Goal: Task Accomplishment & Management: Use online tool/utility

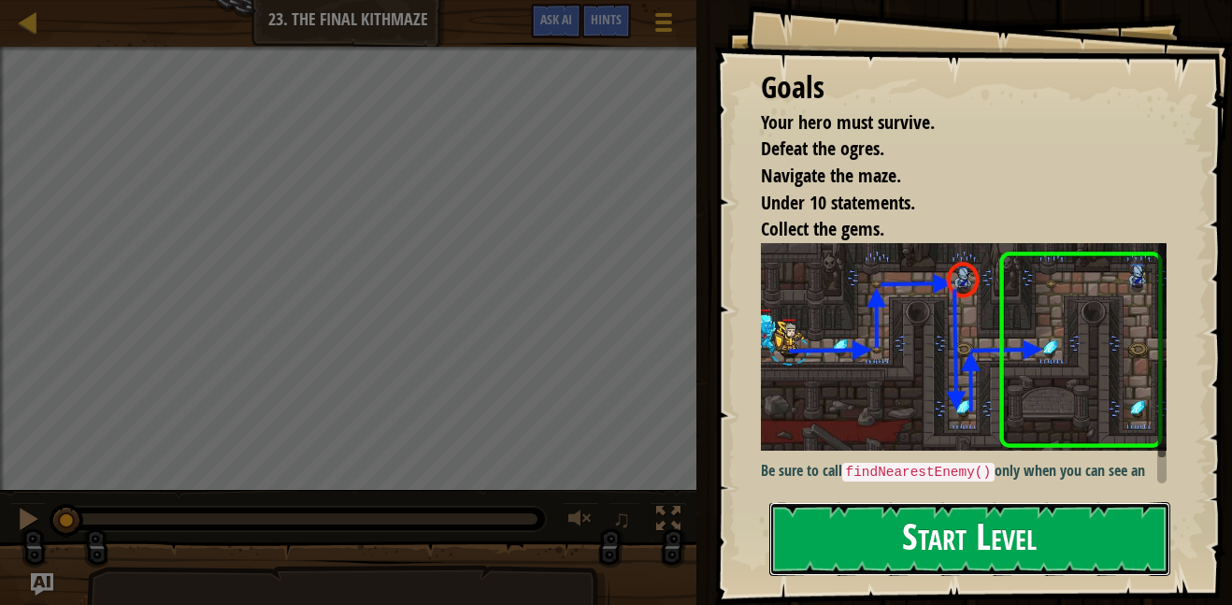
click at [989, 549] on button "Start Level" at bounding box center [970, 539] width 401 height 74
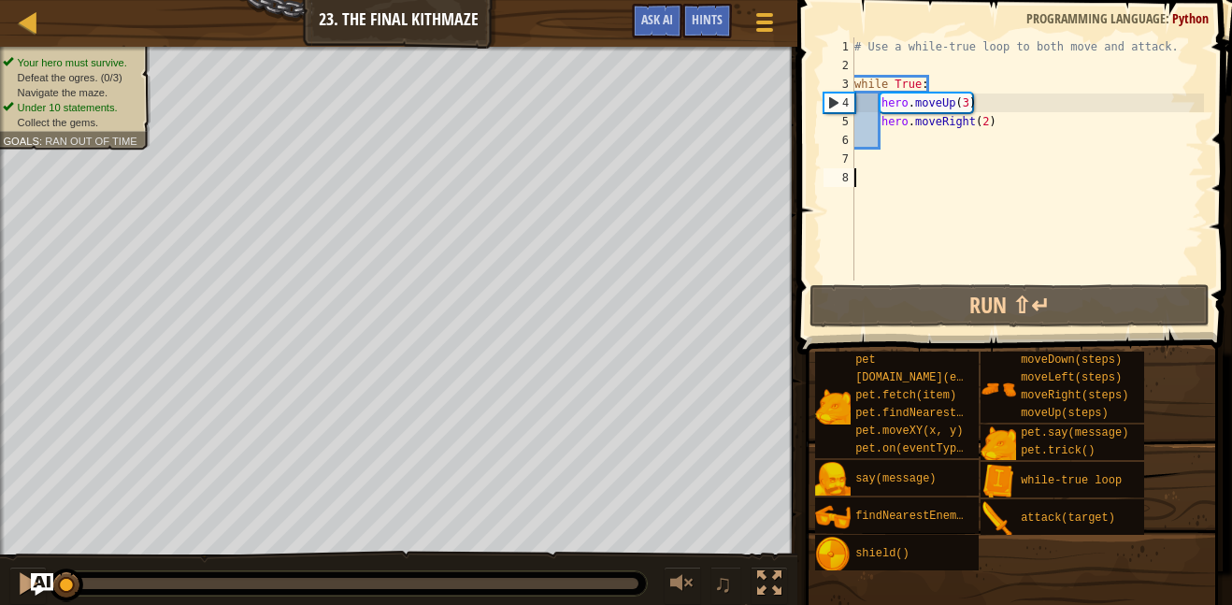
click at [886, 137] on div "# Use a while-true loop to both move and attack. while True : hero . moveUp ( 3…" at bounding box center [1027, 177] width 353 height 281
type textarea "he"
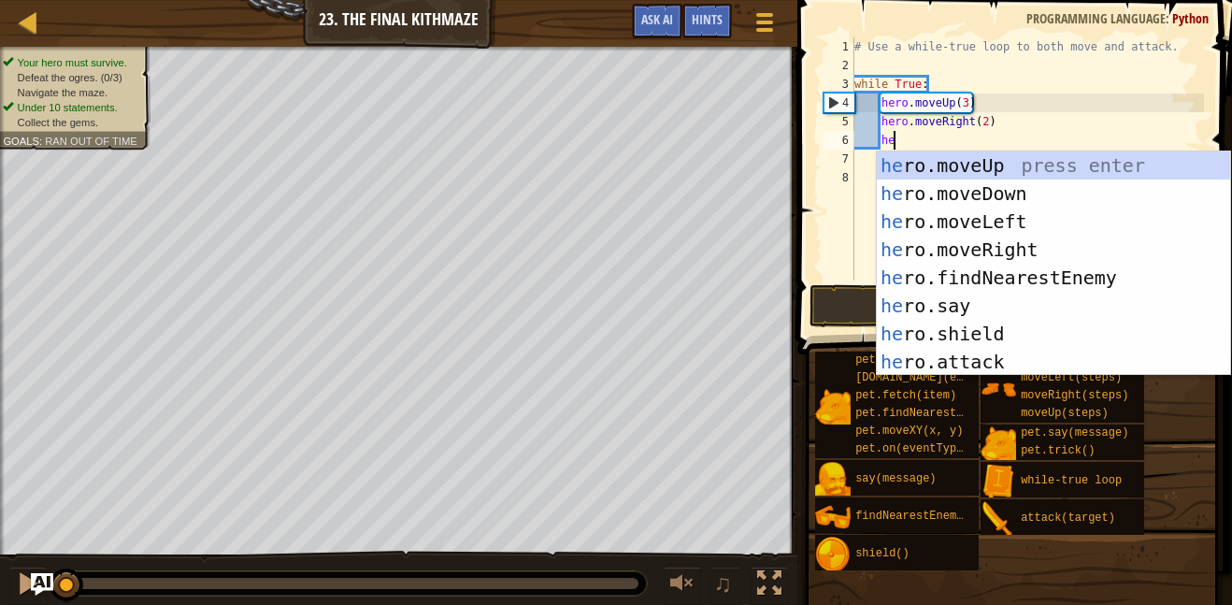
scroll to position [8, 5]
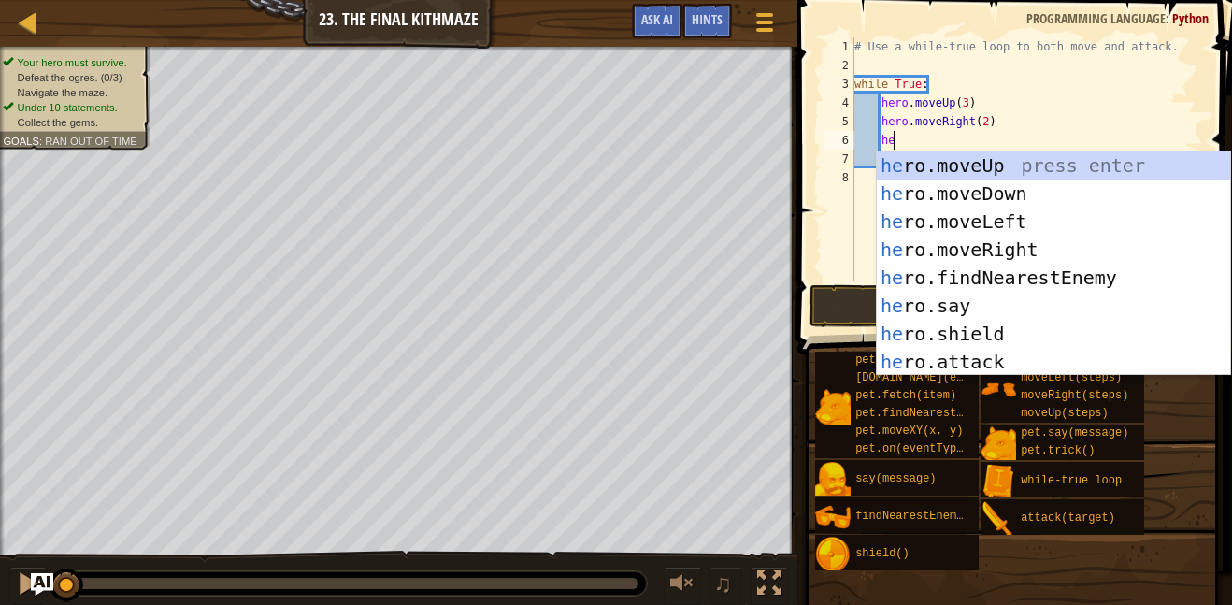
click at [1048, 203] on div "he ro.moveUp press enter he ro.moveDown press enter he ro.moveLeft press enter …" at bounding box center [1053, 291] width 353 height 281
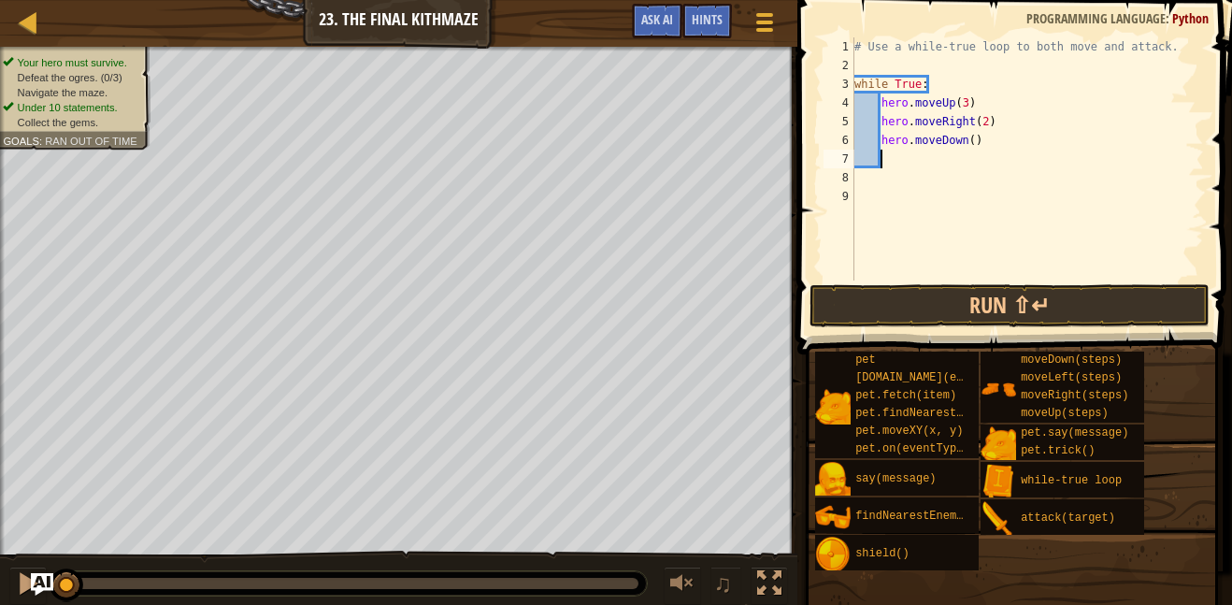
scroll to position [8, 3]
click at [973, 135] on div "# Use a while-true loop to both move and attack. while True : hero . moveUp ( 3…" at bounding box center [1027, 177] width 353 height 281
click at [982, 111] on div "# Use a while-true loop to both move and attack. while True : hero . moveUp ( 3…" at bounding box center [1027, 177] width 353 height 281
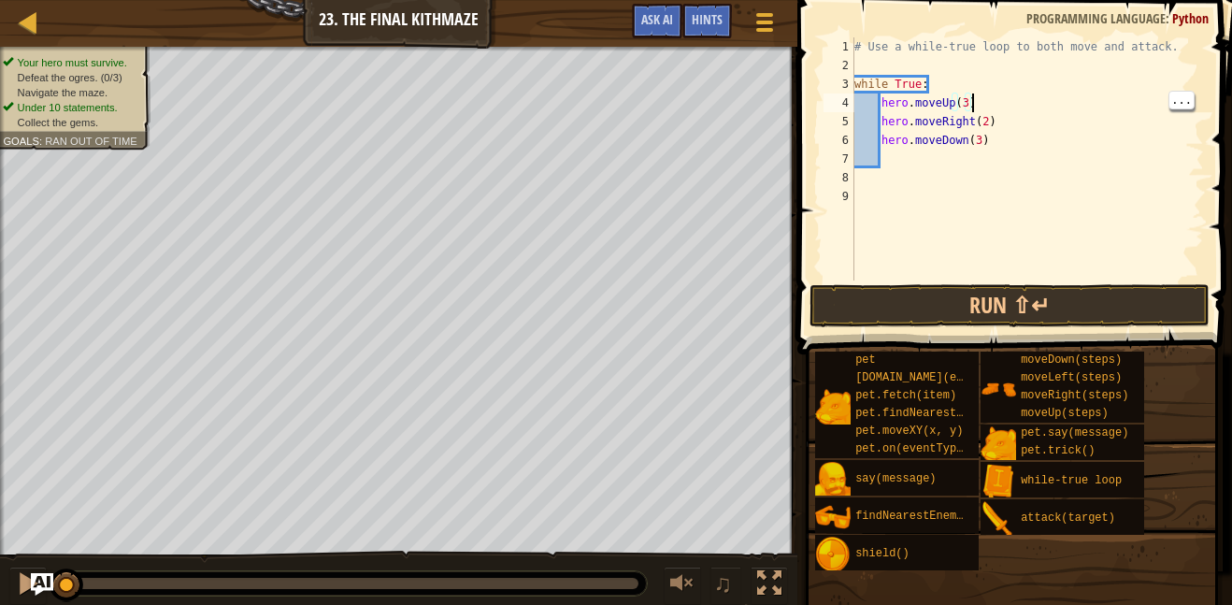
click at [982, 136] on div "# Use a while-true loop to both move and attack. while True : hero . moveUp ( 3…" at bounding box center [1027, 177] width 353 height 281
click at [1102, 302] on button "Run ⇧↵" at bounding box center [1010, 305] width 400 height 43
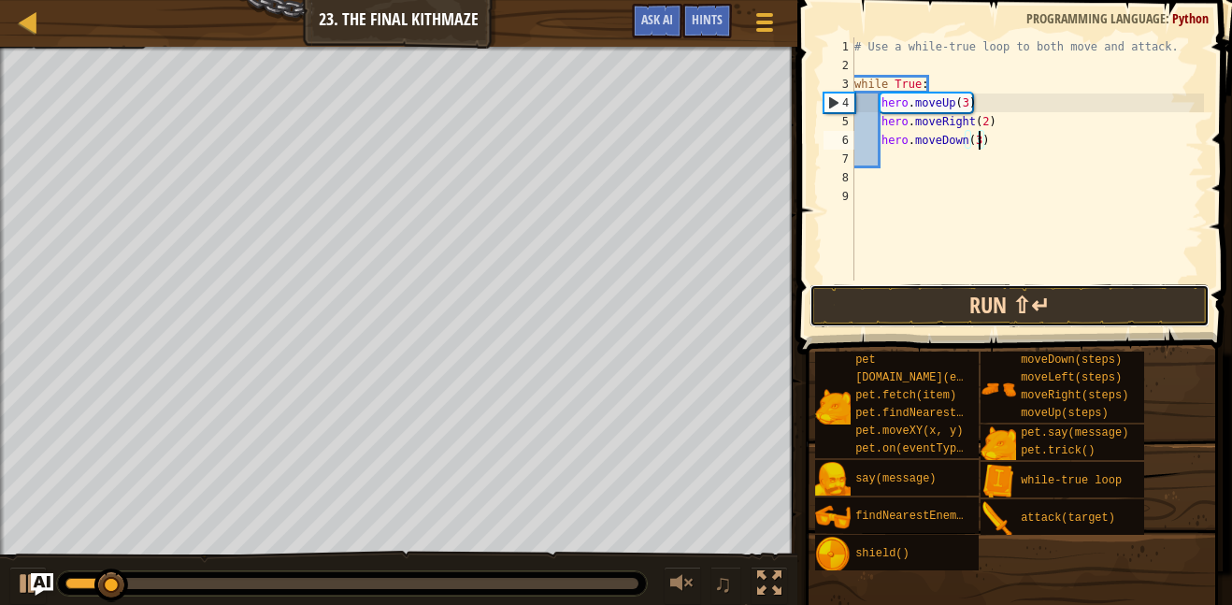
click at [1113, 293] on button "Run ⇧↵" at bounding box center [1010, 305] width 400 height 43
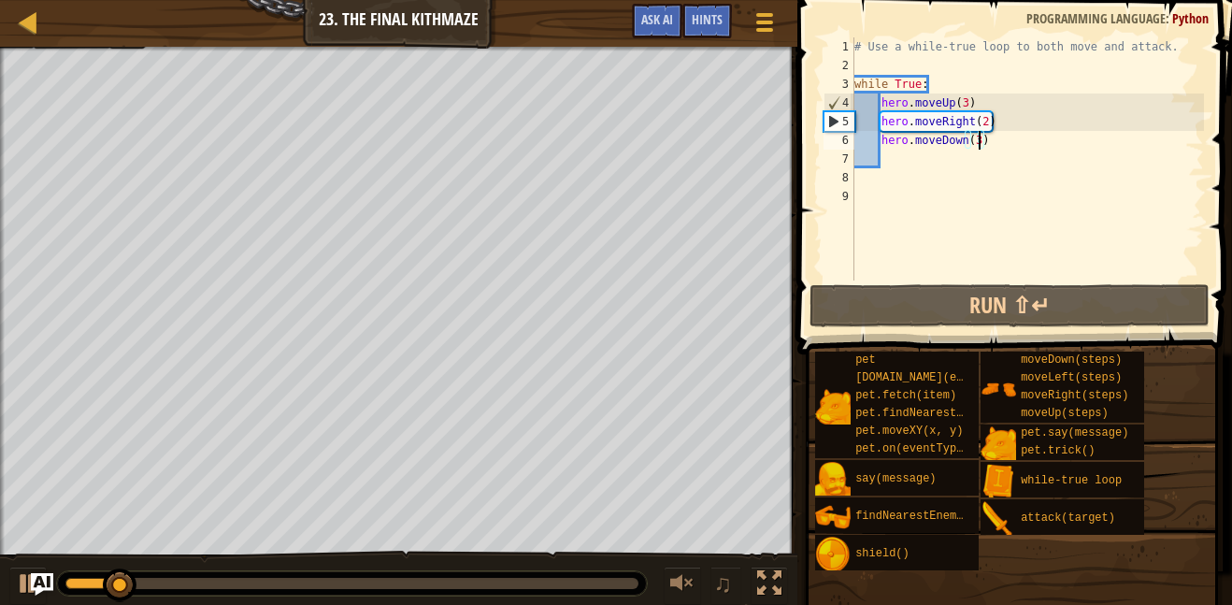
click at [985, 116] on div "# Use a while-true loop to both move and attack. while True : hero . moveUp ( 3…" at bounding box center [1027, 177] width 353 height 281
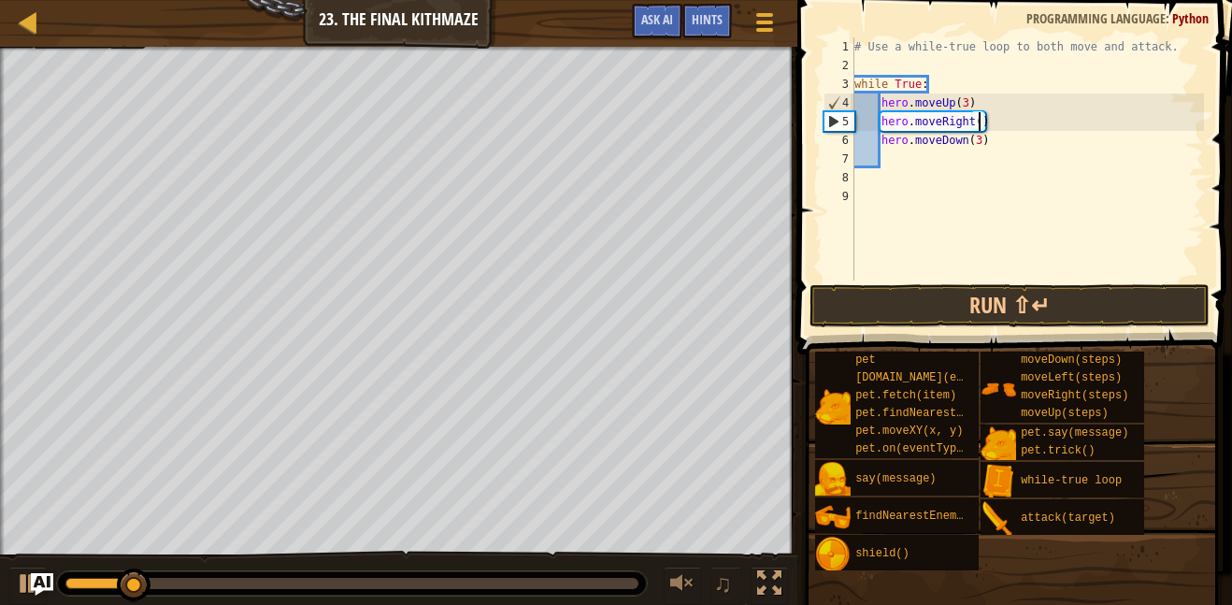
scroll to position [8, 19]
click at [1124, 307] on button "Run ⇧↵" at bounding box center [1010, 305] width 400 height 43
click at [985, 137] on div "# Use a while-true loop to both move and attack. while True : hero . moveUp ( 3…" at bounding box center [1027, 177] width 353 height 281
click at [980, 140] on div "# Use a while-true loop to both move and attack. while True : hero . moveUp ( 3…" at bounding box center [1027, 177] width 353 height 281
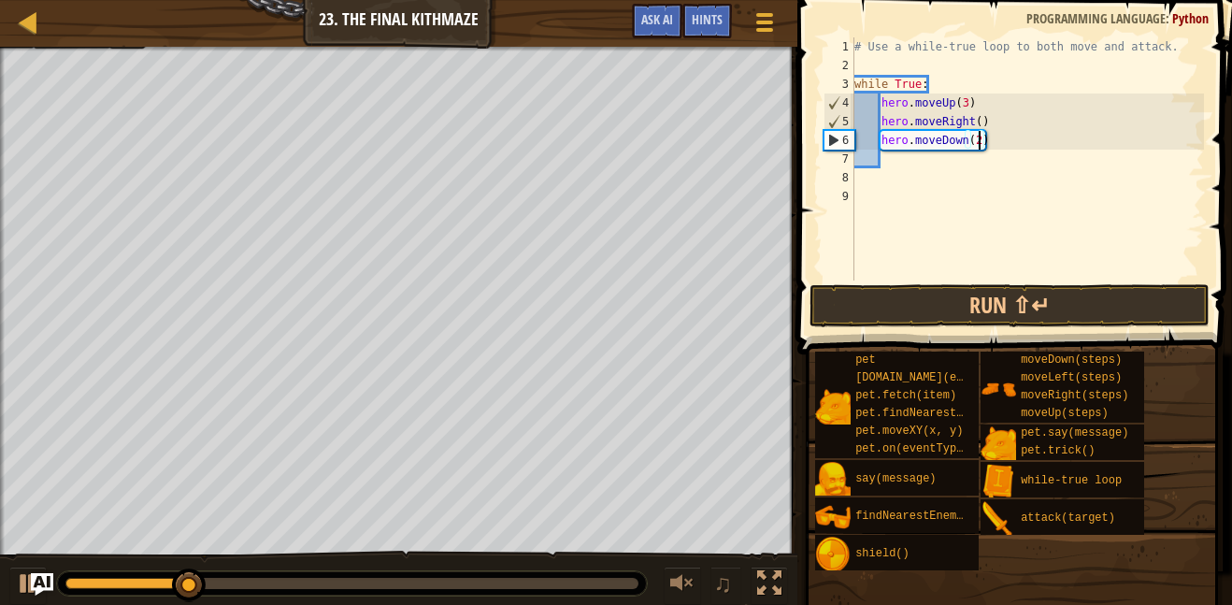
click at [983, 115] on div "# Use a while-true loop to both move and attack. while True : hero . moveUp ( 3…" at bounding box center [1027, 177] width 353 height 281
click at [981, 119] on div "# Use a while-true loop to both move and attack. while True : hero . moveUp ( 3…" at bounding box center [1027, 177] width 353 height 281
click at [963, 88] on div "# Use a while-true loop to both move and attack. while True : hero . moveUp ( 3…" at bounding box center [1027, 177] width 353 height 281
click at [964, 102] on div "# Use a while-true loop to both move and attack. while True : hero . moveUp ( 3…" at bounding box center [1027, 177] width 353 height 281
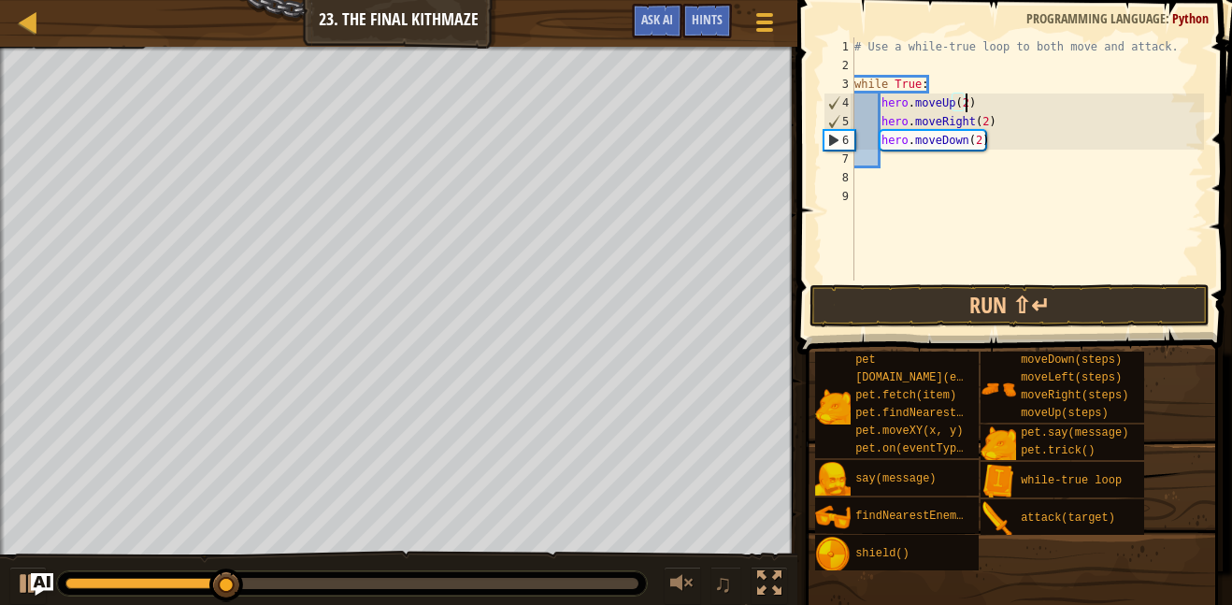
scroll to position [8, 16]
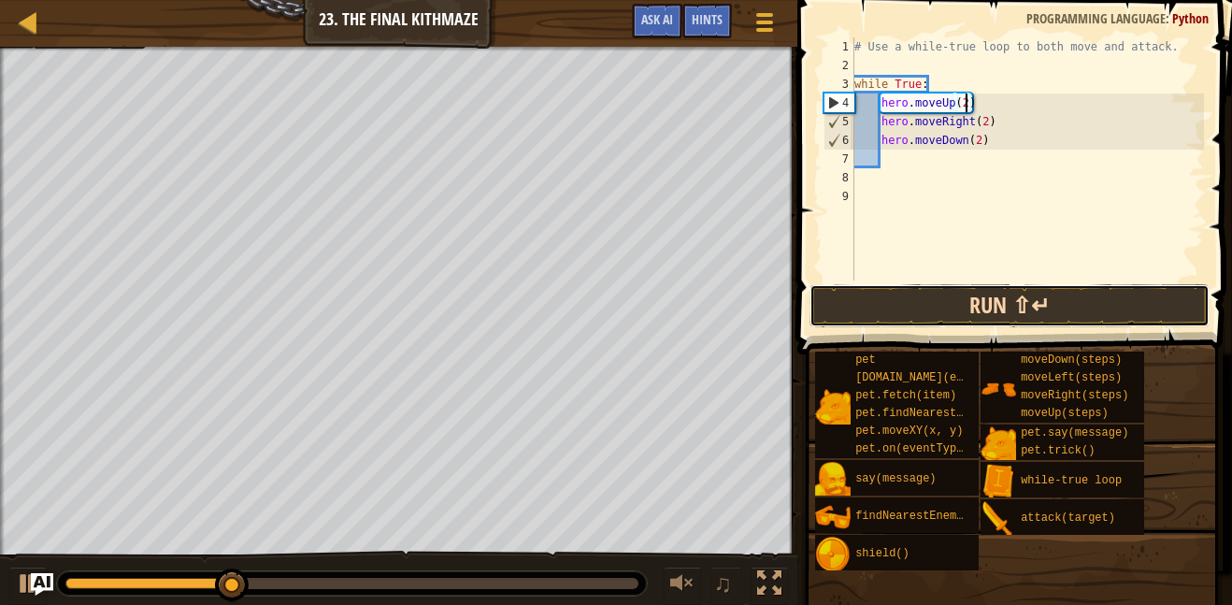
click at [1095, 299] on button "Run ⇧↵" at bounding box center [1010, 305] width 400 height 43
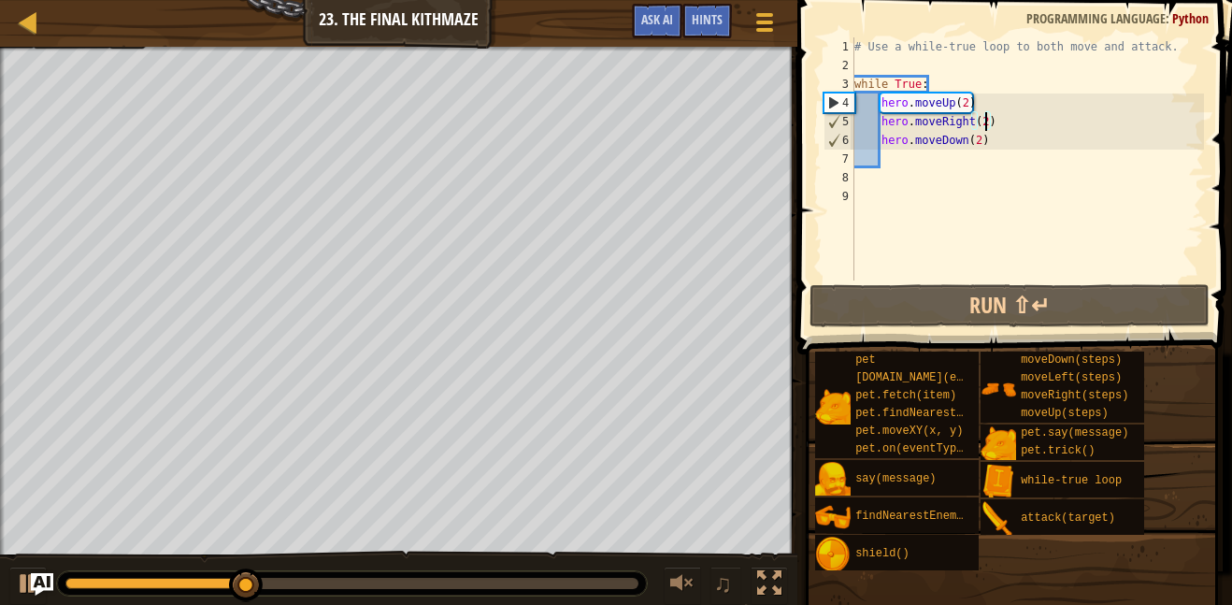
click at [985, 123] on div "# Use a while-true loop to both move and attack. while True : hero . moveUp ( 2…" at bounding box center [1027, 177] width 353 height 281
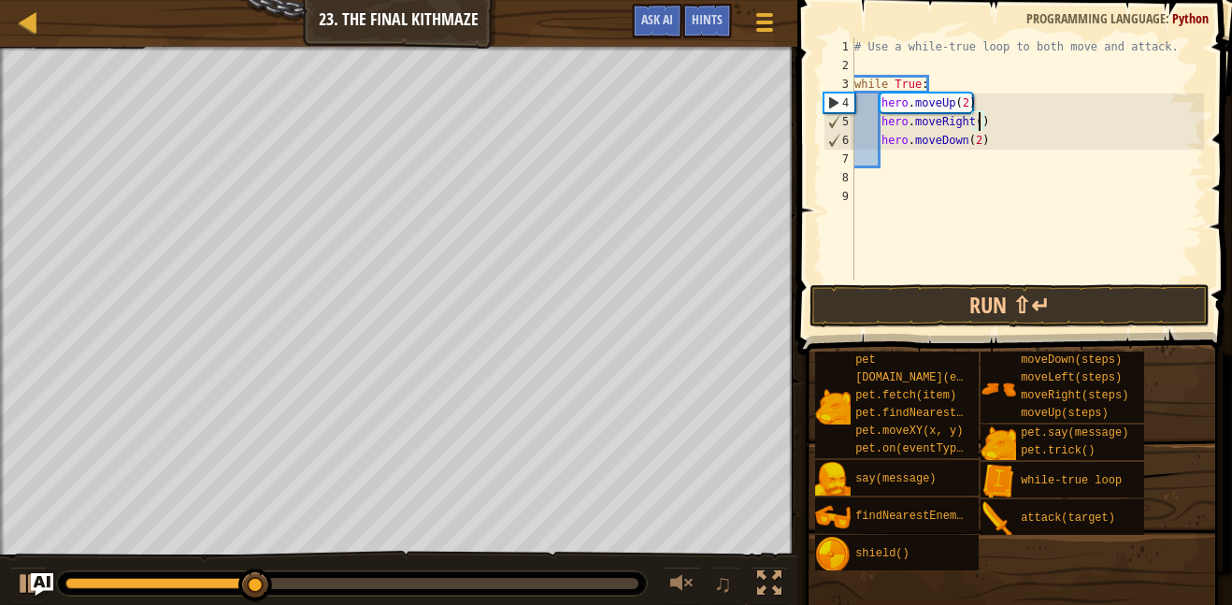
scroll to position [8, 19]
click at [1105, 315] on button "Run ⇧↵" at bounding box center [1010, 305] width 400 height 43
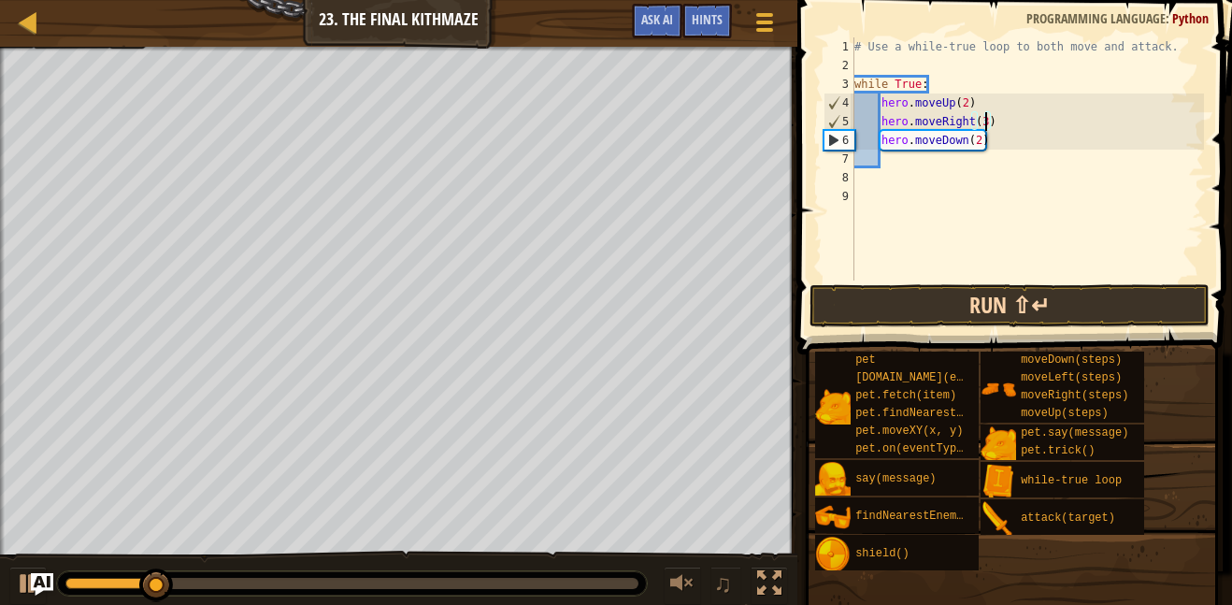
type textarea "hero.moveRight(3)"
click at [1118, 303] on button "Run ⇧↵" at bounding box center [1010, 305] width 400 height 43
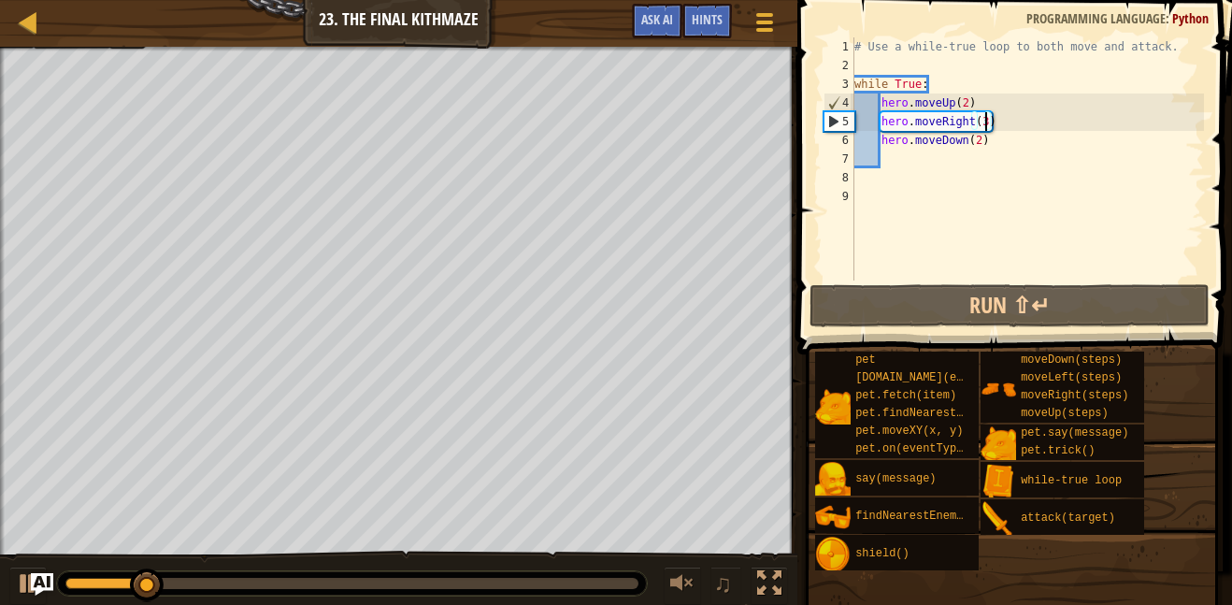
click at [879, 154] on div "# Use a while-true loop to both move and attack. while True : hero . moveUp ( 2…" at bounding box center [1027, 177] width 353 height 281
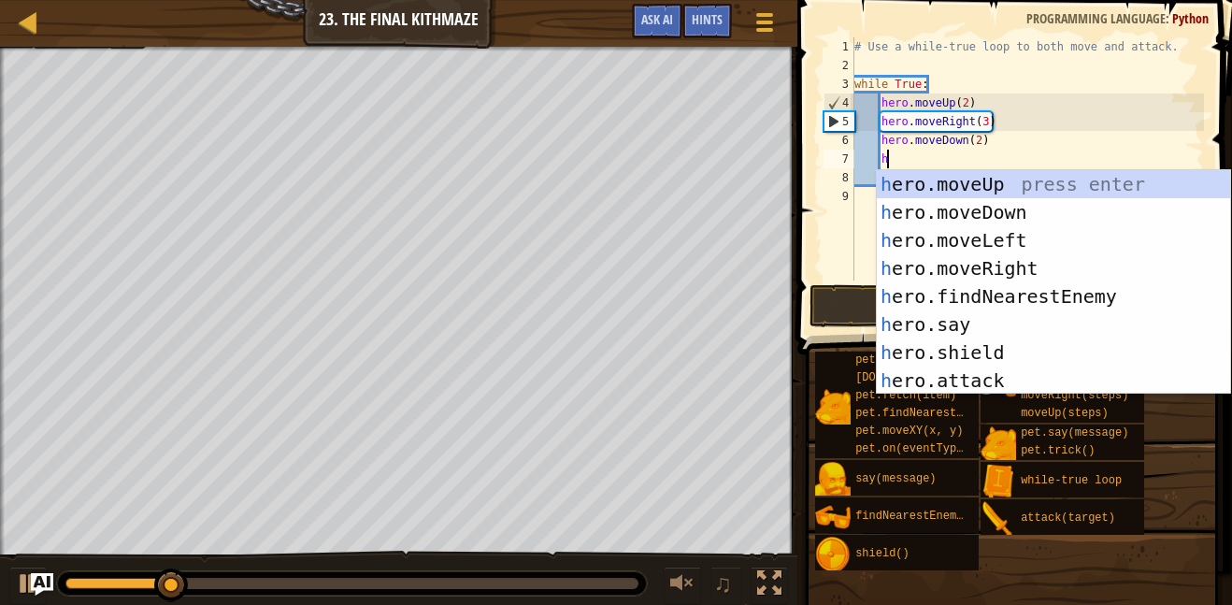
scroll to position [8, 5]
type textarea "he"
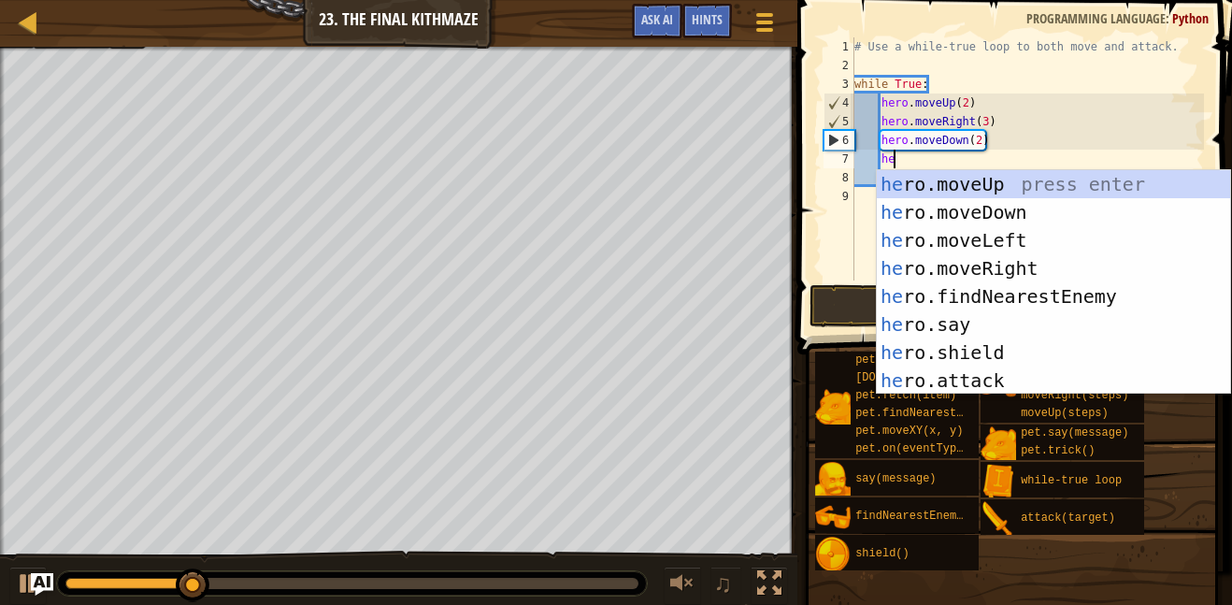
click at [1033, 241] on div "he ro.moveUp press enter he ro.moveDown press enter he ro.moveLeft press enter …" at bounding box center [1053, 310] width 353 height 281
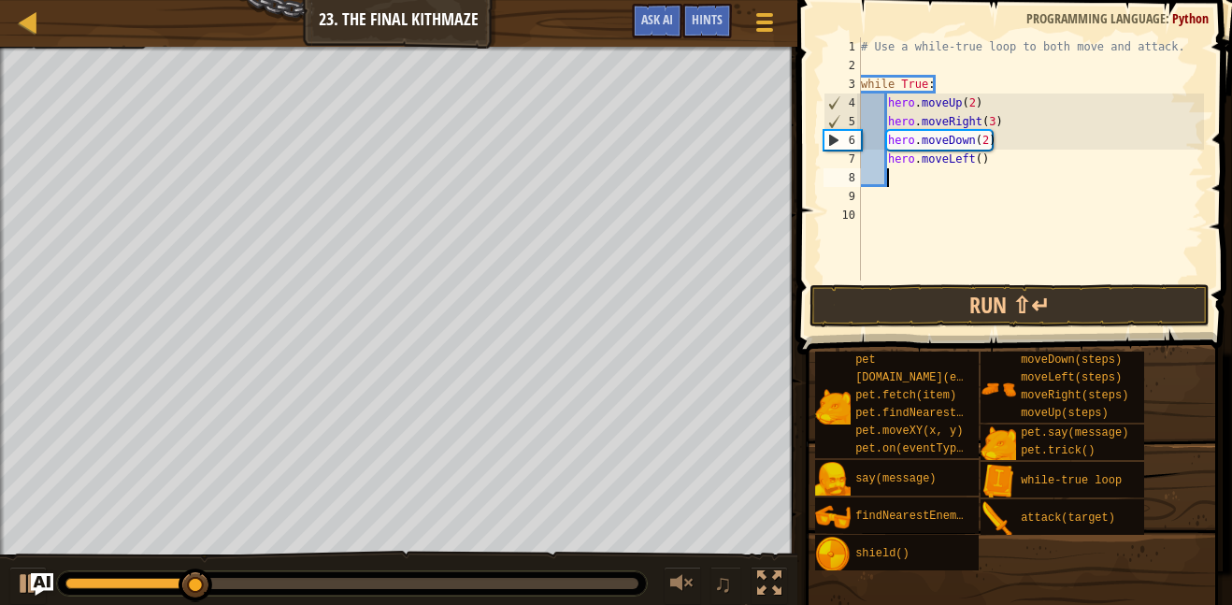
scroll to position [8, 3]
click at [1060, 305] on button "Run ⇧↵" at bounding box center [1010, 305] width 400 height 43
type textarea "\"
type textarea "h"
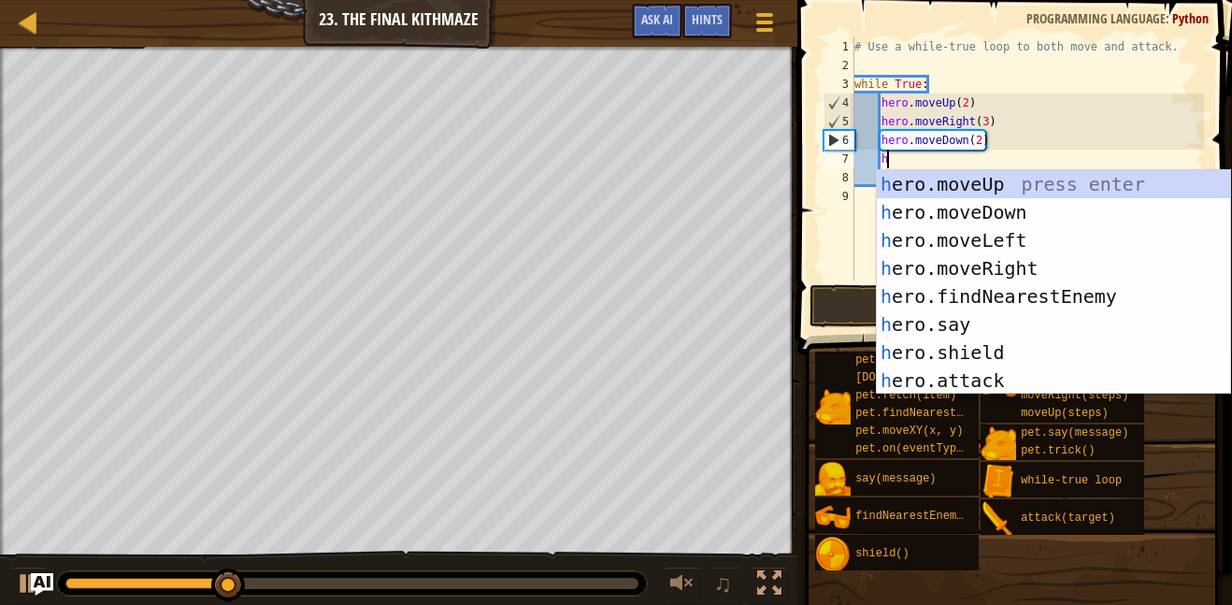
type textarea "he"
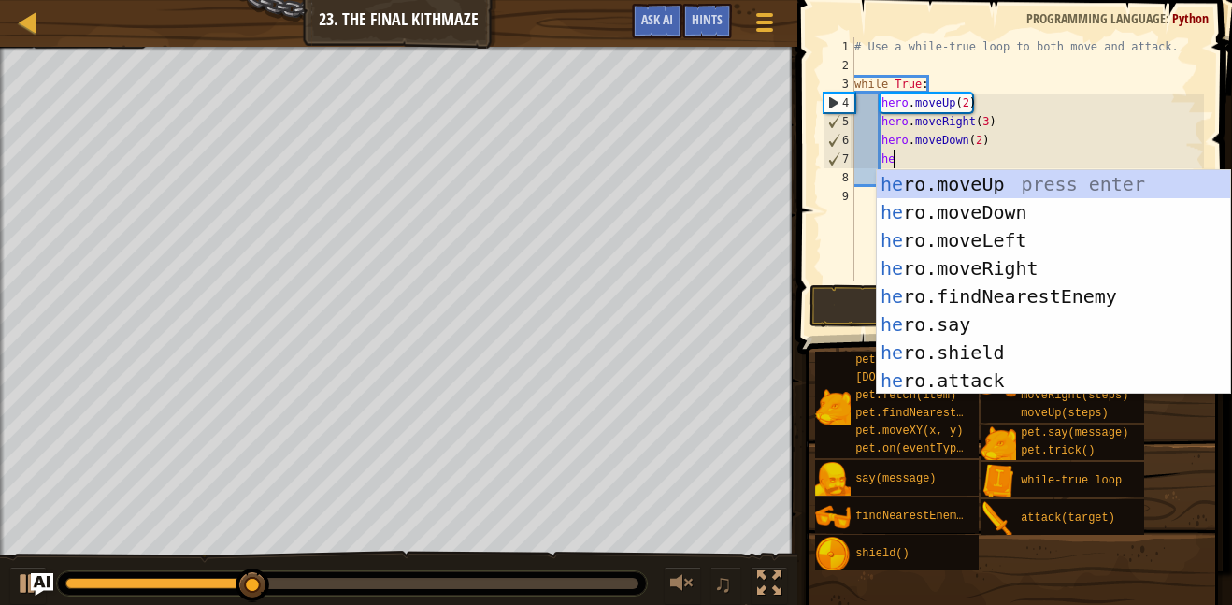
click at [1028, 190] on div "he ro.moveUp press enter he ro.moveDown press enter he ro.moveLeft press enter …" at bounding box center [1053, 310] width 353 height 281
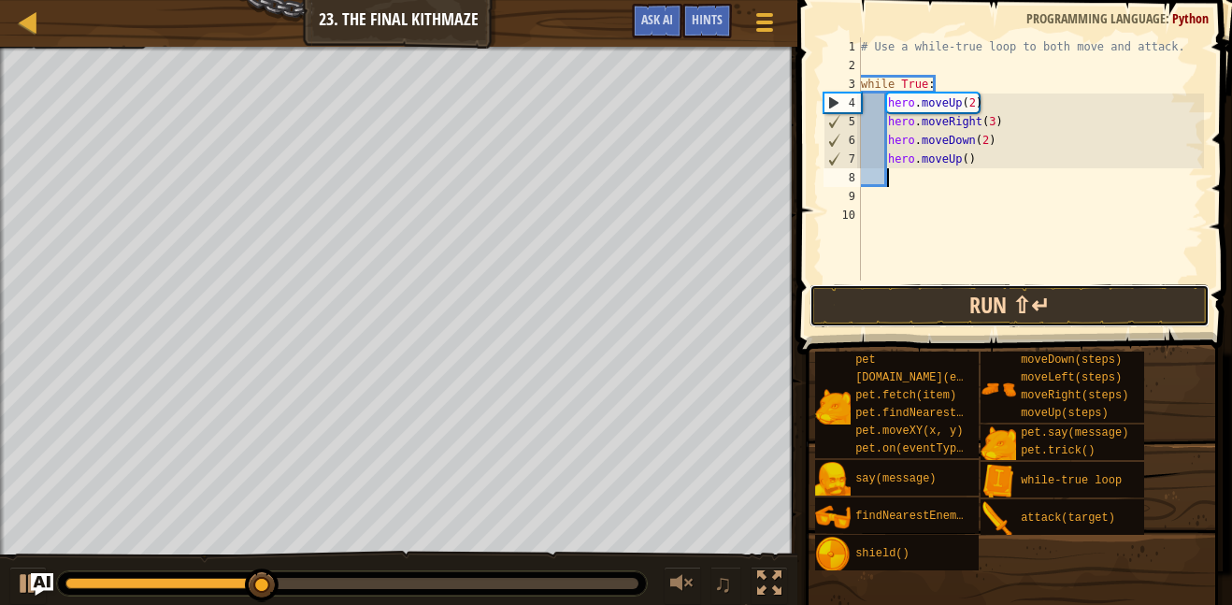
click at [1023, 300] on button "Run ⇧↵" at bounding box center [1010, 305] width 400 height 43
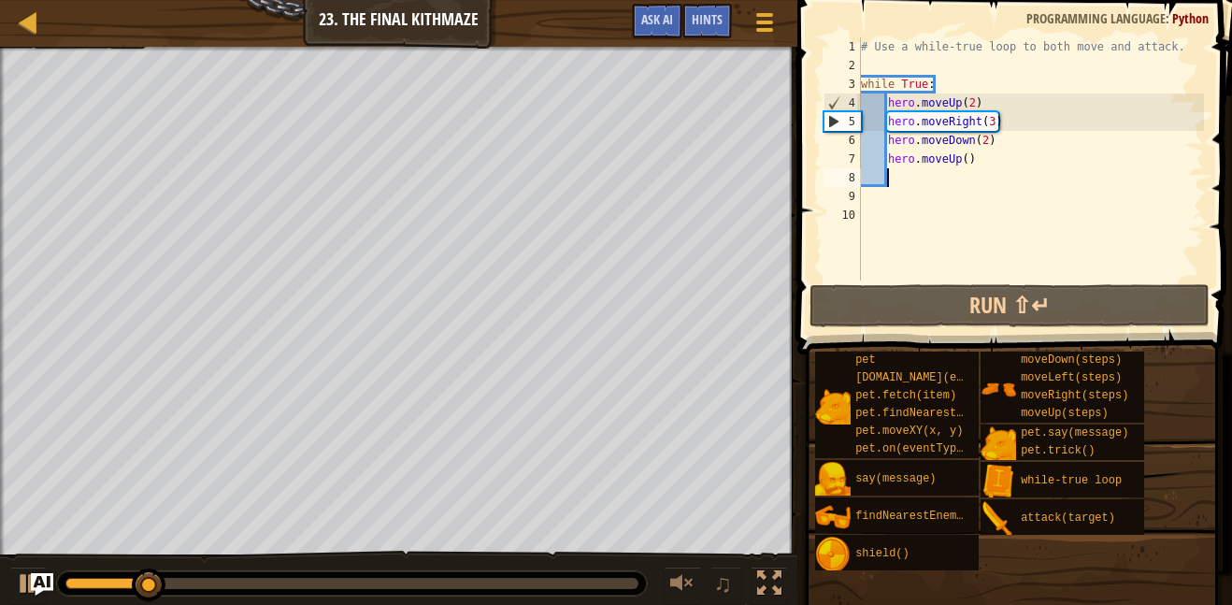
click at [958, 164] on div "# Use a while-true loop to both move and attack. while True : hero . moveUp ( 2…" at bounding box center [1030, 177] width 347 height 281
click at [971, 152] on div "# Use a while-true loop to both move and attack. while True : hero . moveUp ( 2…" at bounding box center [1030, 177] width 347 height 281
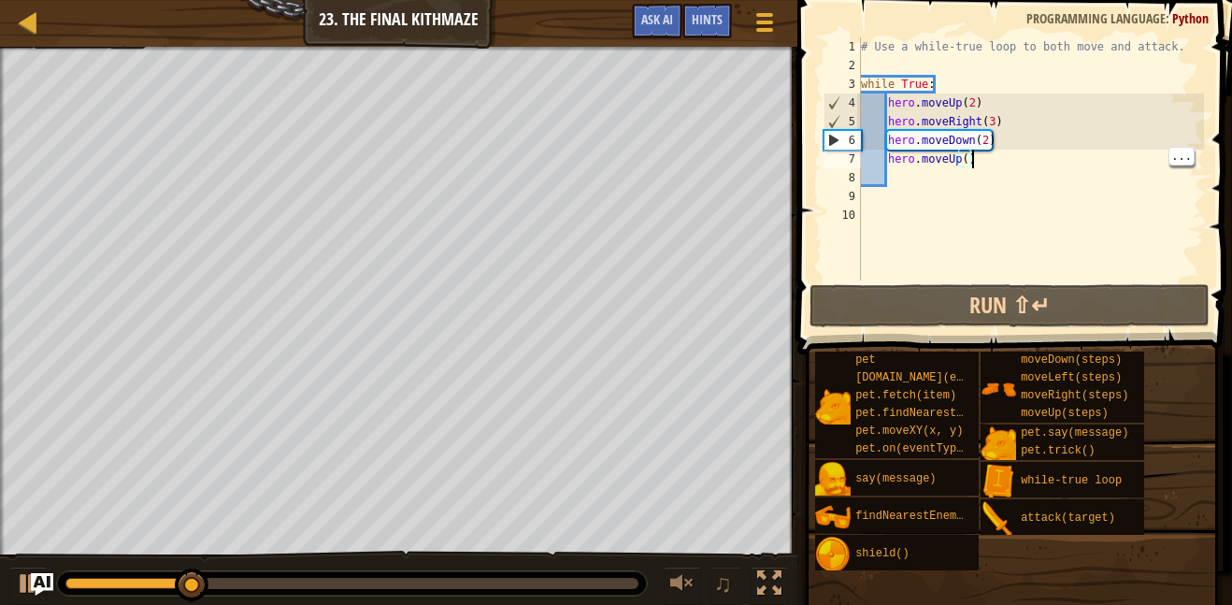
click at [961, 159] on div "# Use a while-true loop to both move and attack. while True : hero . moveUp ( 2…" at bounding box center [1030, 177] width 347 height 281
click at [958, 151] on div "# Use a while-true loop to both move and attack. while True : hero . moveUp ( 2…" at bounding box center [1030, 177] width 347 height 281
click at [963, 166] on div "# Use a while-true loop to both move and attack. while True : hero . moveUp ( 2…" at bounding box center [1030, 177] width 347 height 281
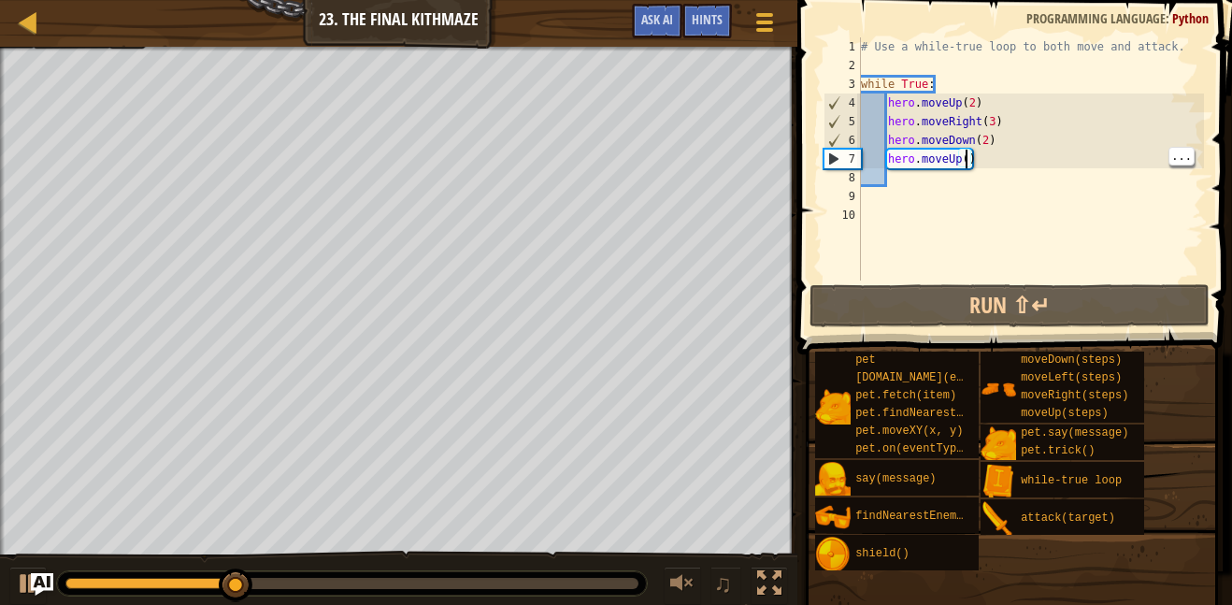
type textarea "hero.moveUp(2)"
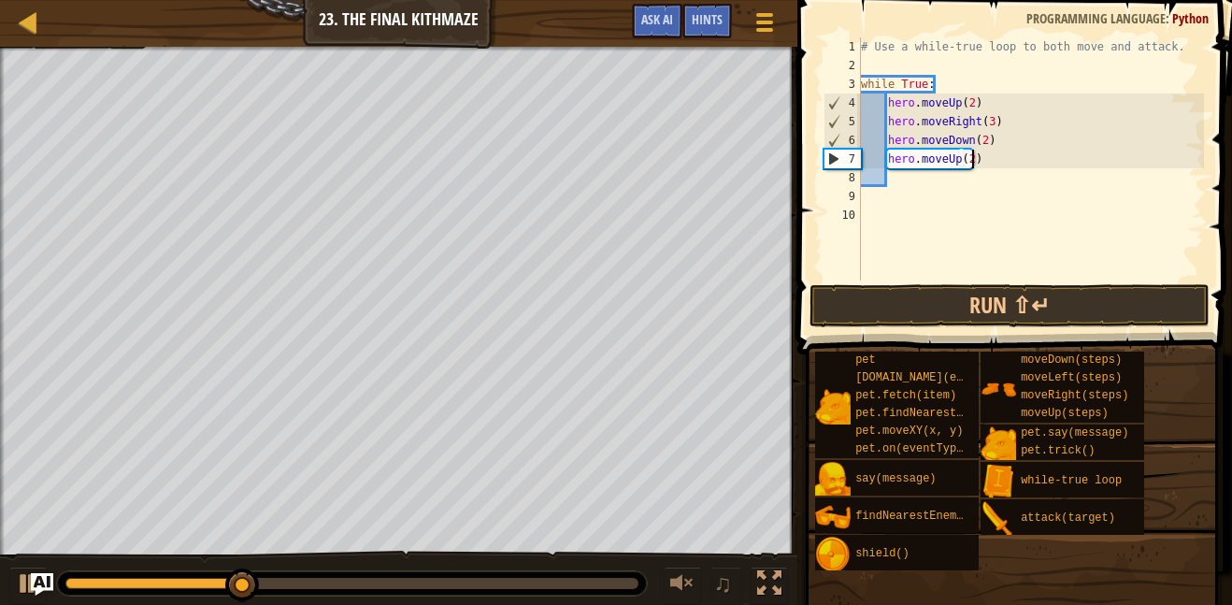
click at [896, 269] on div "# Use a while-true loop to both move and attack. while True : hero . moveUp ( 2…" at bounding box center [1030, 177] width 347 height 281
click at [886, 302] on button "Run ⇧↵" at bounding box center [1010, 305] width 400 height 43
click at [987, 124] on div "# Use a while-true loop to both move and attack. while True : hero . moveUp ( 2…" at bounding box center [1027, 177] width 353 height 281
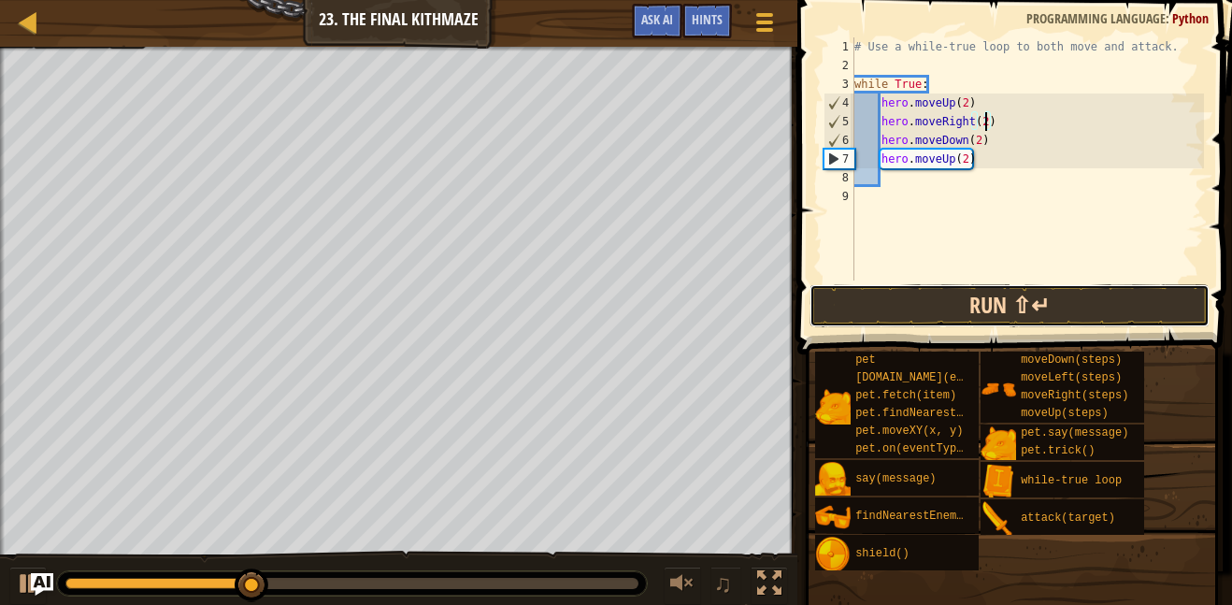
click at [1091, 301] on button "Run ⇧↵" at bounding box center [1010, 305] width 400 height 43
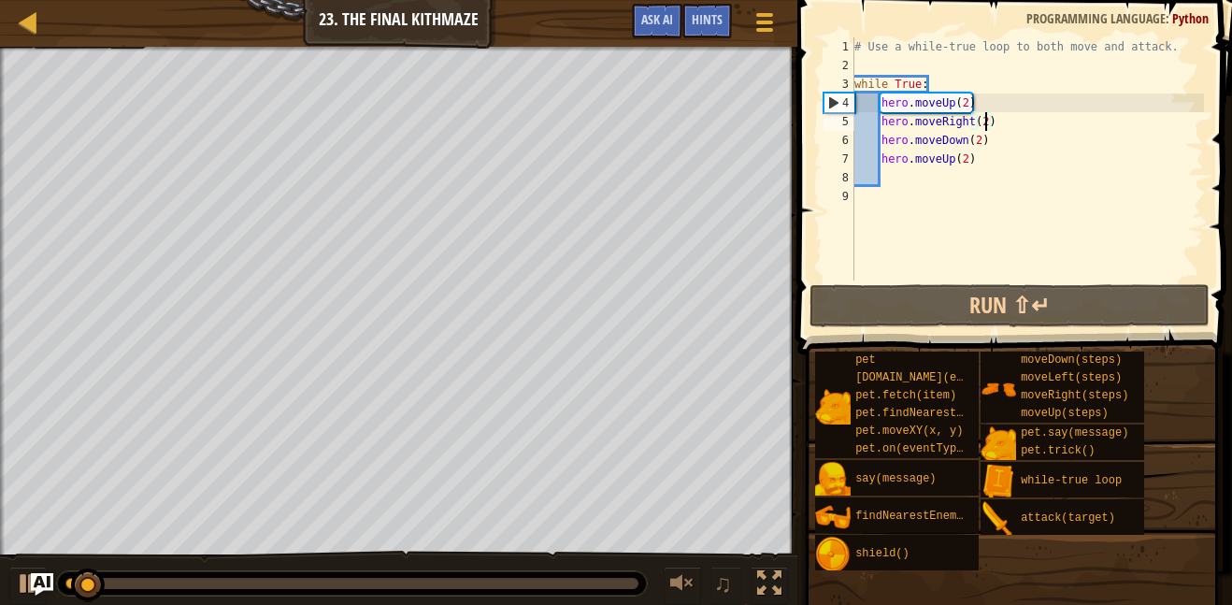
click at [965, 102] on div "# Use a while-true loop to both move and attack. while True : hero . moveUp ( 2…" at bounding box center [1027, 177] width 353 height 281
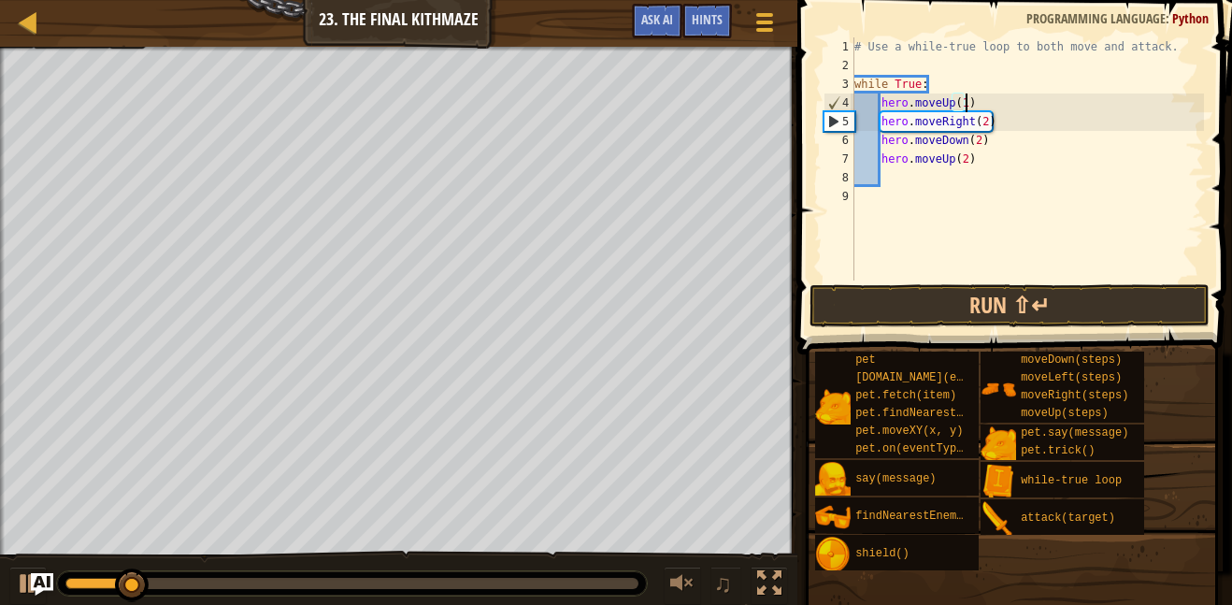
scroll to position [8, 16]
click at [988, 121] on div "# Use a while-true loop to both move and attack. while True : hero . moveUp ( 1…" at bounding box center [1027, 177] width 353 height 281
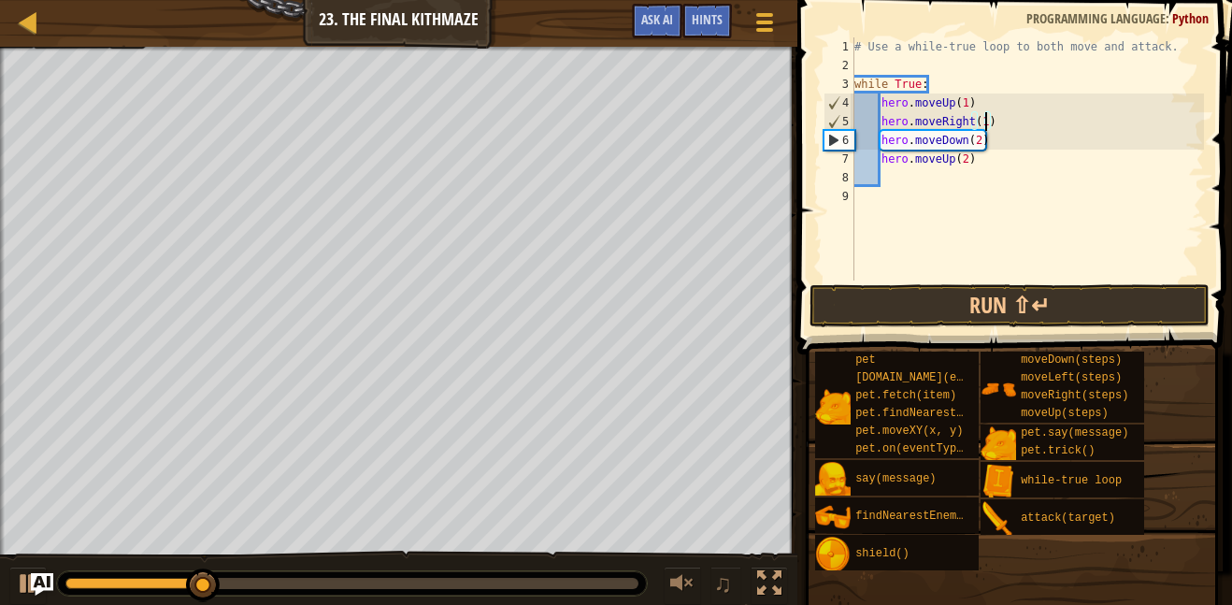
click at [980, 143] on div "# Use a while-true loop to both move and attack. while True : hero . moveUp ( 1…" at bounding box center [1027, 177] width 353 height 281
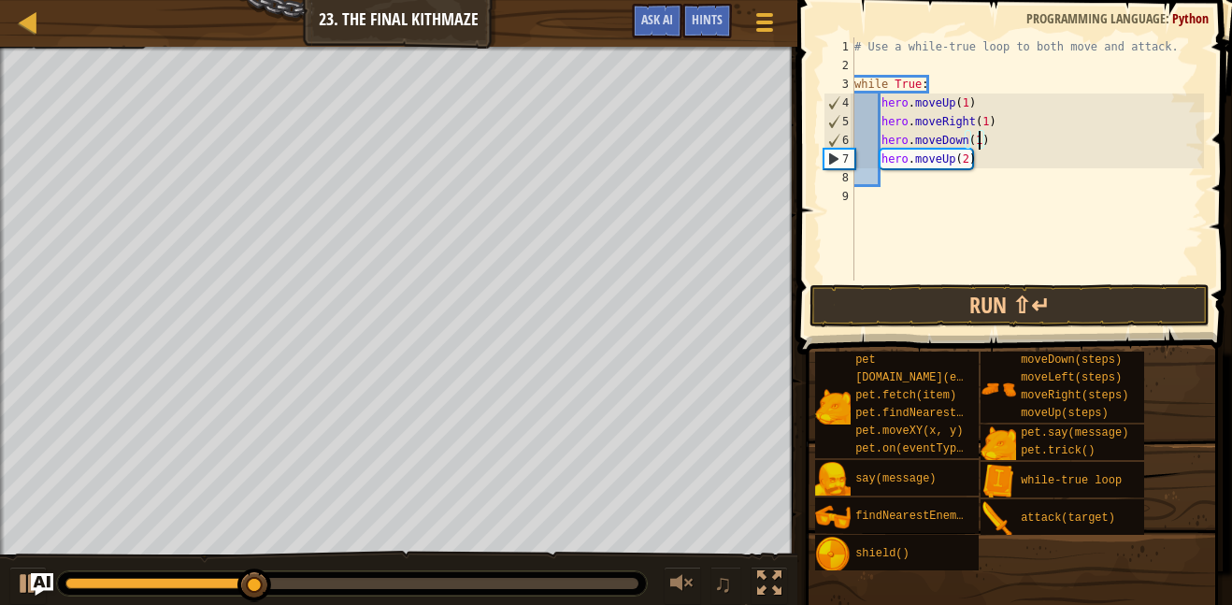
click at [971, 154] on div "# Use a while-true loop to both move and attack. while True : hero . moveUp ( 1…" at bounding box center [1027, 177] width 353 height 281
click at [971, 160] on div "# Use a while-true loop to both move and attack. while True : hero . moveUp ( 1…" at bounding box center [1027, 177] width 353 height 281
click at [963, 160] on div "# Use a while-true loop to both move and attack. while True : hero . moveUp ( 1…" at bounding box center [1027, 177] width 353 height 281
click at [1120, 298] on button "Run ⇧↵" at bounding box center [1010, 305] width 400 height 43
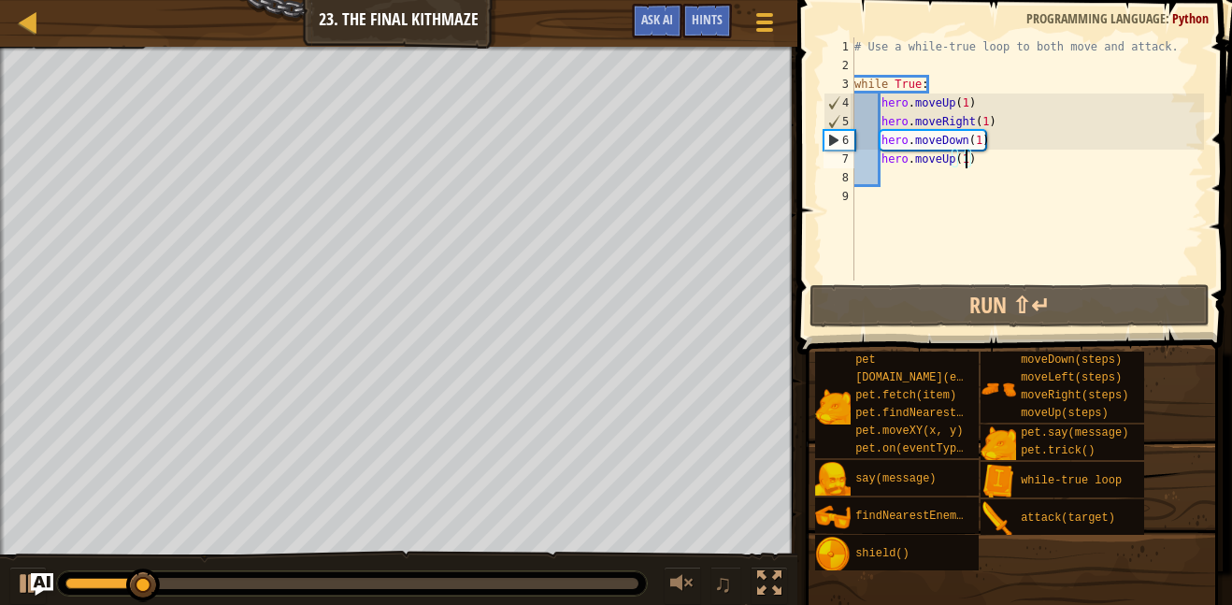
click at [995, 158] on div "# Use a while-true loop to both move and attack. while True : hero . moveUp ( 1…" at bounding box center [1027, 177] width 353 height 281
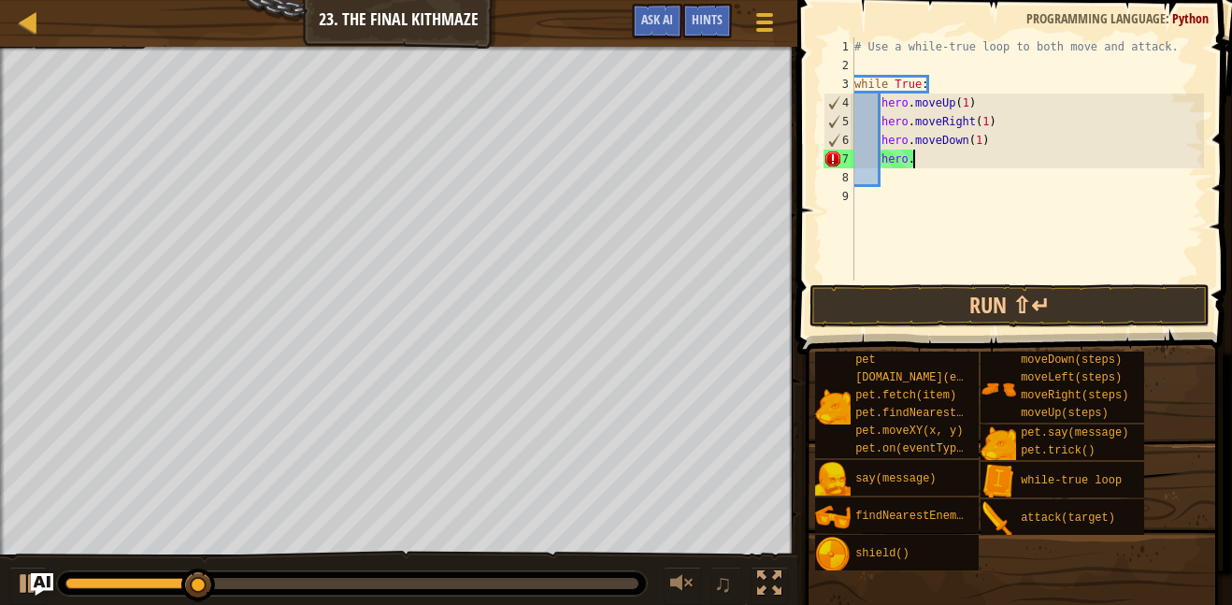
type textarea "h"
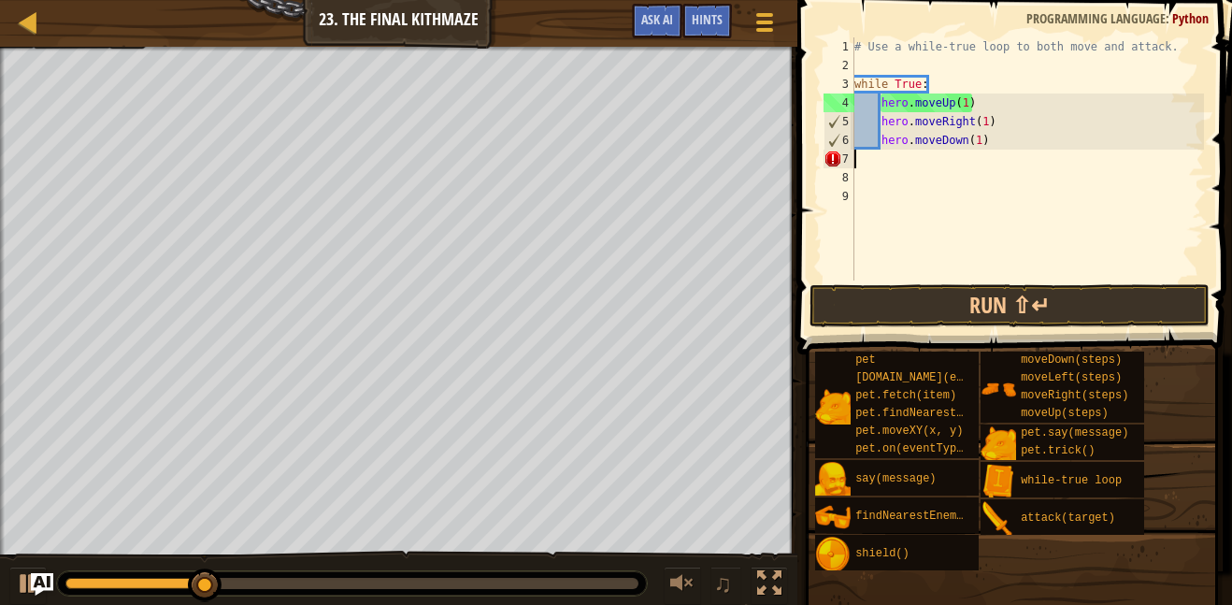
scroll to position [8, 0]
type textarea "h"
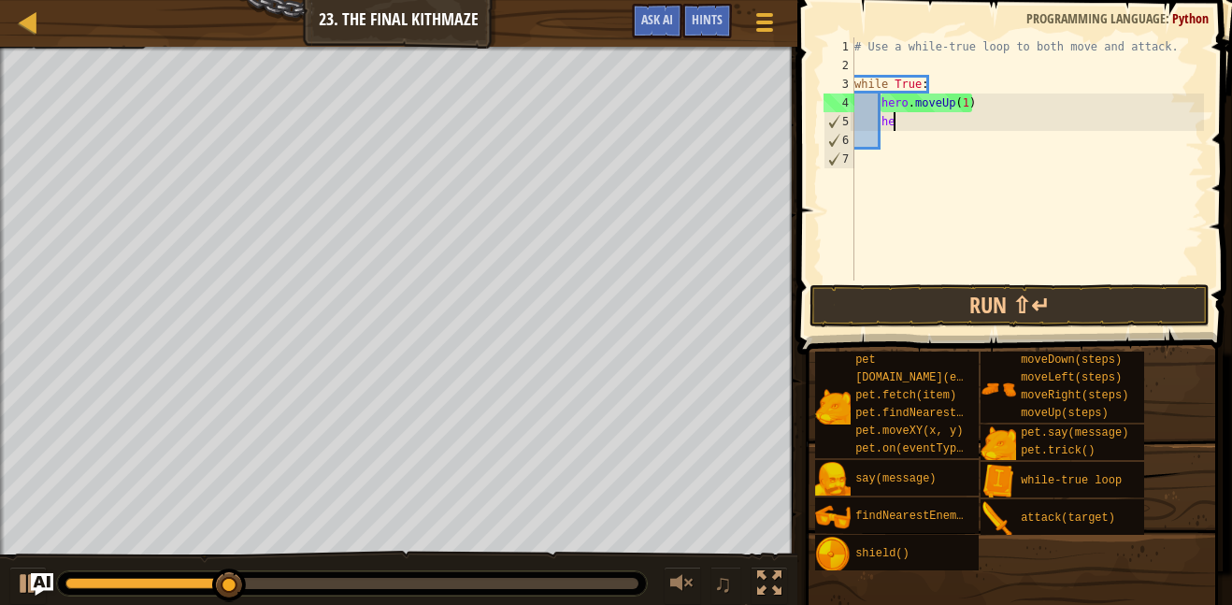
type textarea "h"
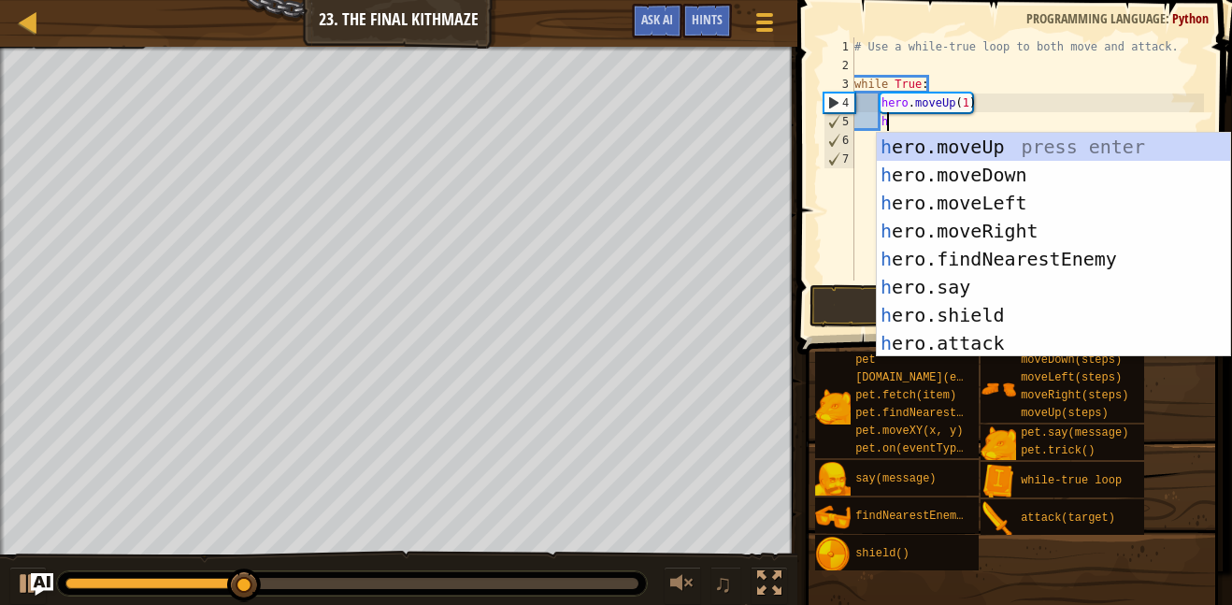
type textarea "he"
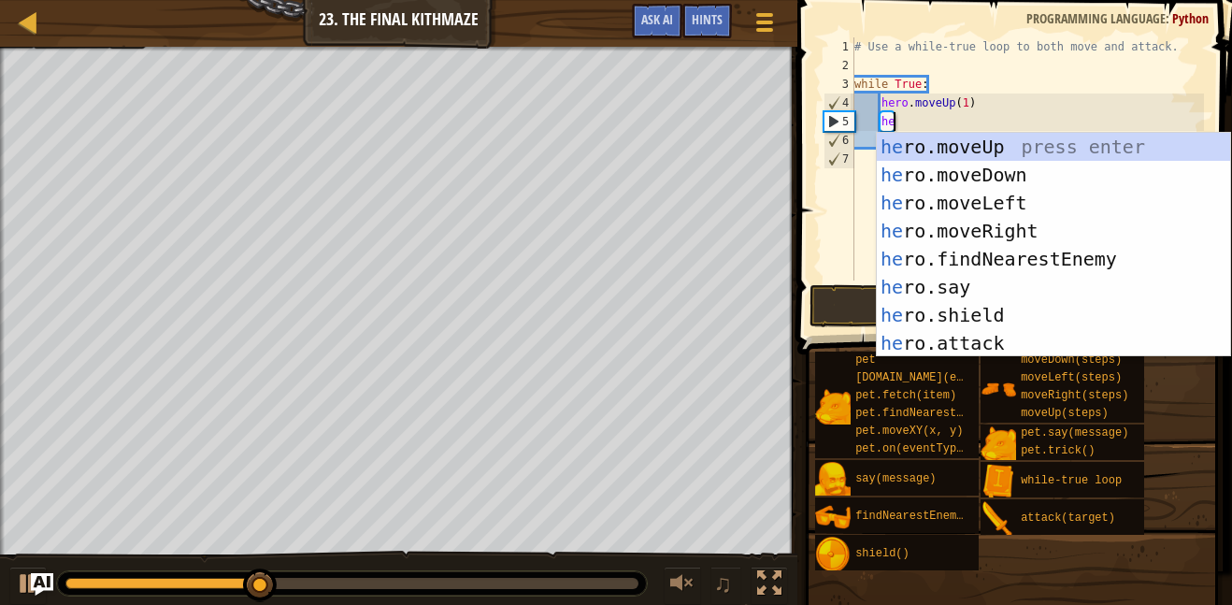
click at [1017, 178] on div "he ro.moveUp press enter he ro.moveDown press enter he ro.moveLeft press enter …" at bounding box center [1053, 273] width 353 height 281
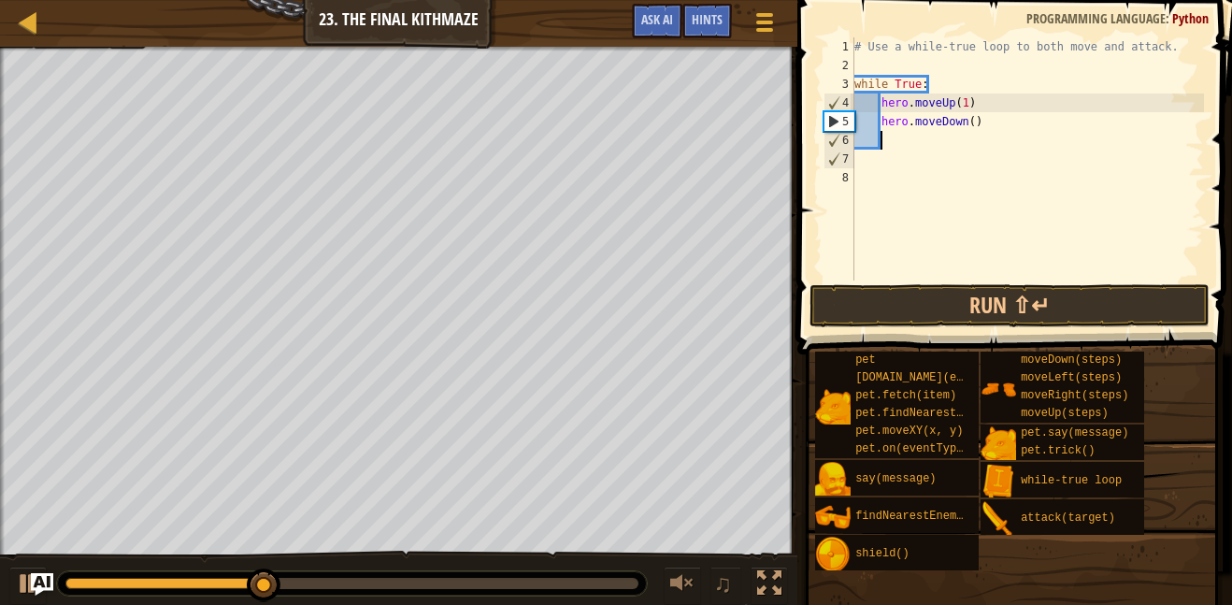
scroll to position [8, 3]
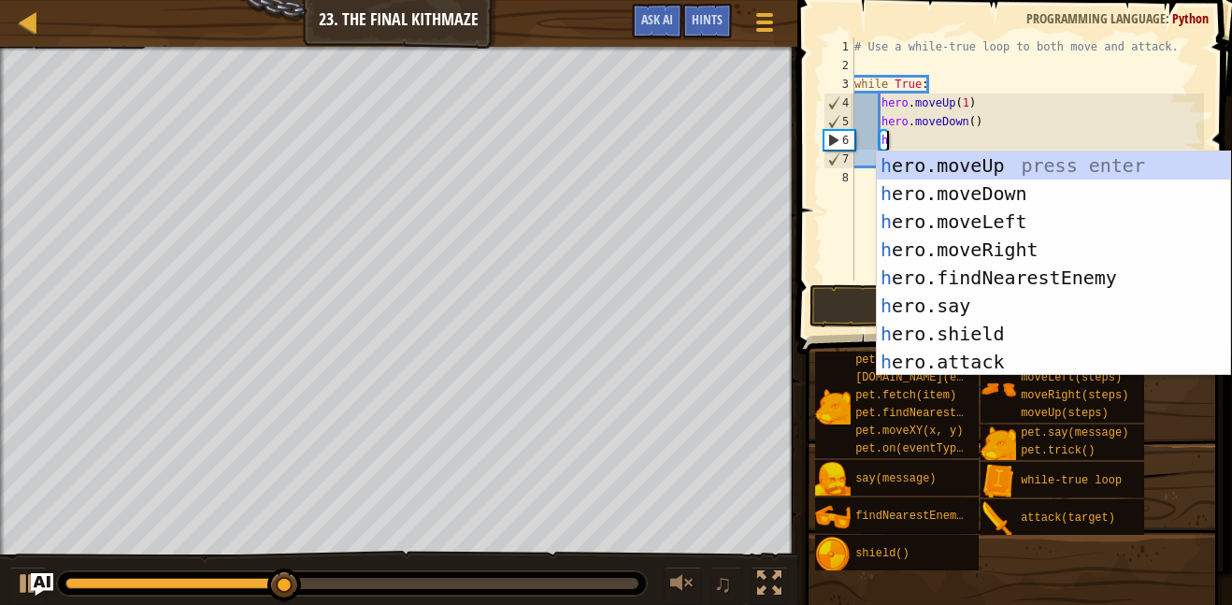
type textarea "he"
click at [1027, 245] on div "he ro.moveUp press enter he ro.moveDown press enter he ro.moveLeft press enter …" at bounding box center [1053, 291] width 353 height 281
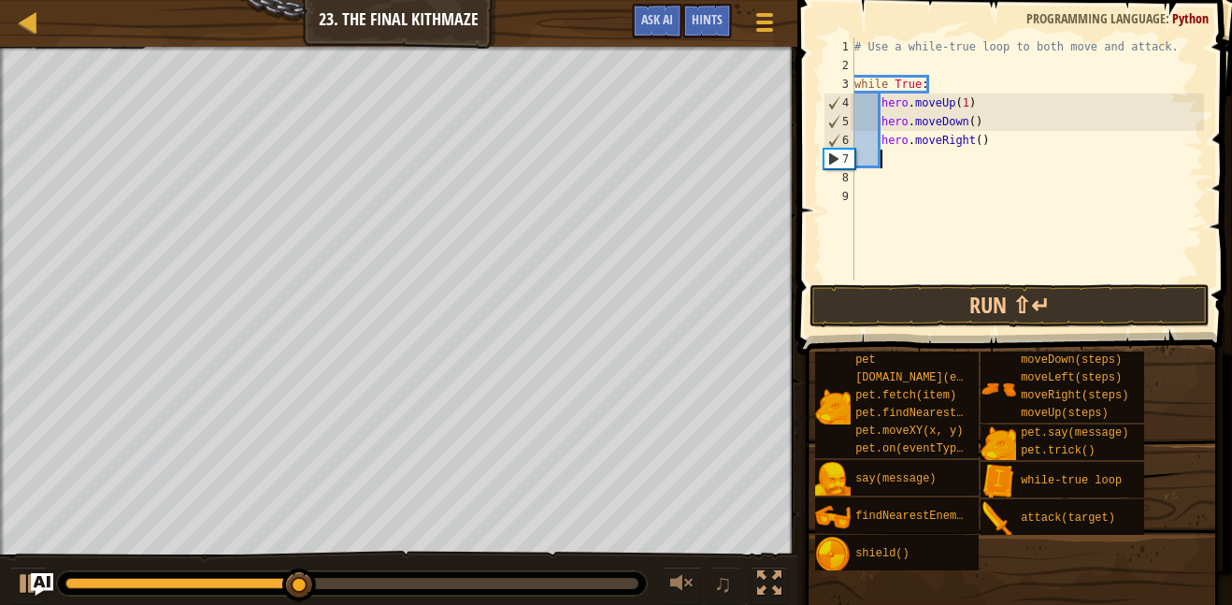
scroll to position [8, 3]
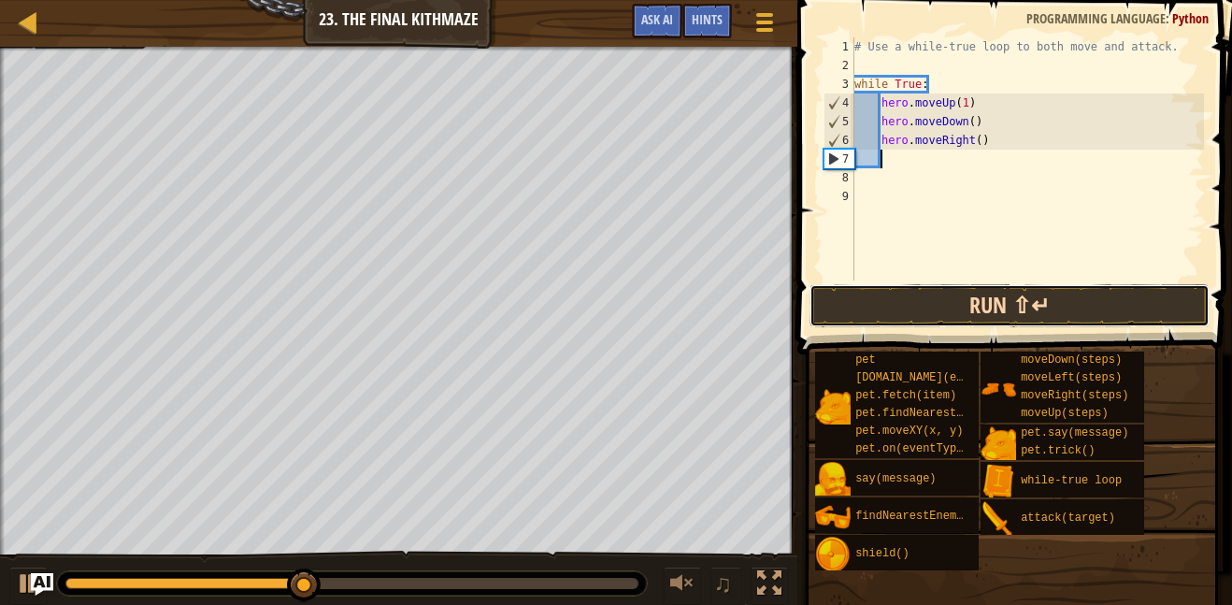
click at [1030, 319] on button "Run ⇧↵" at bounding box center [1010, 305] width 400 height 43
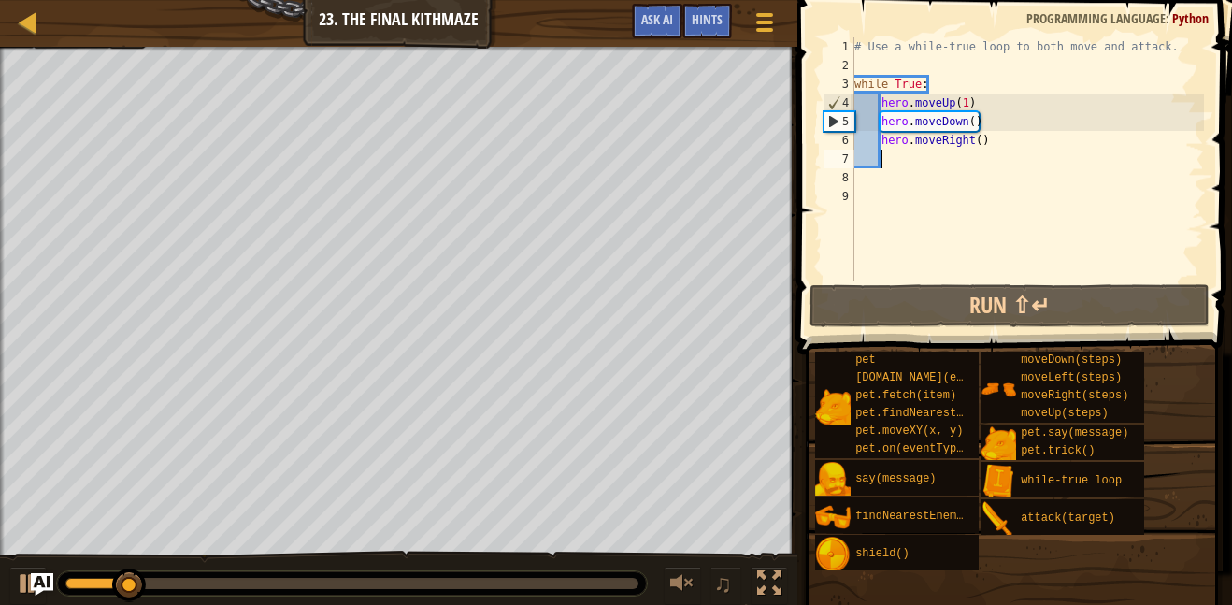
click at [977, 121] on div "# Use a while-true loop to both move and attack. while True : hero . moveUp ( 1…" at bounding box center [1027, 177] width 353 height 281
click at [971, 119] on div "# Use a while-true loop to both move and attack. while True : hero . moveUp ( 1…" at bounding box center [1027, 177] width 353 height 281
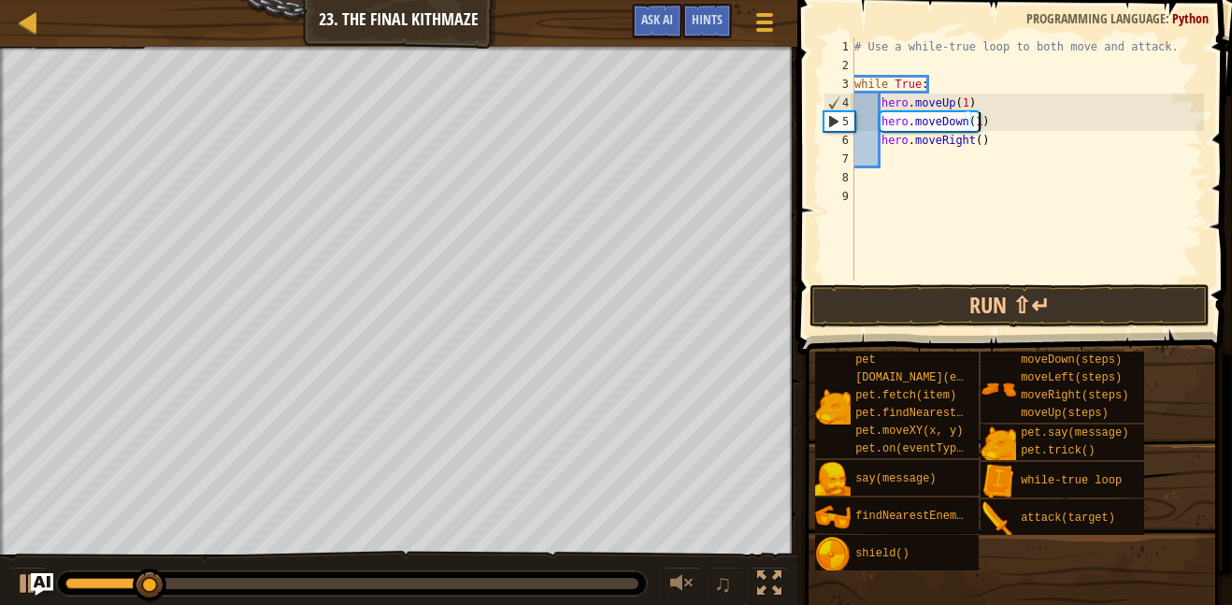
click at [981, 139] on div "# Use a while-true loop to both move and attack. while True : hero . moveUp ( 1…" at bounding box center [1027, 177] width 353 height 281
type textarea "hero.moveRight(1)"
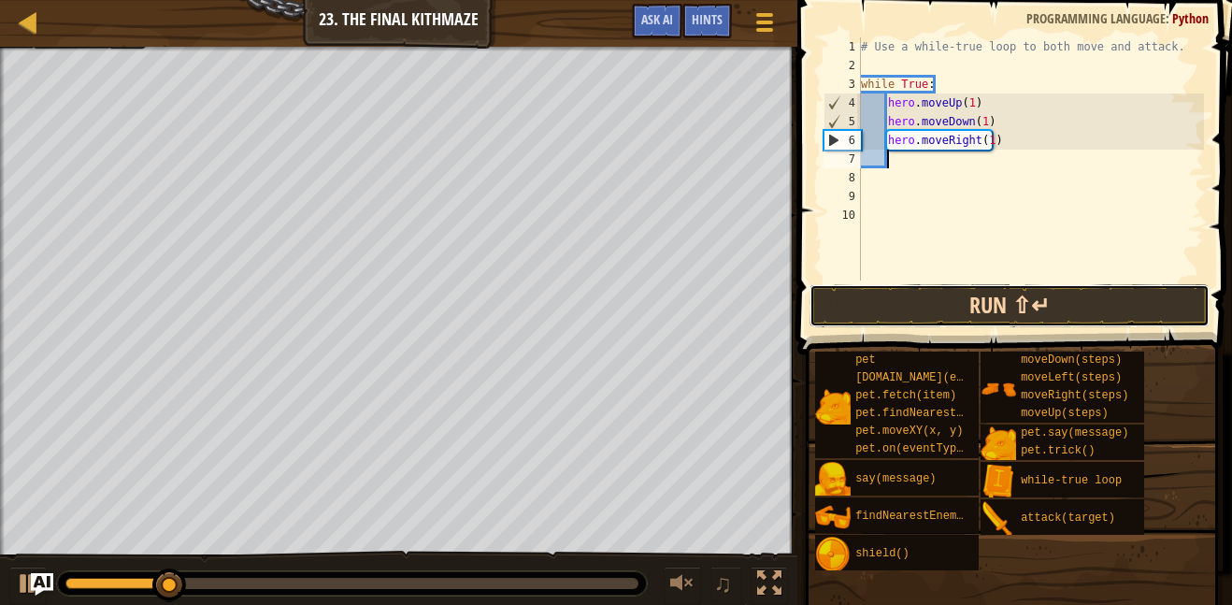
click at [1081, 311] on button "Run ⇧↵" at bounding box center [1010, 305] width 400 height 43
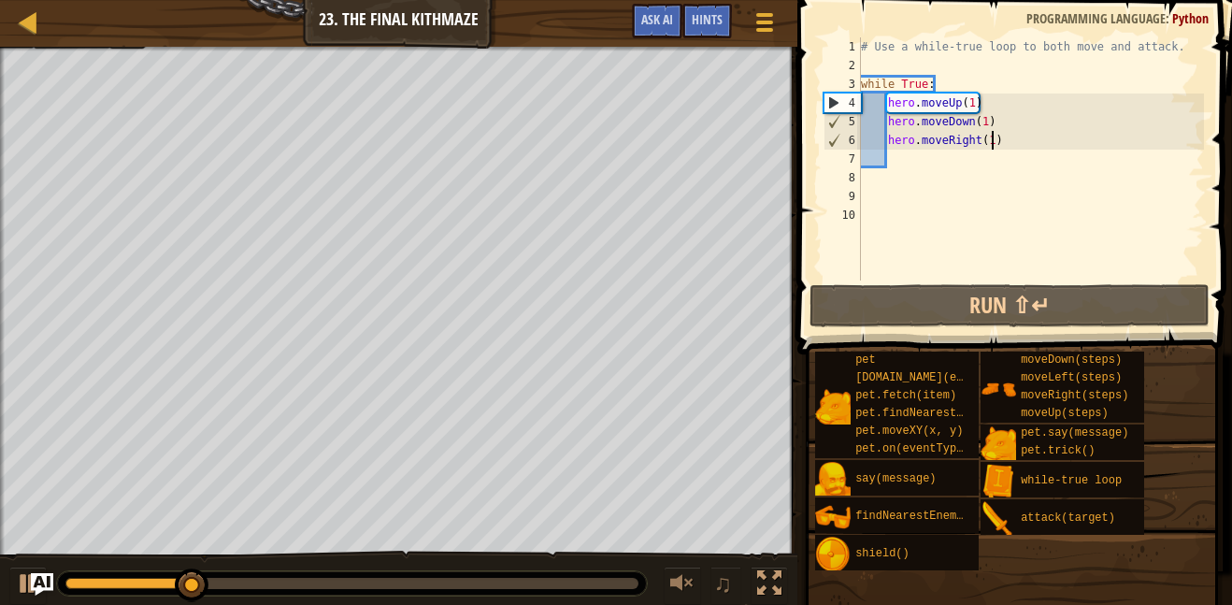
click at [990, 143] on div "# Use a while-true loop to both move and attack. while True : hero . moveUp ( 1…" at bounding box center [1030, 177] width 347 height 281
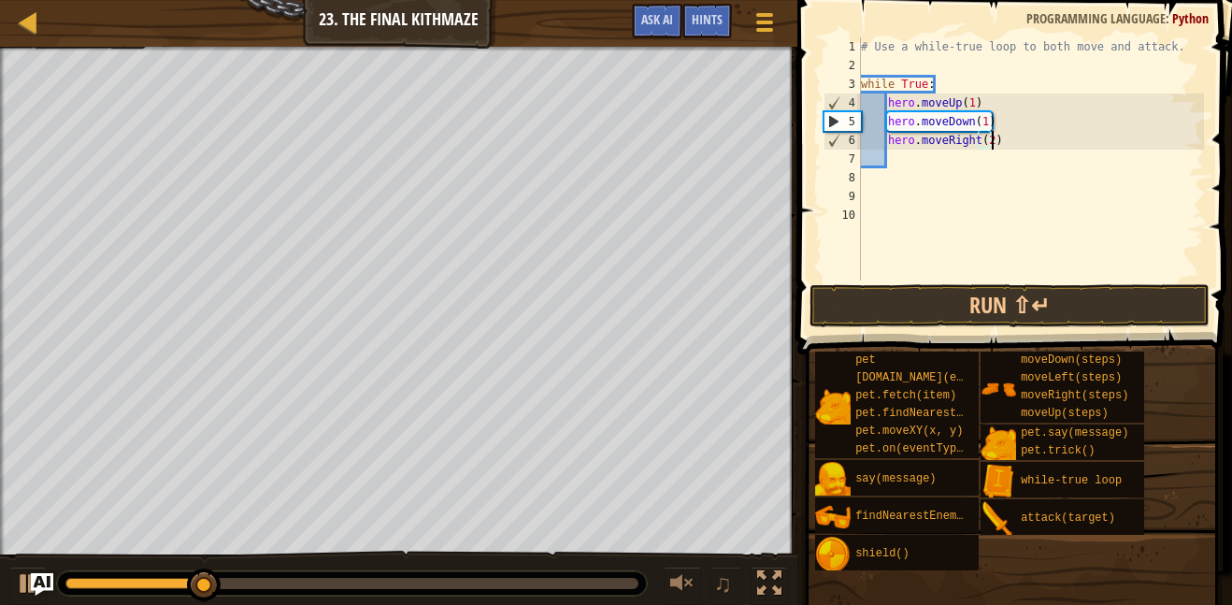
scroll to position [8, 19]
click at [1080, 302] on button "Run ⇧↵" at bounding box center [1010, 305] width 400 height 43
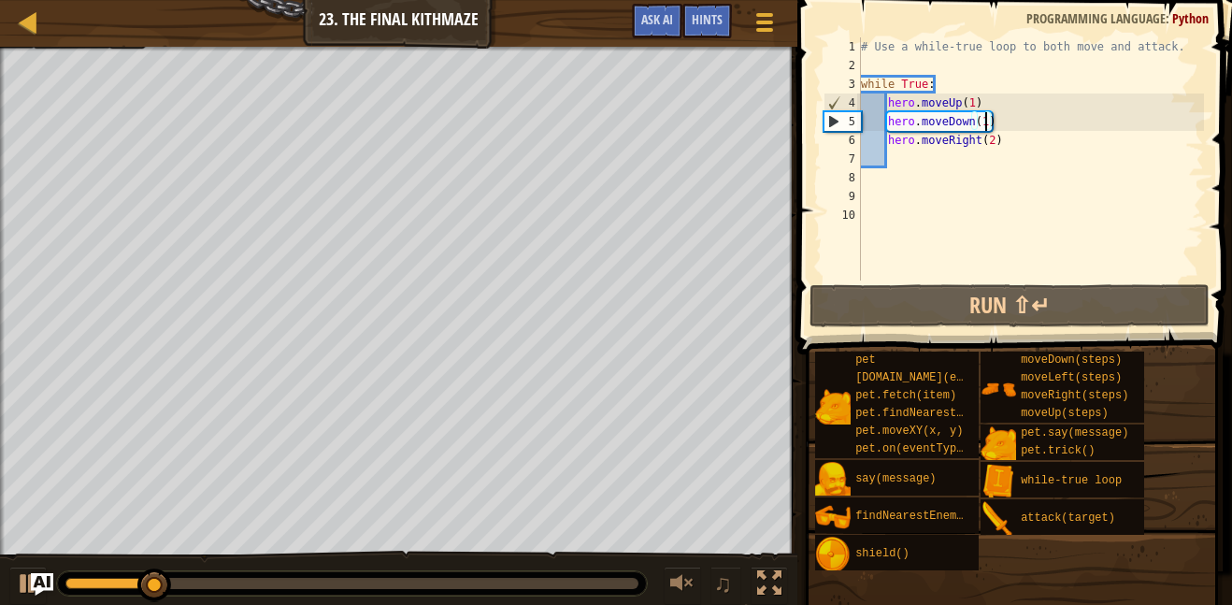
click at [983, 121] on div "# Use a while-true loop to both move and attack. while True : hero . moveUp ( 1…" at bounding box center [1030, 177] width 347 height 281
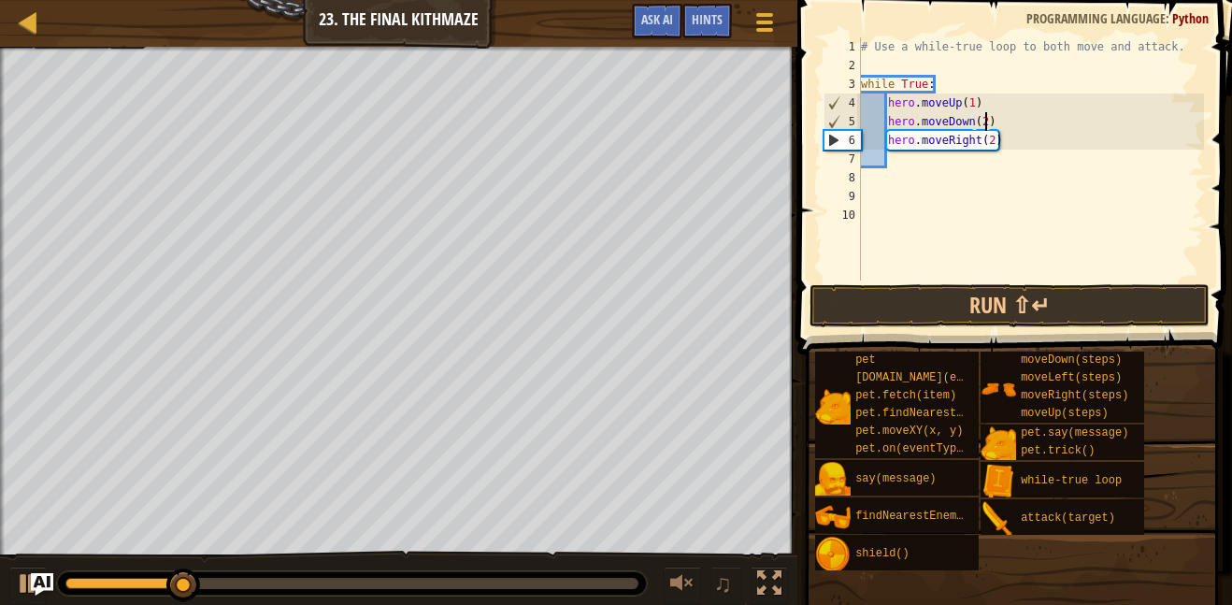
scroll to position [8, 18]
click at [972, 106] on div "# Use a while-true loop to both move and attack. while True : hero . moveUp ( 1…" at bounding box center [1030, 177] width 347 height 281
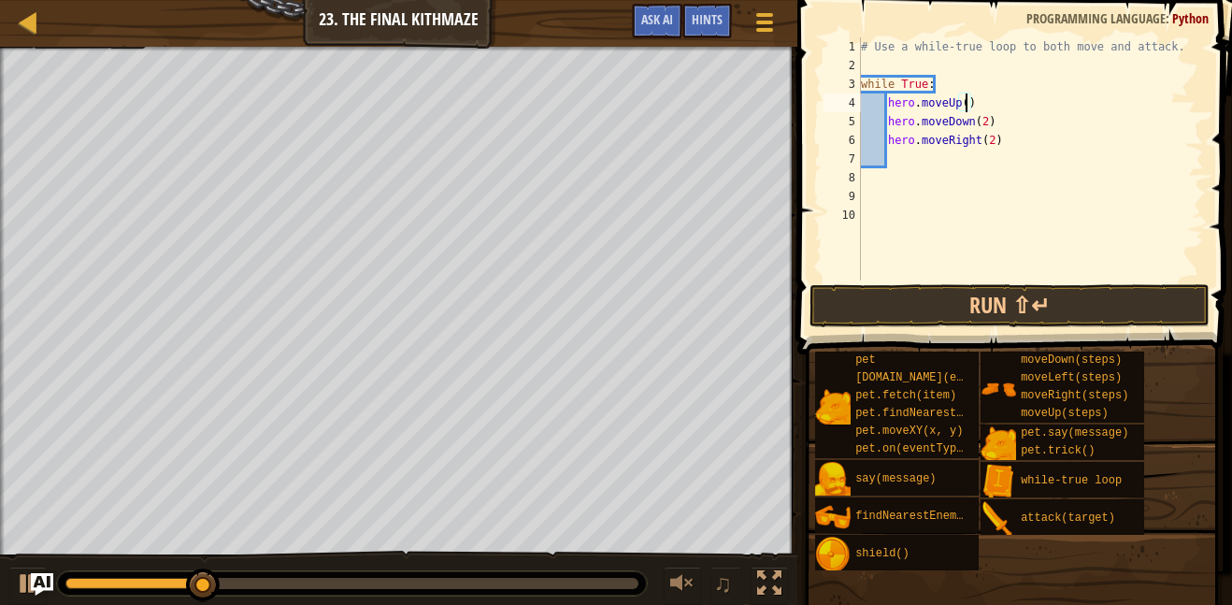
scroll to position [8, 16]
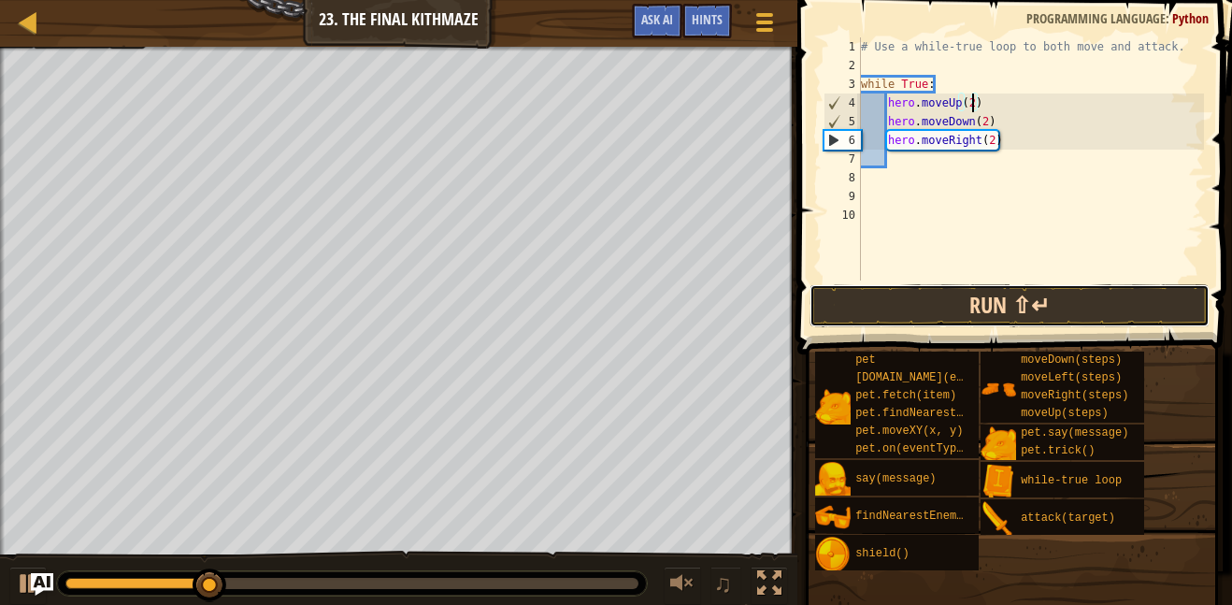
click at [886, 298] on button "Run ⇧↵" at bounding box center [1010, 305] width 400 height 43
click at [981, 128] on div "# Use a while-true loop to both move and attack. while True : hero . moveUp ( 3…" at bounding box center [1030, 177] width 347 height 281
click at [994, 126] on div "# Use a while-true loop to both move and attack. while True : hero . moveUp ( 3…" at bounding box center [1030, 177] width 347 height 281
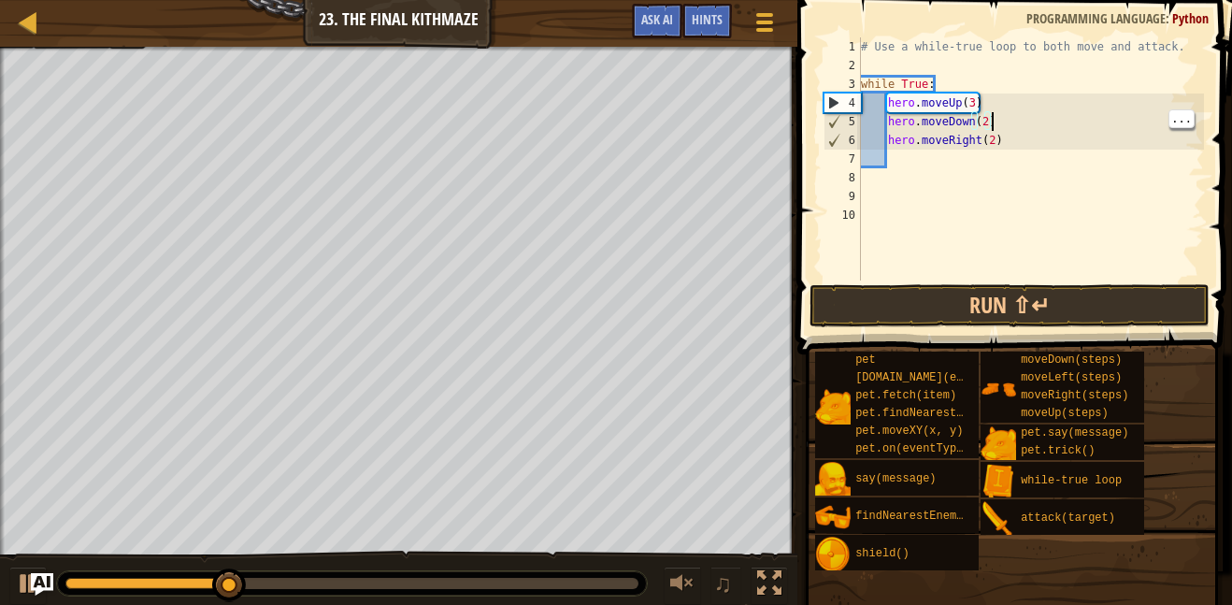
click at [987, 122] on div "# Use a while-true loop to both move and attack. while True : hero . moveUp ( 3…" at bounding box center [1030, 177] width 347 height 281
click at [990, 140] on div "# Use a while-true loop to both move and attack. while True : hero . moveUp ( 3…" at bounding box center [1030, 177] width 347 height 281
click at [1093, 310] on button "Run ⇧↵" at bounding box center [1010, 305] width 400 height 43
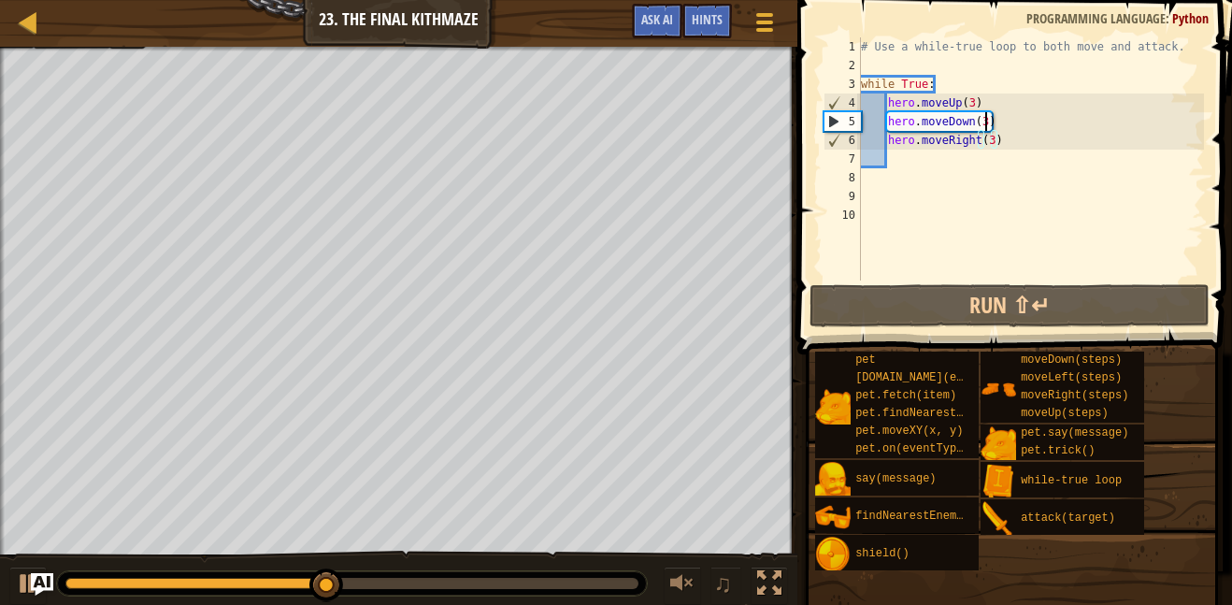
click at [987, 122] on div "# Use a while-true loop to both move and attack. while True : hero . moveUp ( 3…" at bounding box center [1030, 177] width 347 height 281
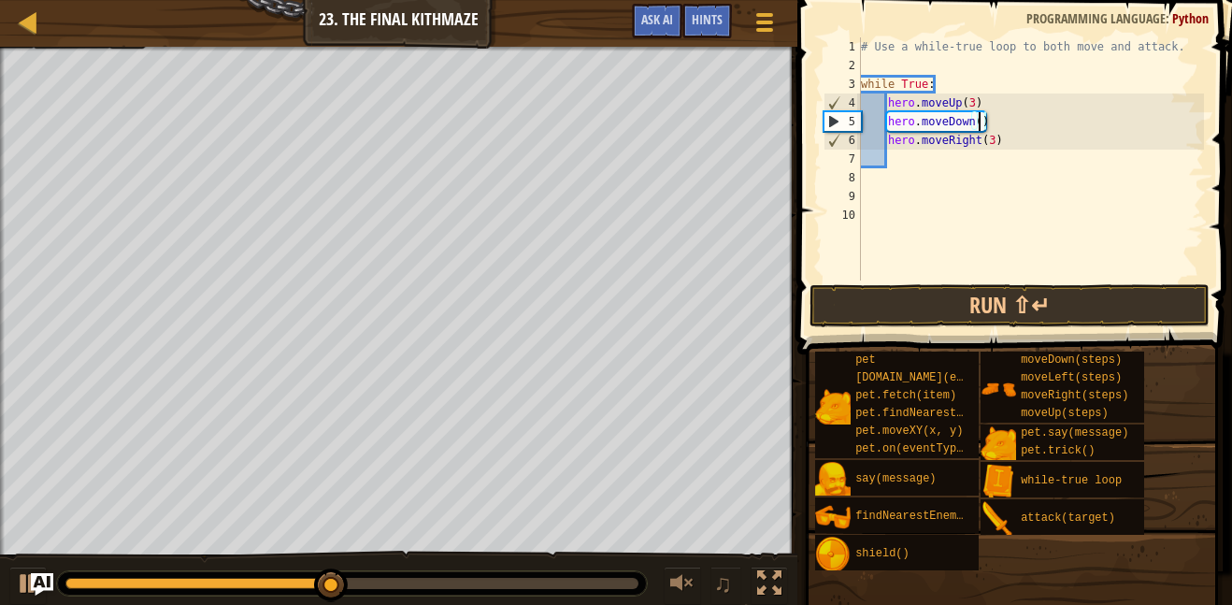
scroll to position [8, 17]
click at [1102, 305] on button "Run ⇧↵" at bounding box center [1010, 305] width 400 height 43
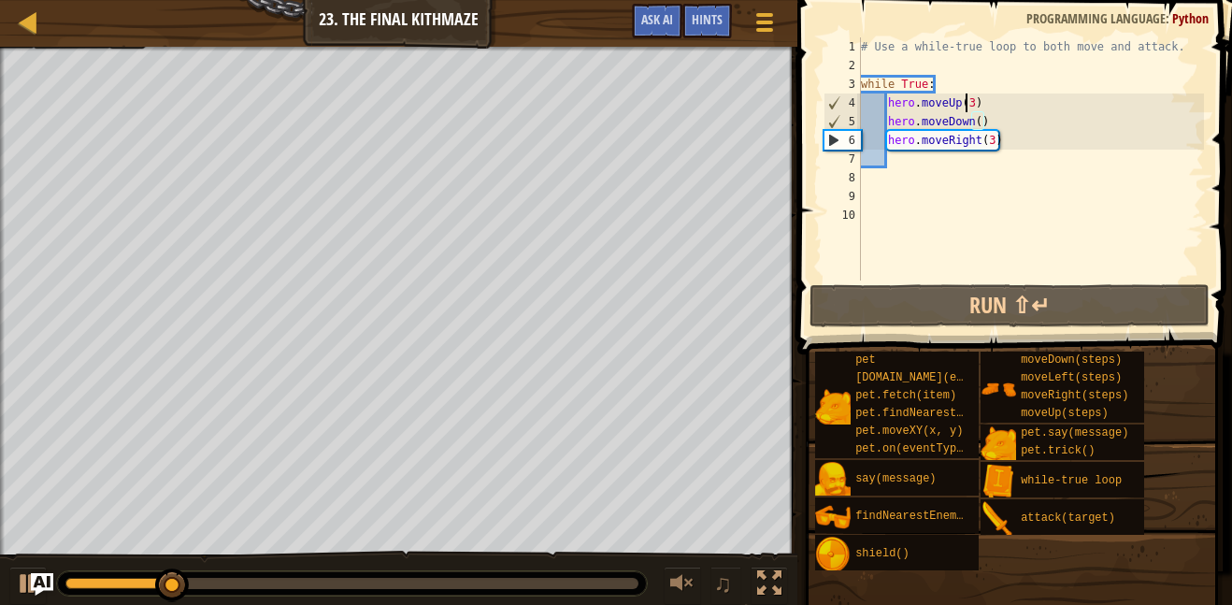
click at [969, 104] on div "# Use a while-true loop to both move and attack. while True : hero . moveUp ( 3…" at bounding box center [1030, 177] width 347 height 281
click at [973, 104] on div "# Use a while-true loop to both move and attack. while True : hero . moveUp ( 3…" at bounding box center [1030, 177] width 347 height 281
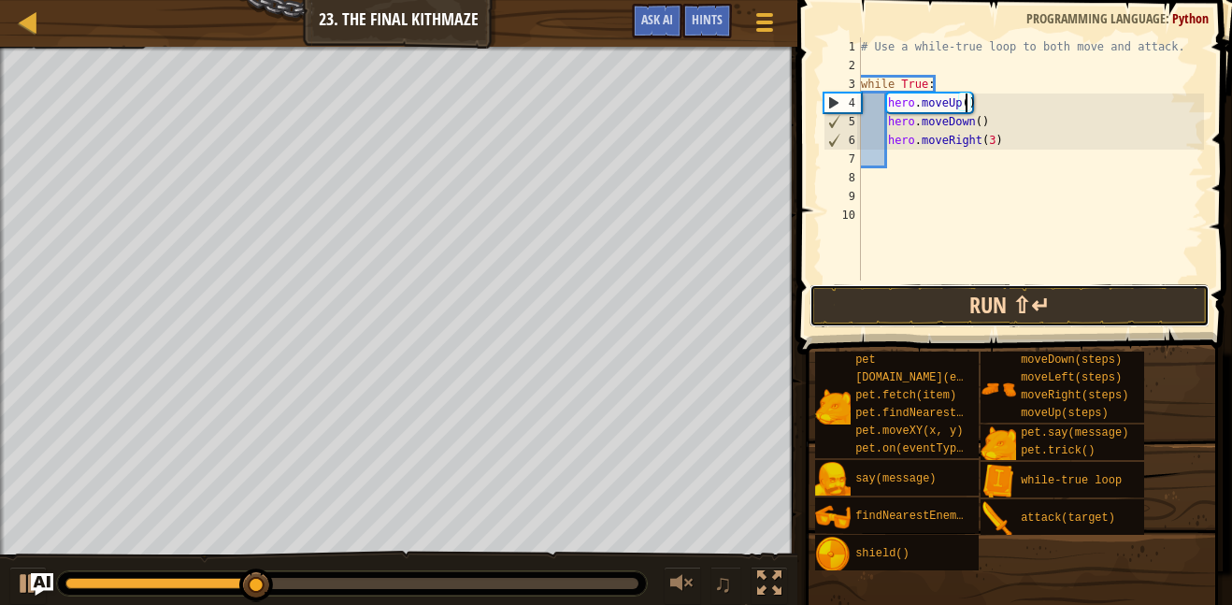
click at [1104, 310] on button "Run ⇧↵" at bounding box center [1010, 305] width 400 height 43
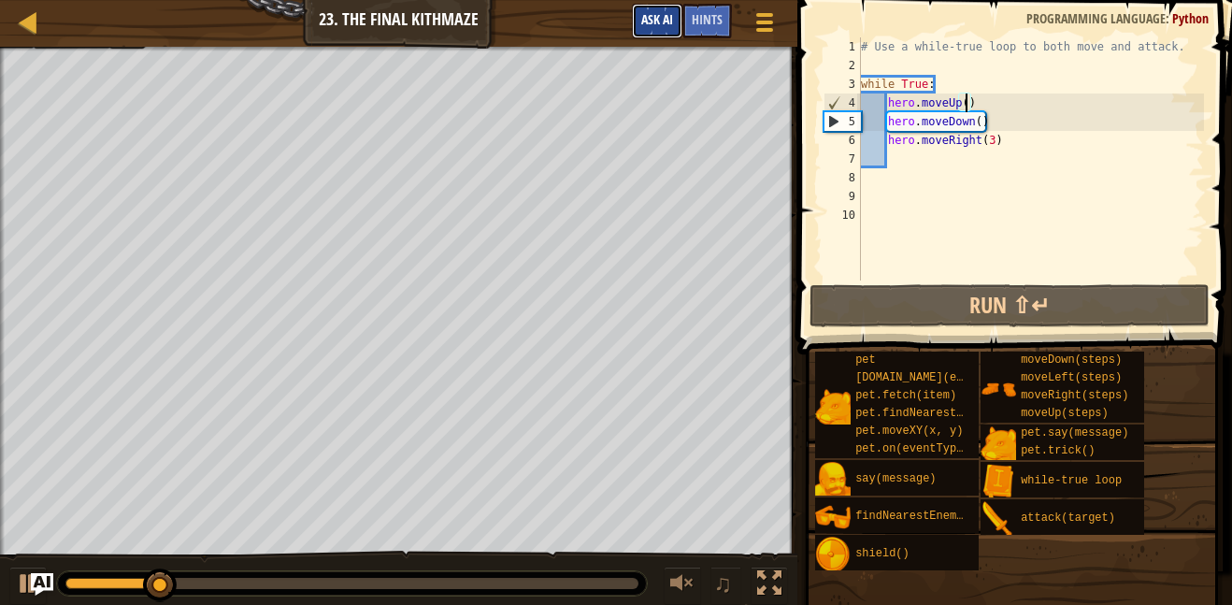
click at [657, 10] on button "Ask AI" at bounding box center [657, 21] width 50 height 35
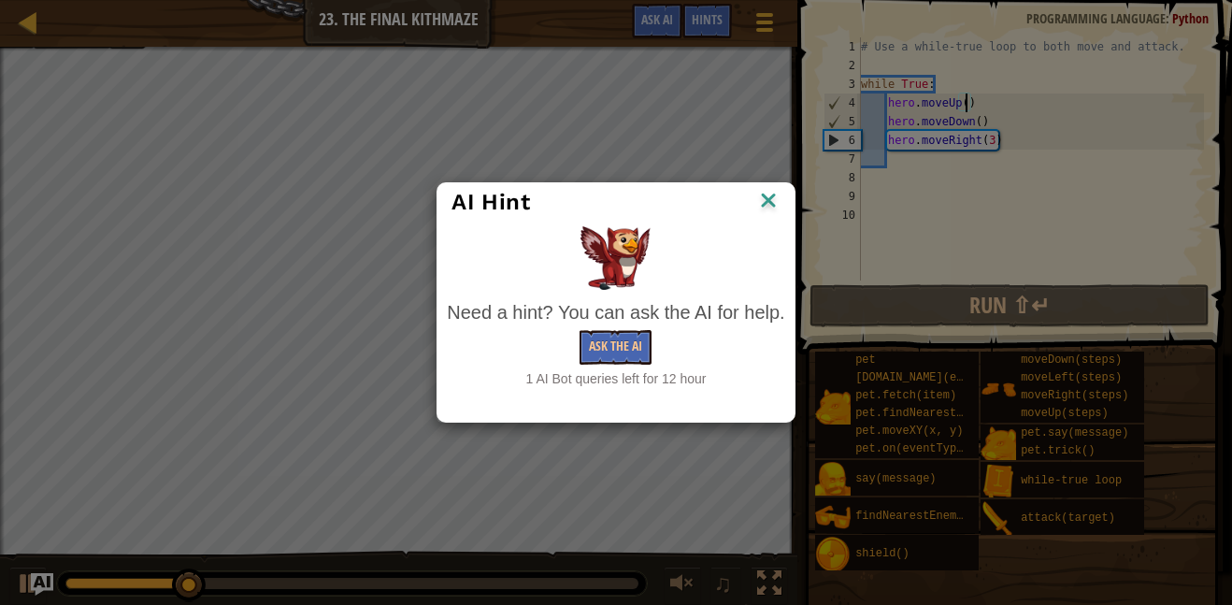
click at [550, 95] on div "AI Hint Need a hint? You can ask the AI for help. Ask the AI 1 AI Bot queries l…" at bounding box center [616, 302] width 1232 height 605
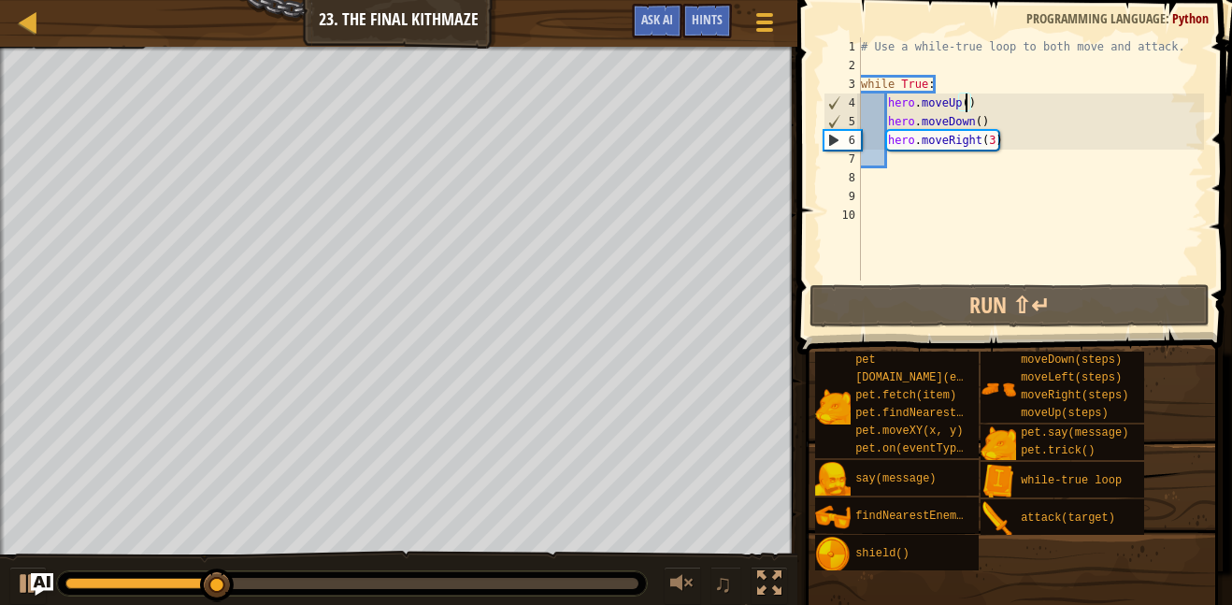
click at [1011, 149] on div "# Use a while-true loop to both move and attack. while True : hero . moveUp ( )…" at bounding box center [1030, 177] width 347 height 281
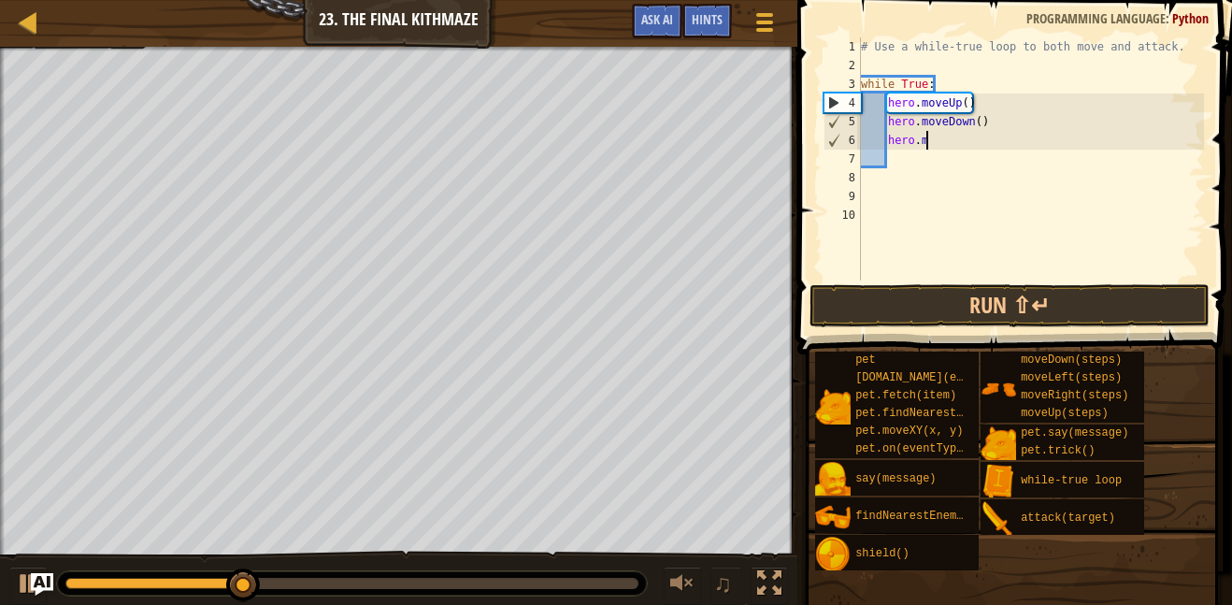
type textarea "h"
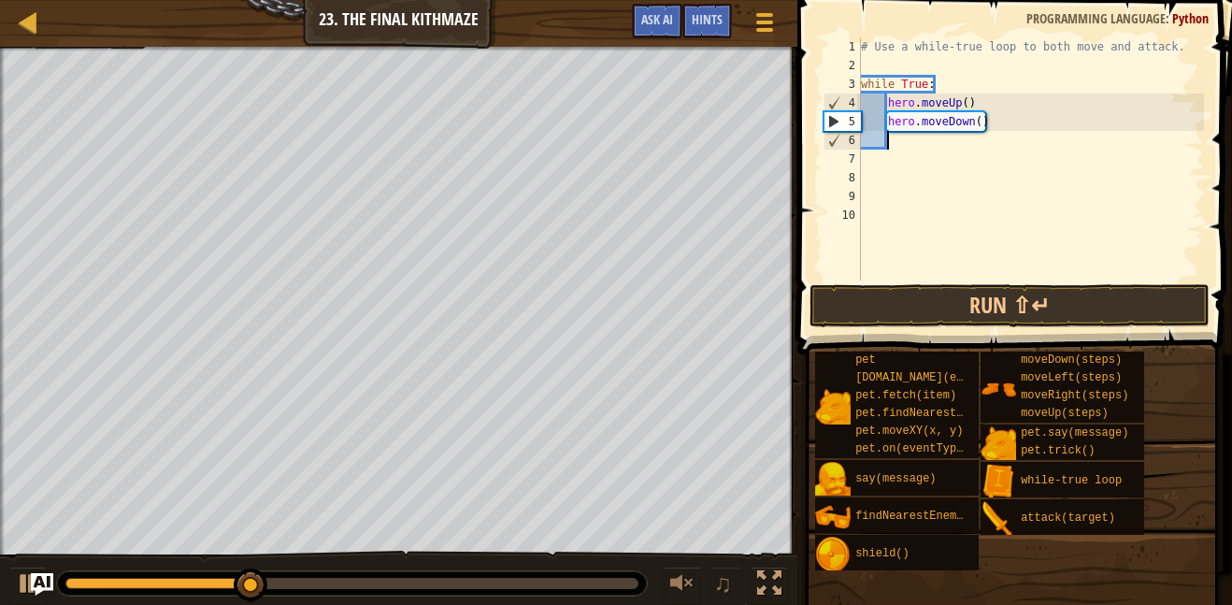
scroll to position [8, 0]
type textarea "h"
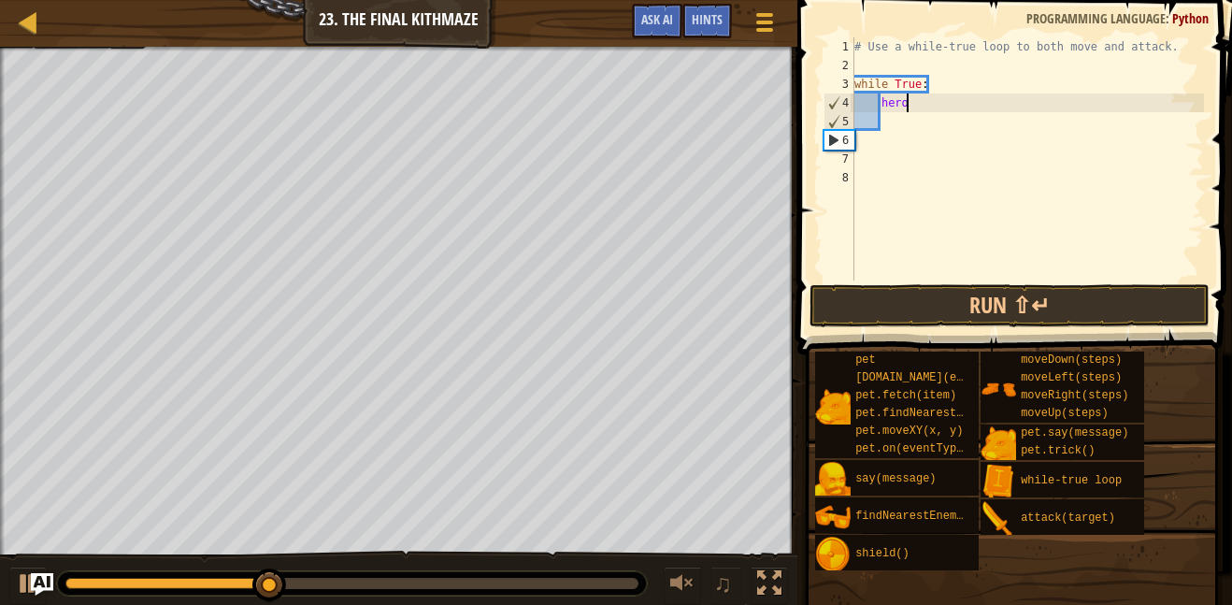
type textarea "h"
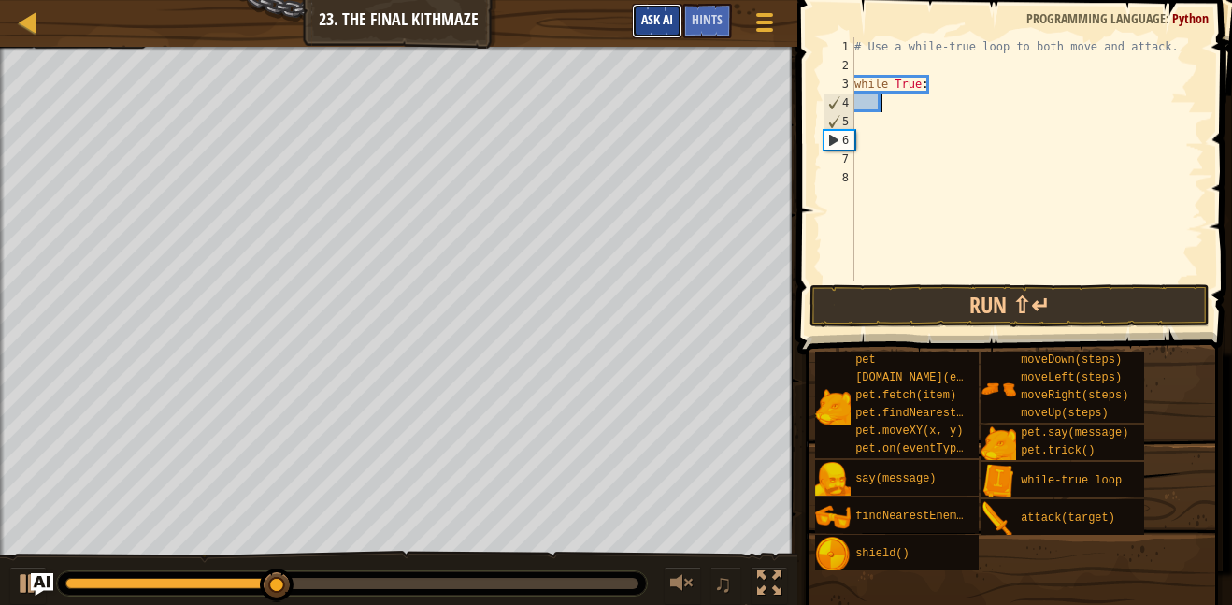
click at [646, 20] on span "Ask AI" at bounding box center [657, 19] width 32 height 18
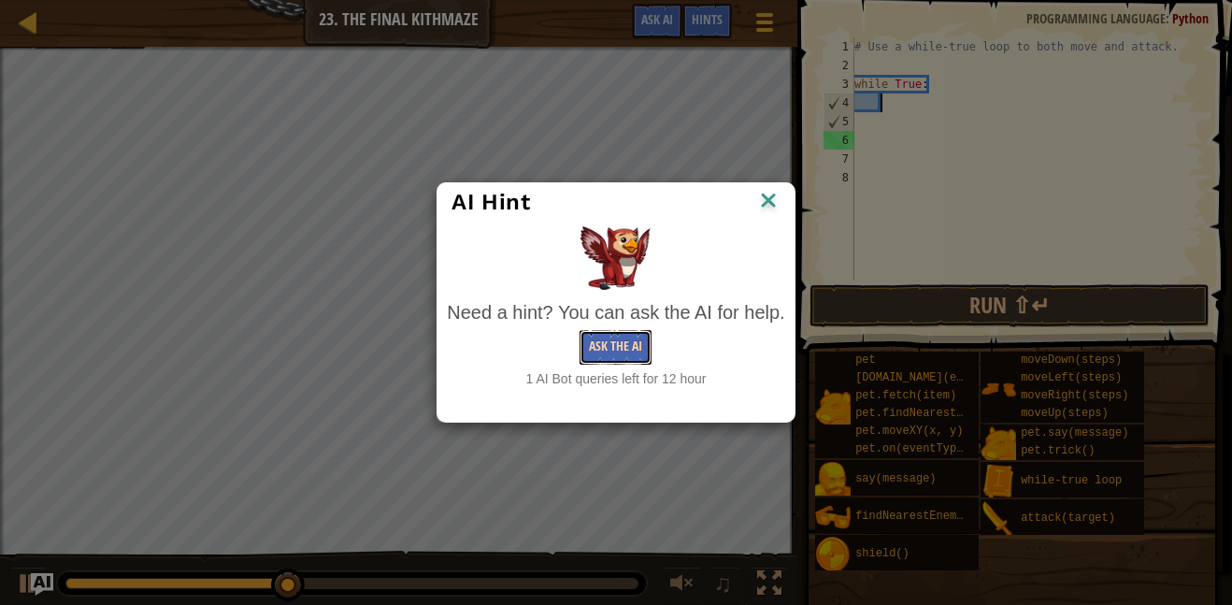
click at [605, 343] on button "Ask the AI" at bounding box center [616, 347] width 72 height 35
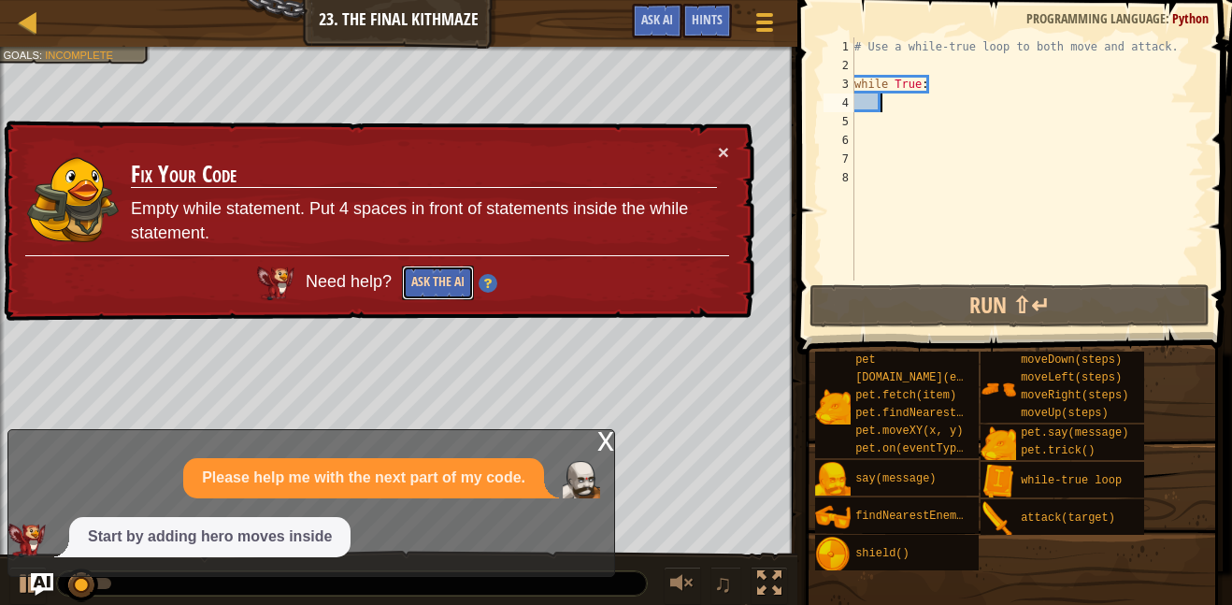
click at [451, 294] on button "Ask the AI" at bounding box center [438, 283] width 72 height 35
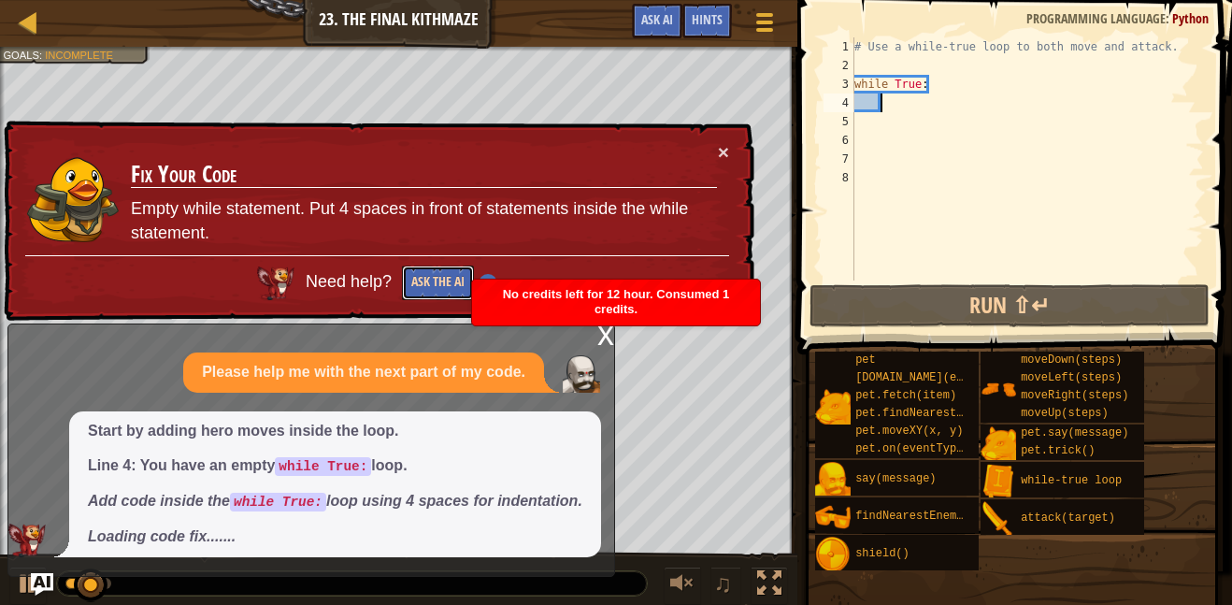
click at [444, 273] on button "Ask the AI" at bounding box center [438, 283] width 72 height 35
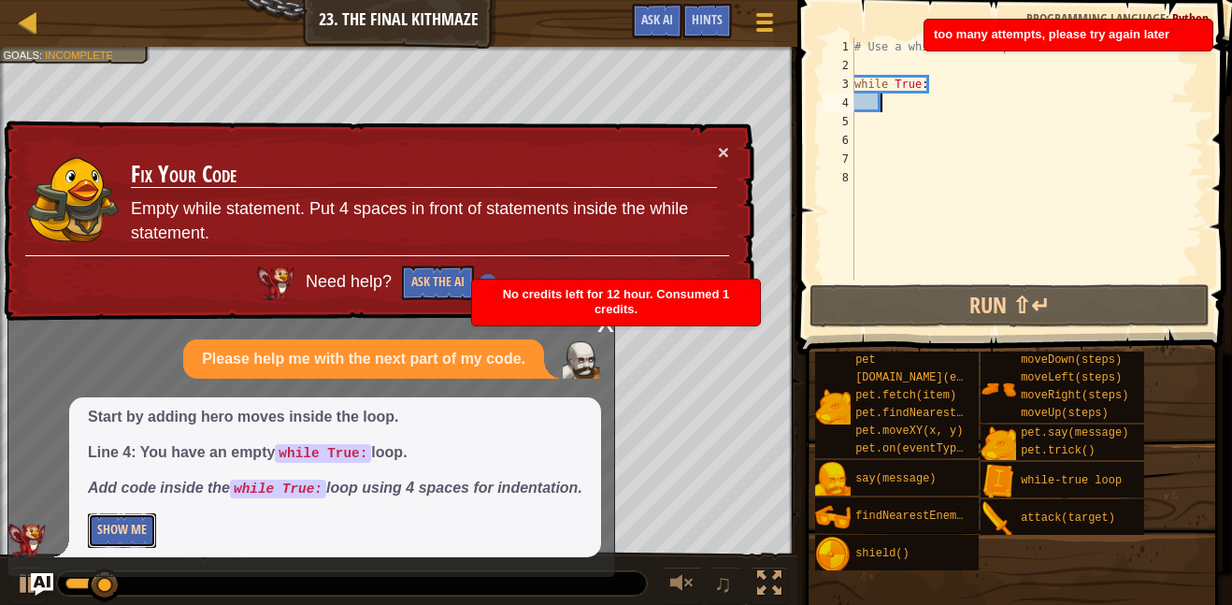
click at [122, 517] on button "Show Me" at bounding box center [122, 530] width 68 height 35
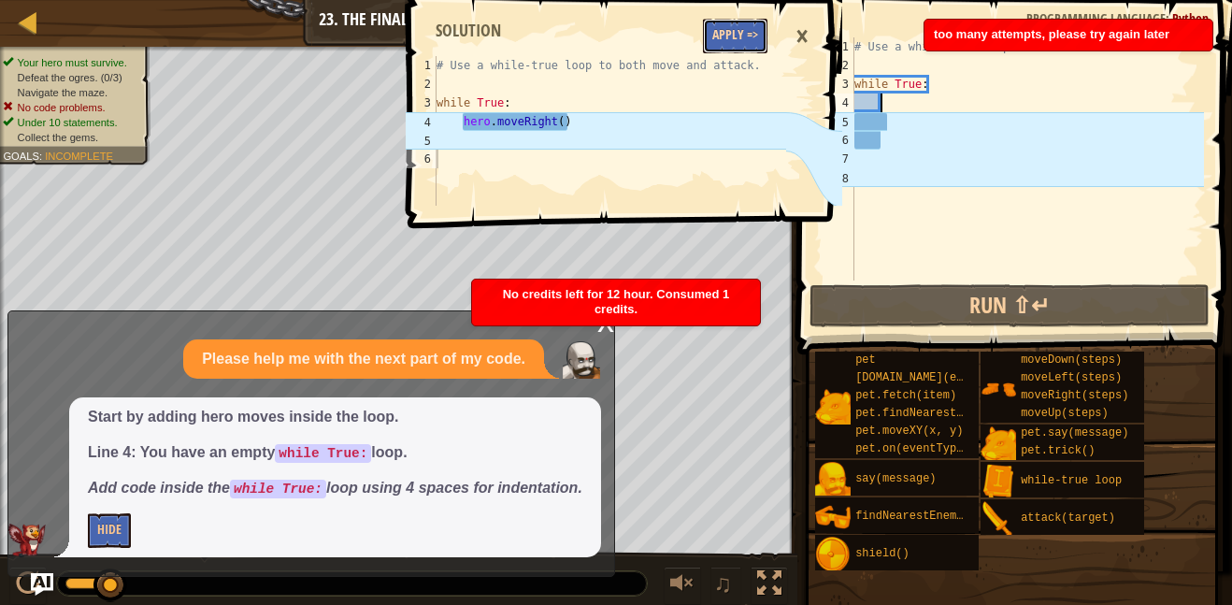
click at [740, 40] on button "Apply =>" at bounding box center [735, 36] width 65 height 35
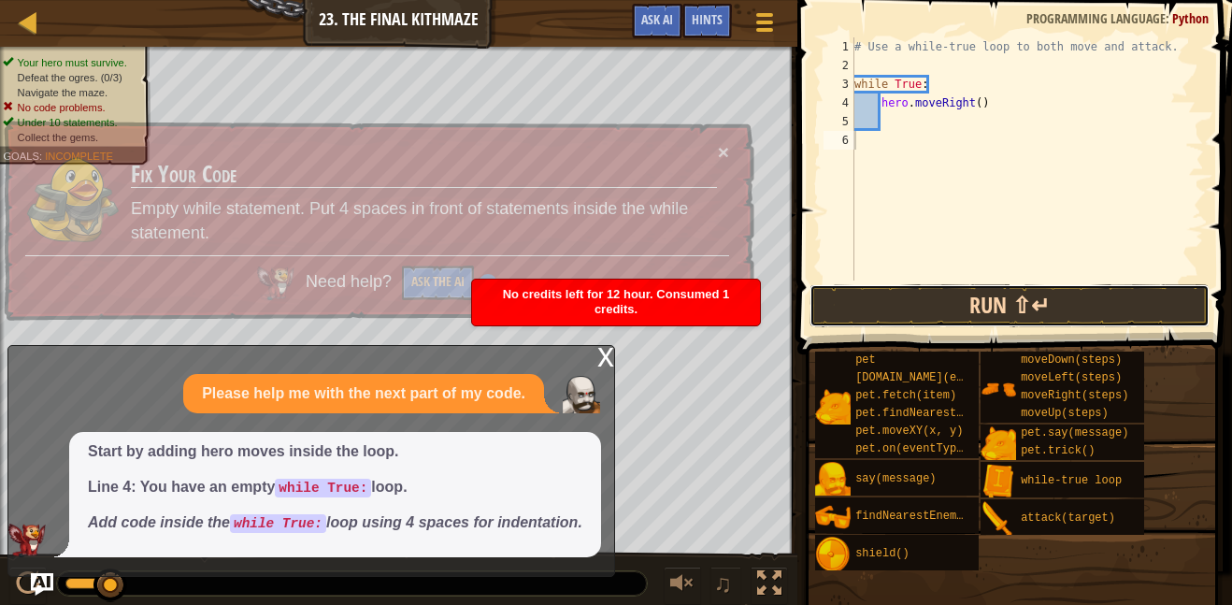
click at [1098, 313] on button "Run ⇧↵" at bounding box center [1010, 305] width 400 height 43
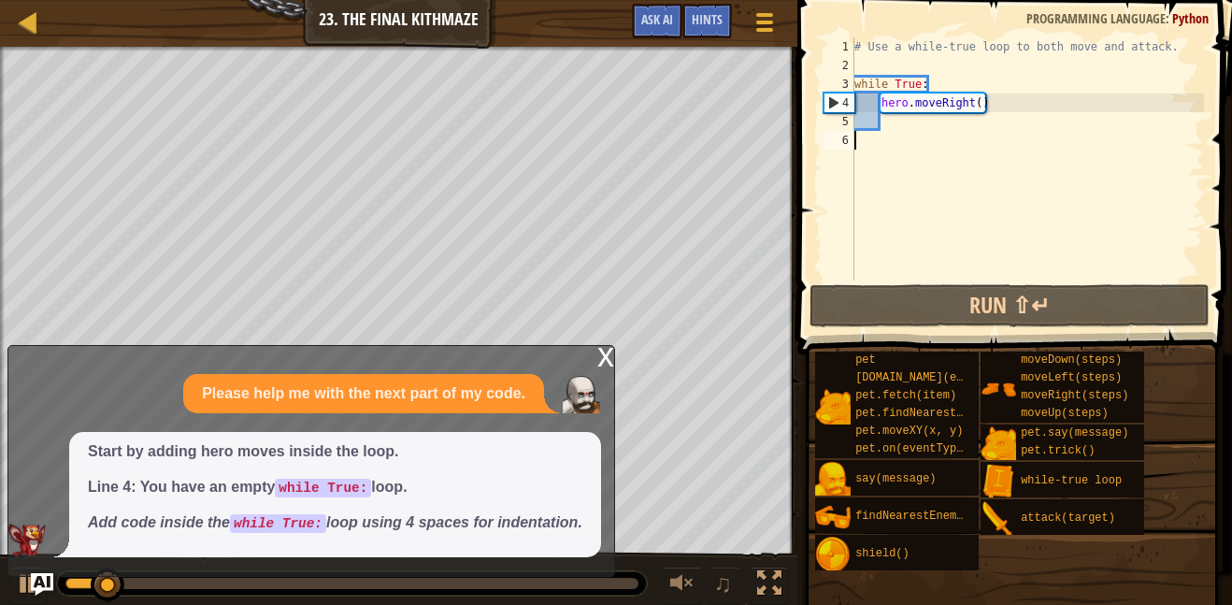
click at [898, 124] on div "# Use a while-true loop to both move and attack. while True : hero . moveRight …" at bounding box center [1027, 177] width 353 height 281
type textarea "he"
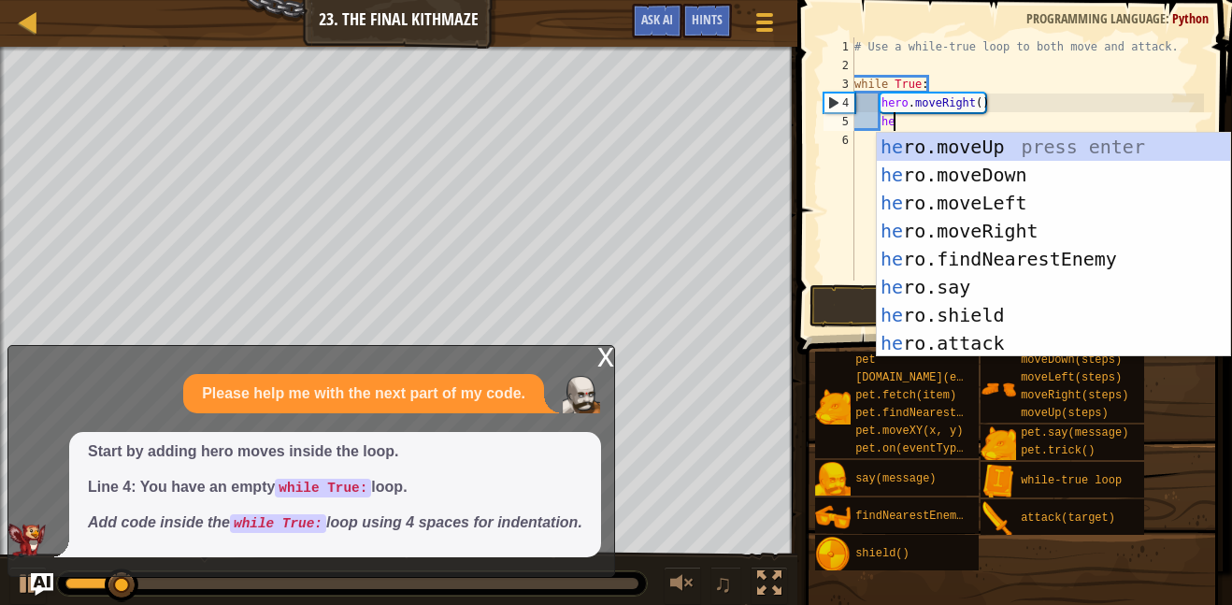
scroll to position [8, 5]
click at [1076, 174] on div "he ro.moveUp press enter he ro.moveDown press enter he ro.moveLeft press enter …" at bounding box center [1053, 273] width 353 height 281
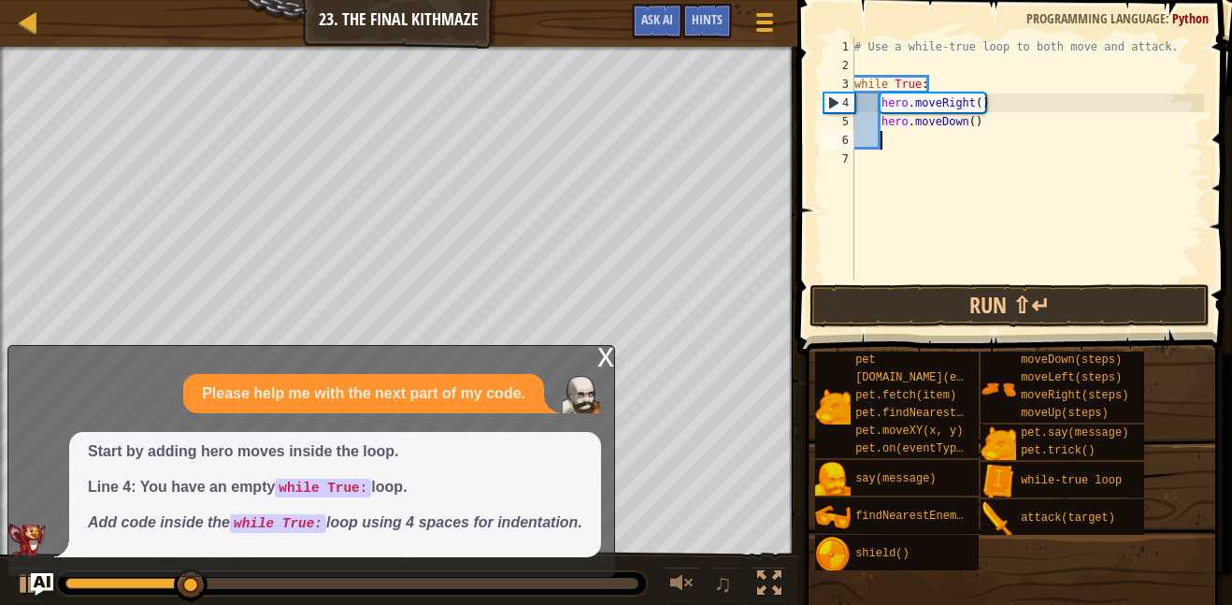
scroll to position [8, 3]
click at [1045, 306] on button "Run ⇧↵" at bounding box center [1010, 305] width 400 height 43
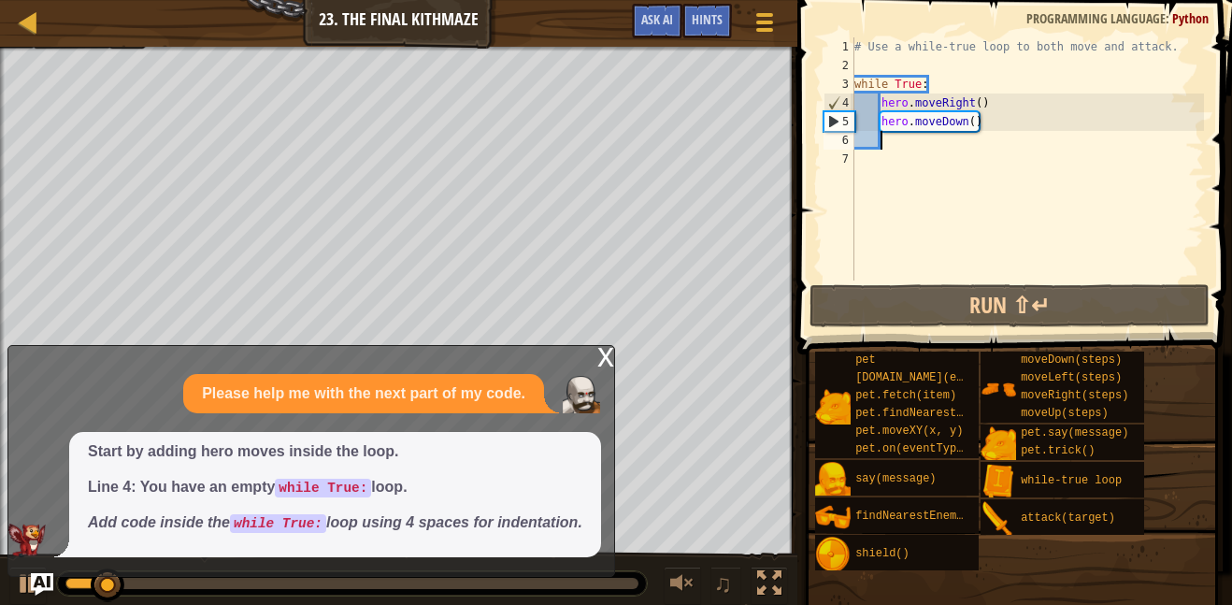
click at [986, 99] on div "# Use a while-true loop to both move and attack. while True : hero . moveRight …" at bounding box center [1027, 177] width 353 height 281
click at [973, 104] on div "# Use a while-true loop to both move and attack. while True : hero . moveRight …" at bounding box center [1027, 177] width 353 height 281
click at [975, 98] on div "# Use a while-true loop to both move and attack. while True : hero . moveRight …" at bounding box center [1027, 177] width 353 height 281
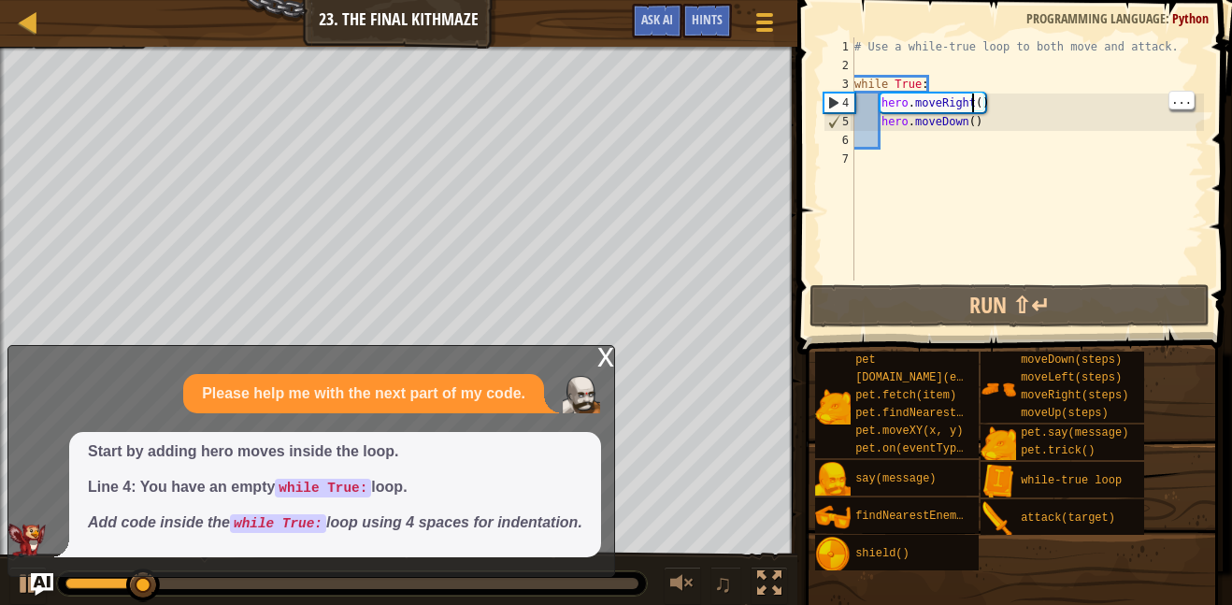
click at [598, 353] on div "x" at bounding box center [606, 355] width 17 height 19
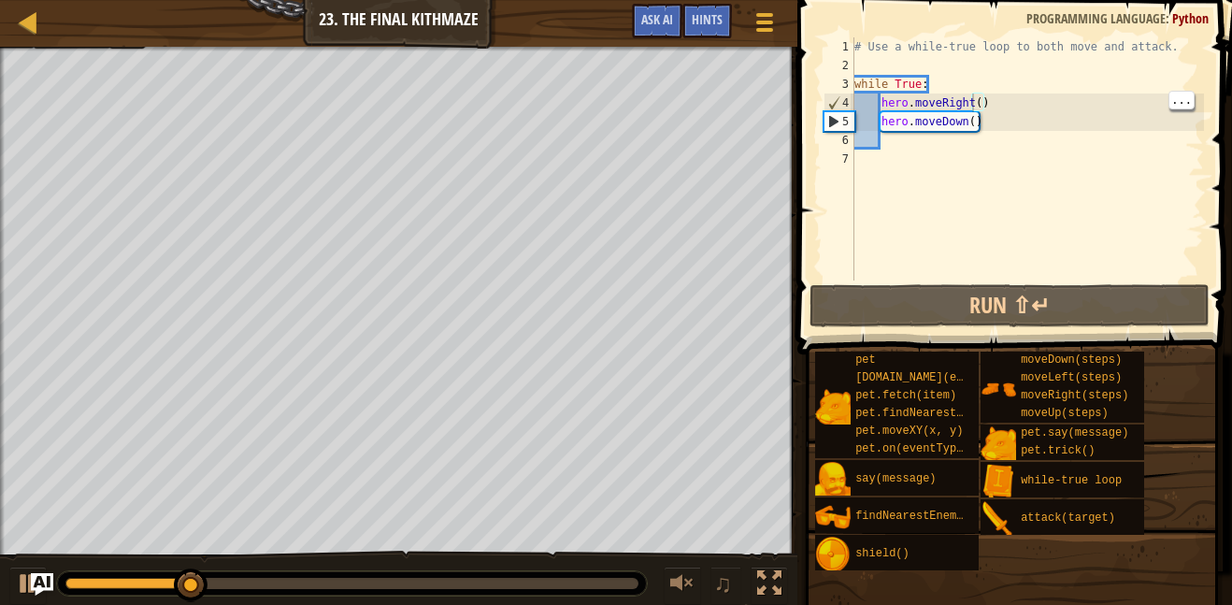
click at [972, 115] on div "# Use a while-true loop to both move and attack. while True : hero . moveRight …" at bounding box center [1027, 177] width 353 height 281
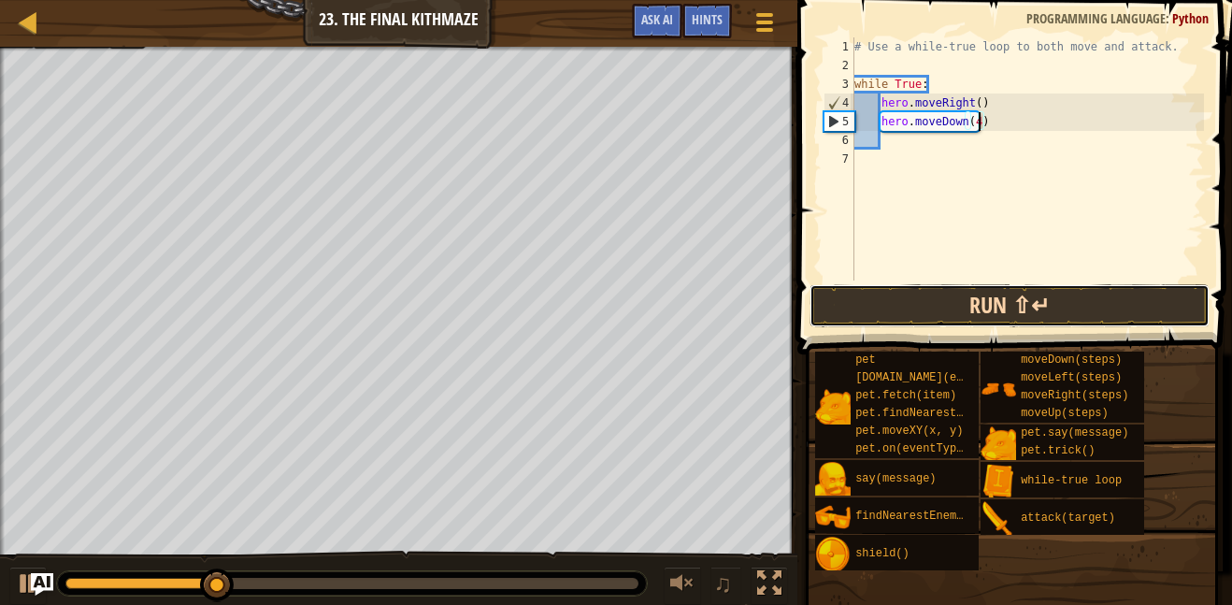
click at [1031, 315] on button "Run ⇧↵" at bounding box center [1010, 305] width 400 height 43
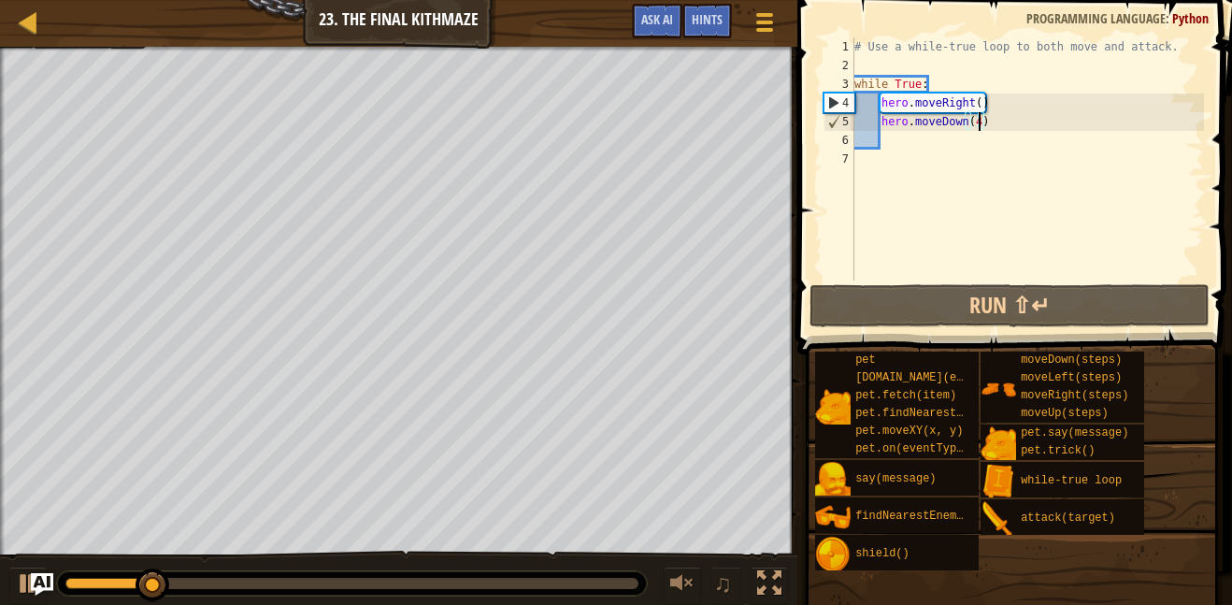
click at [980, 99] on div "# Use a while-true loop to both move and attack. while True : hero . moveRight …" at bounding box center [1027, 177] width 353 height 281
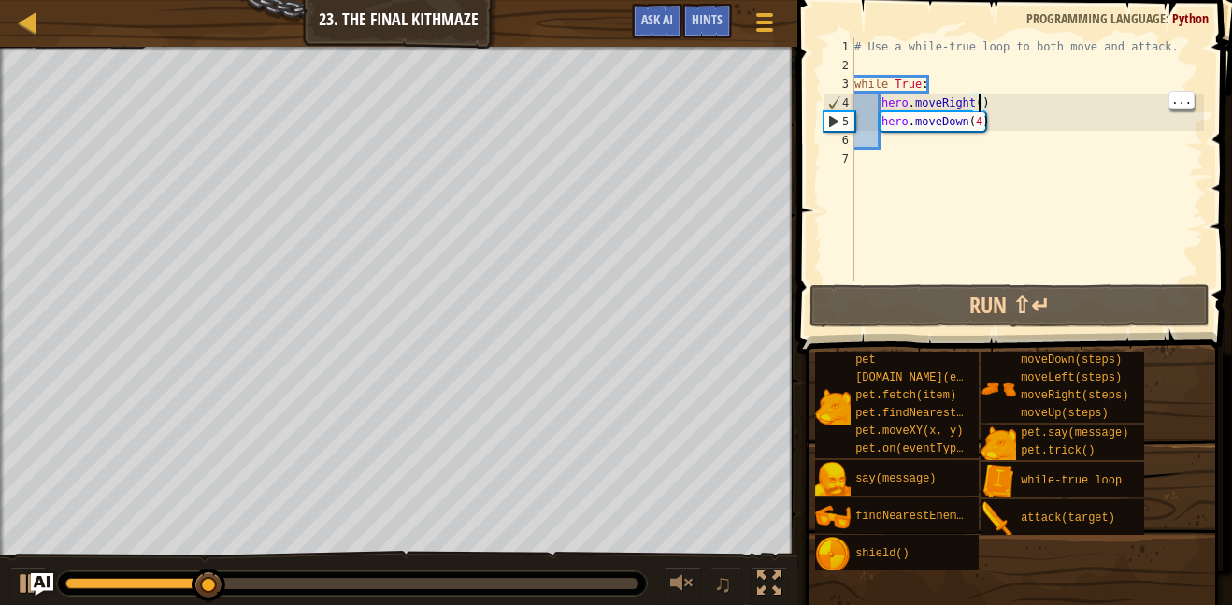
click at [976, 103] on div "# Use a while-true loop to both move and attack. while True : hero . moveRight …" at bounding box center [1027, 177] width 353 height 281
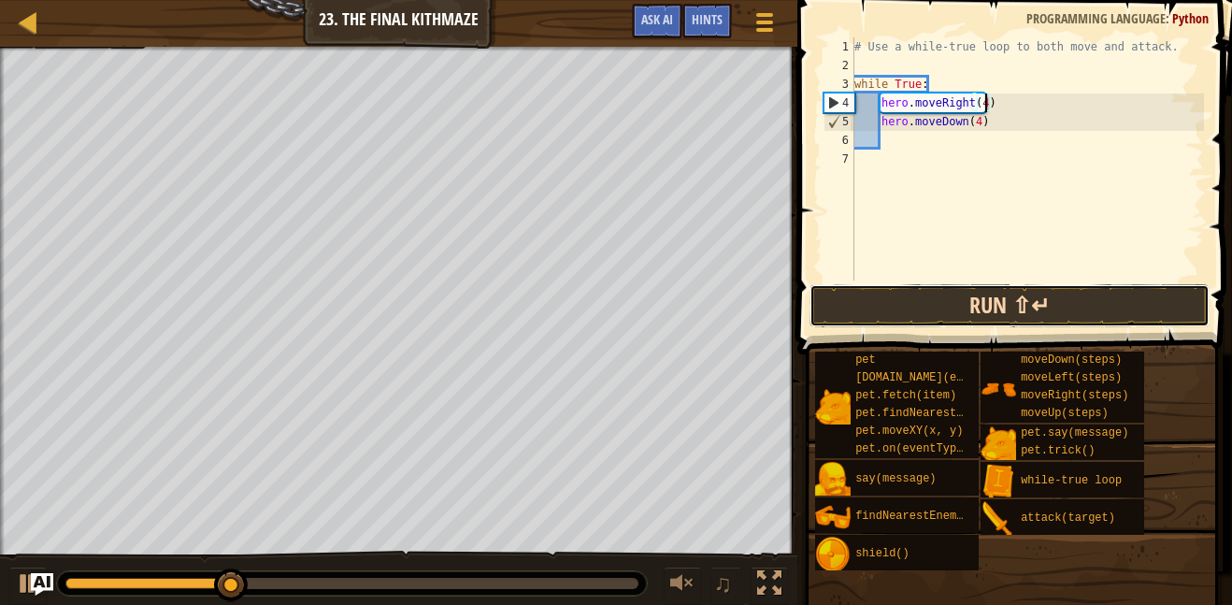
click at [1063, 311] on button "Run ⇧↵" at bounding box center [1010, 305] width 400 height 43
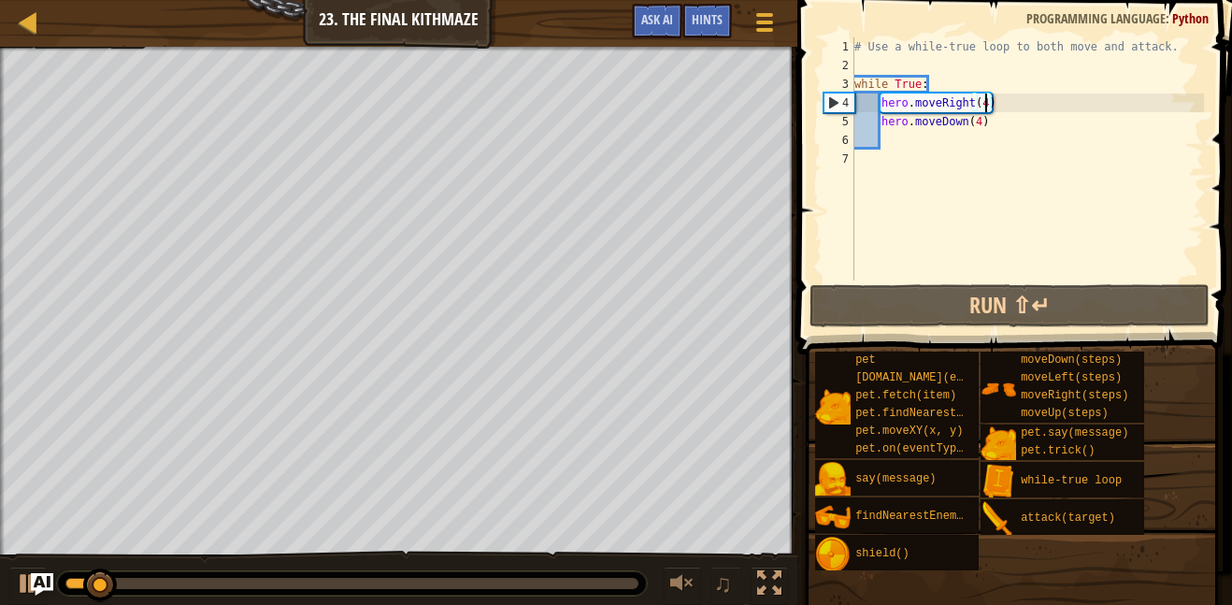
click at [978, 126] on div "# Use a while-true loop to both move and attack. while True : hero . moveRight …" at bounding box center [1027, 177] width 353 height 281
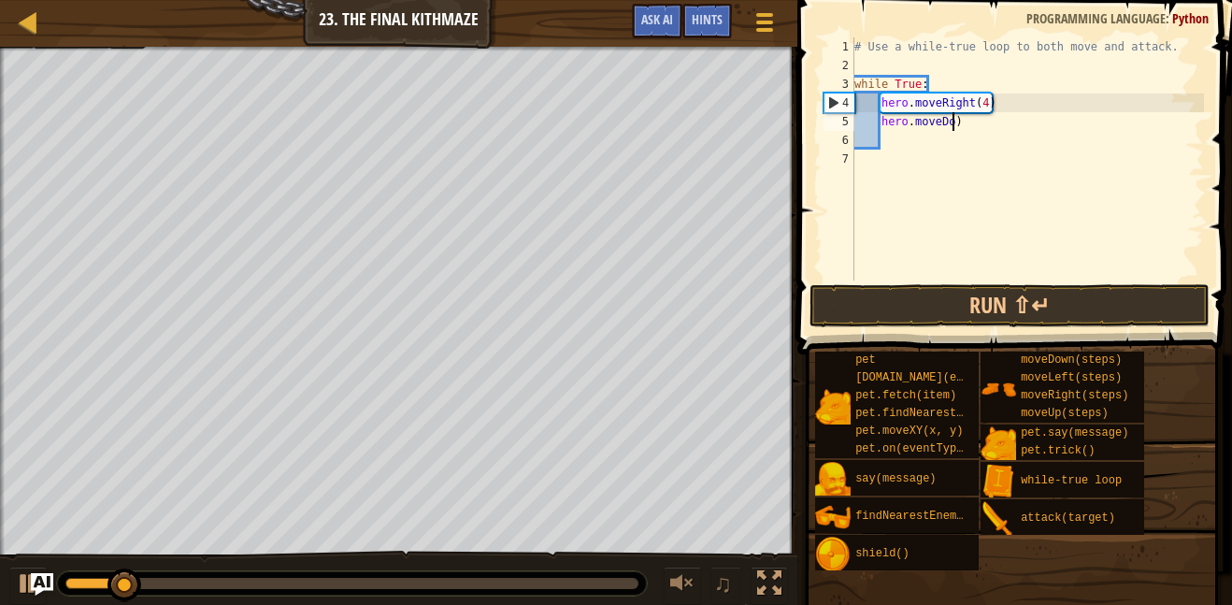
click at [1005, 122] on div "# Use a while-true loop to both move and attack. while True : hero . moveRight …" at bounding box center [1027, 177] width 353 height 281
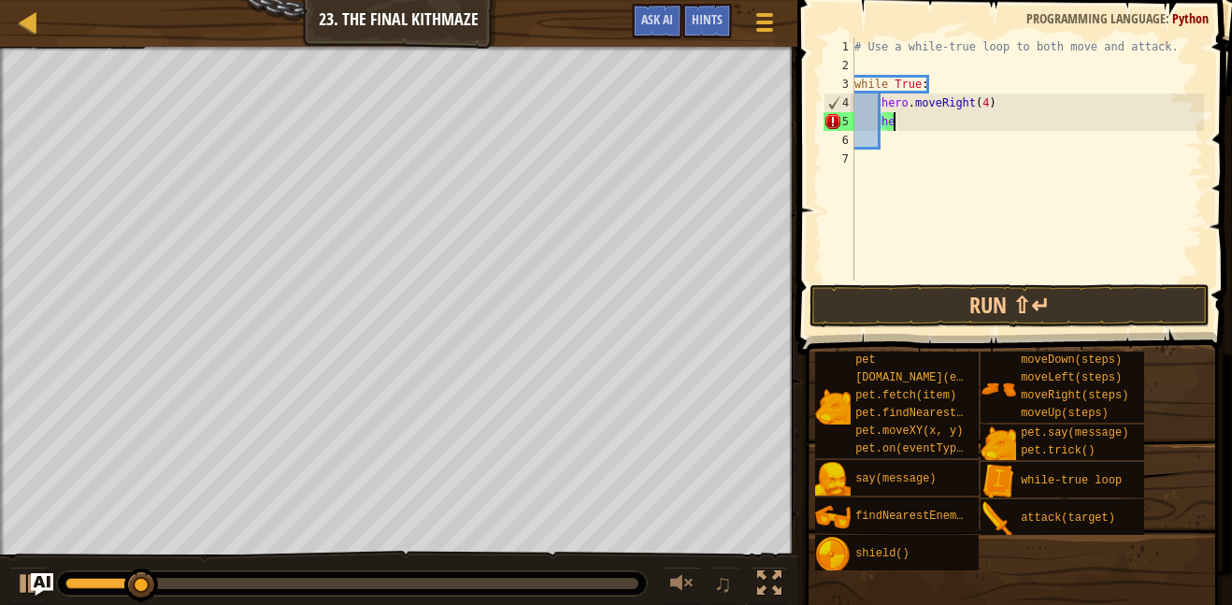
type textarea "h"
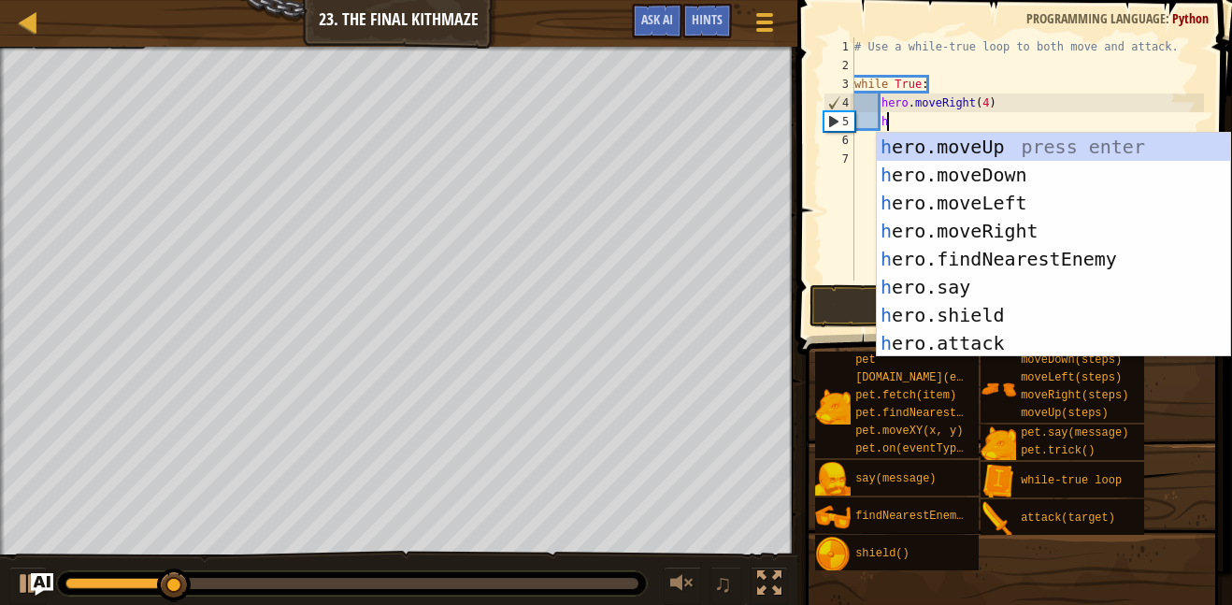
type textarea "he"
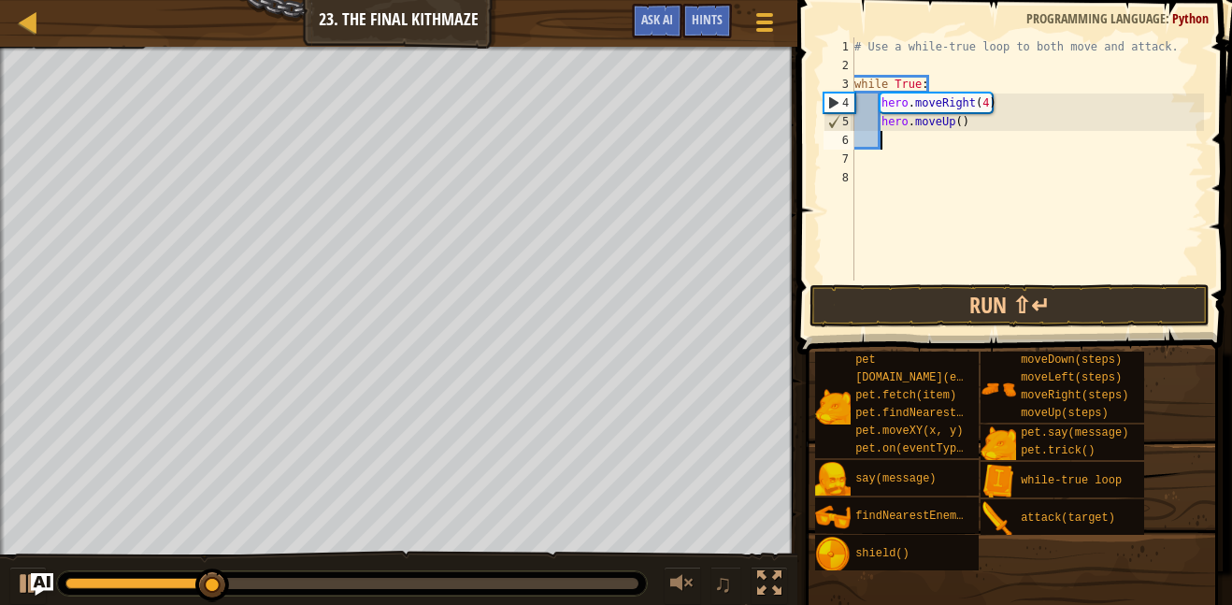
click at [958, 122] on div "# Use a while-true loop to both move and attack. while True : hero . moveRight …" at bounding box center [1027, 177] width 353 height 281
type textarea "hero.moveUp(4)"
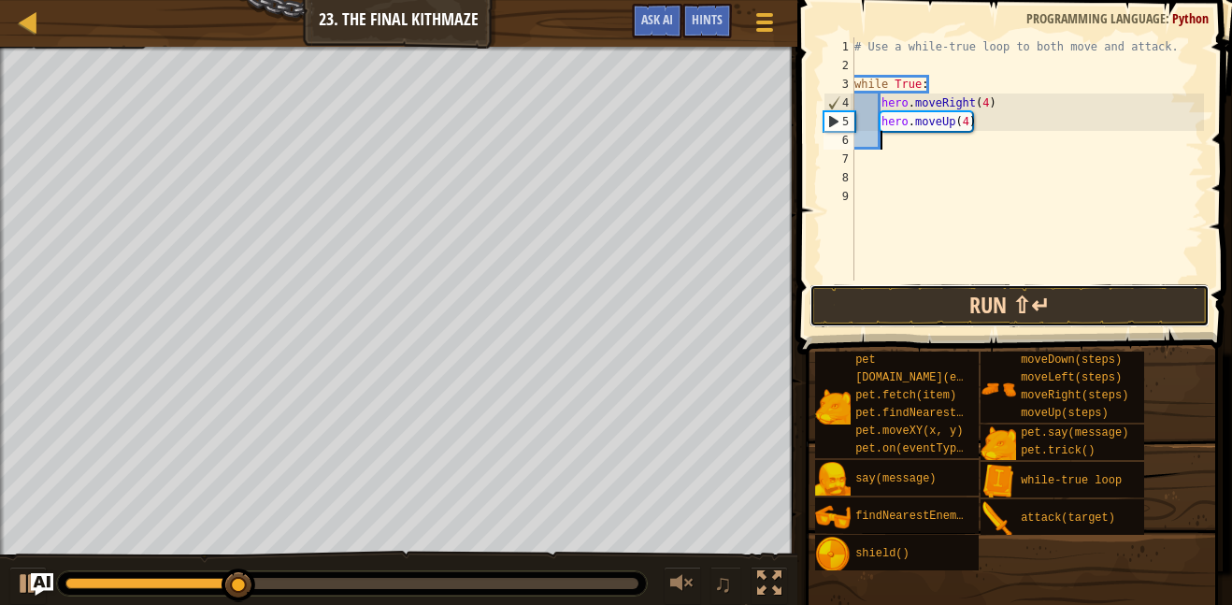
click at [868, 310] on button "Run ⇧↵" at bounding box center [1010, 305] width 400 height 43
type textarea "he"
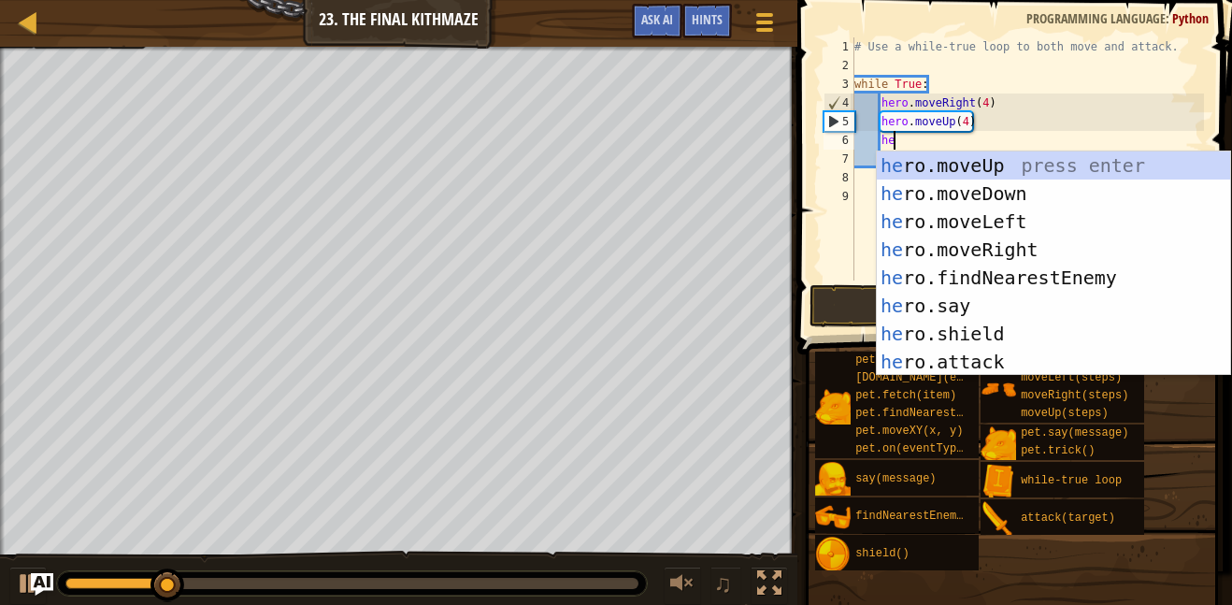
scroll to position [8, 5]
click at [1058, 201] on div "he ro.moveUp press enter he ro.moveDown press enter he ro.moveLeft press enter …" at bounding box center [1053, 291] width 353 height 281
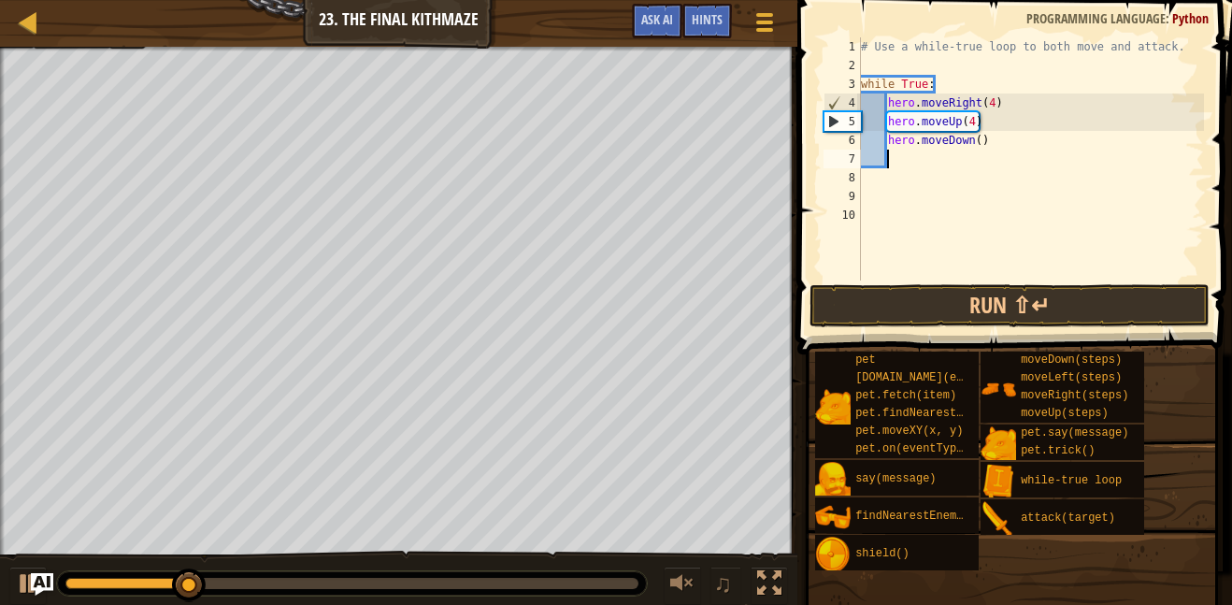
click at [975, 137] on div "# Use a while-true loop to both move and attack. while True : hero . moveRight …" at bounding box center [1030, 177] width 347 height 281
click at [975, 142] on div "# Use a while-true loop to both move and attack. while True : hero . moveRight …" at bounding box center [1030, 177] width 347 height 281
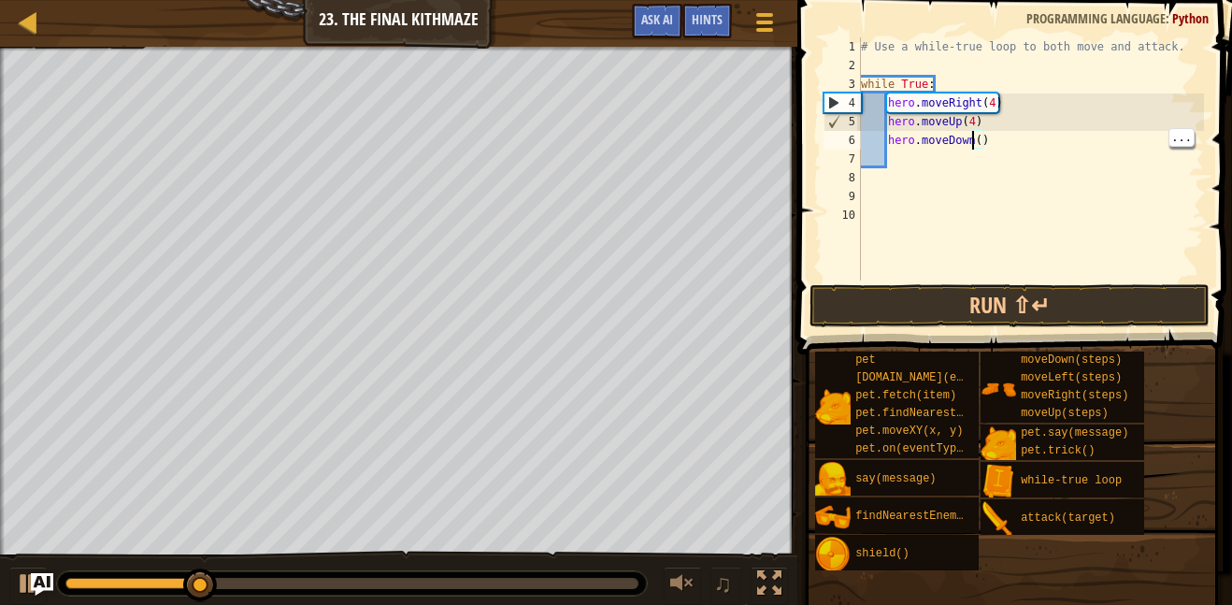
click at [978, 140] on div "# Use a while-true loop to both move and attack. while True : hero . moveRight …" at bounding box center [1030, 177] width 347 height 281
type textarea "hero.moveDown(4)"
click at [928, 157] on div "# Use a while-true loop to both move and attack. while True : hero . moveRight …" at bounding box center [1030, 177] width 347 height 281
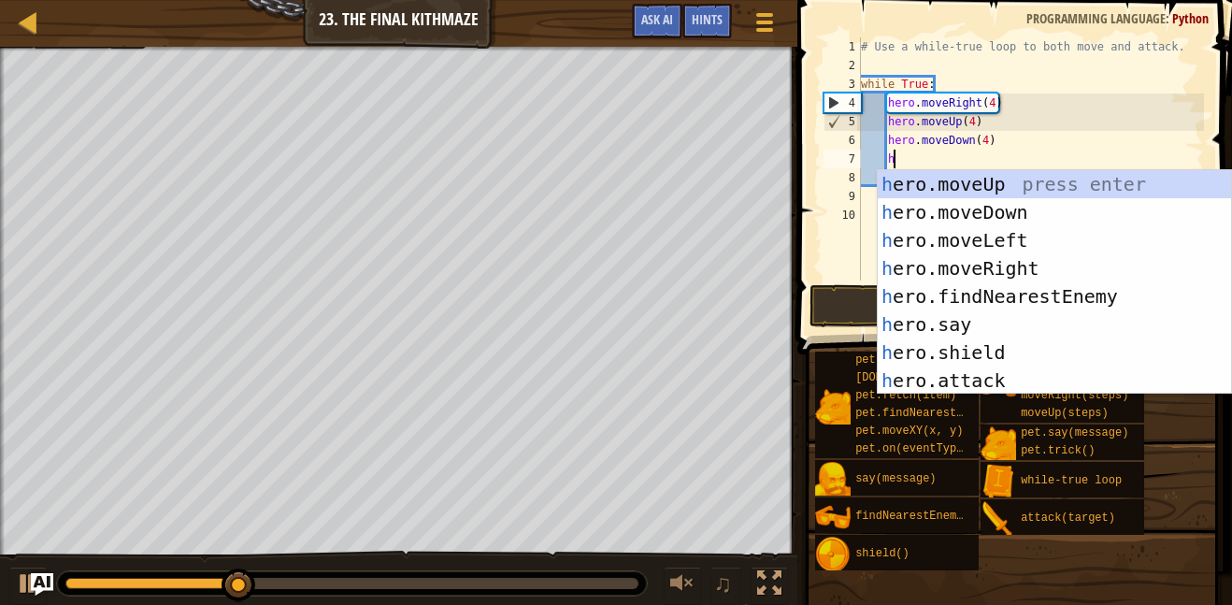
type textarea "he"
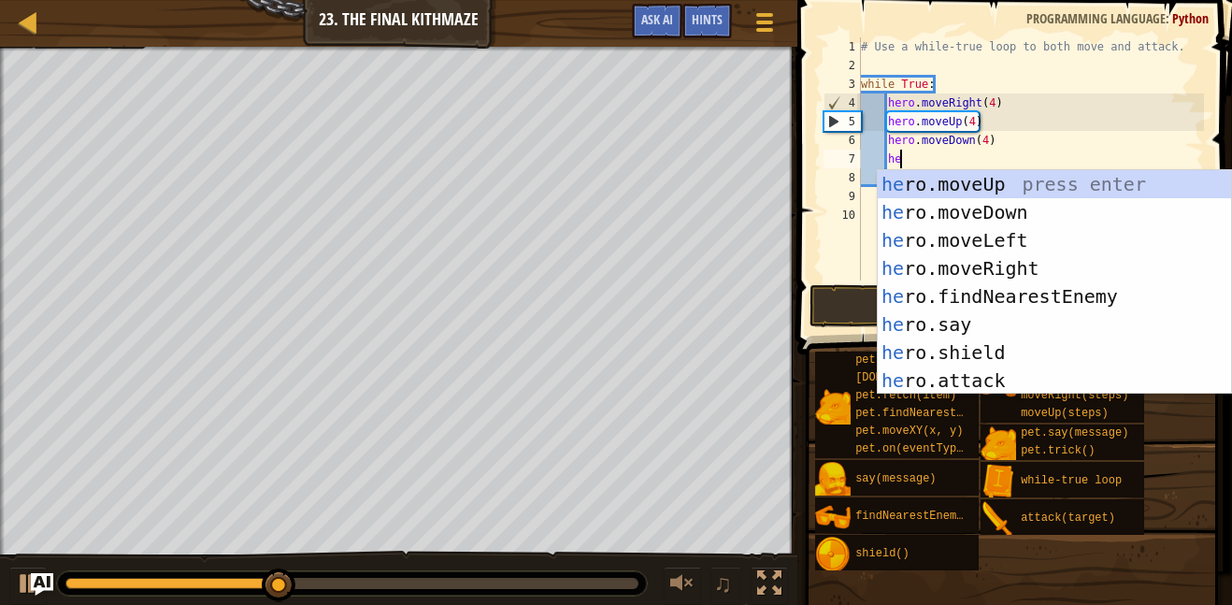
click at [1034, 270] on div "he ro.moveUp press enter he ro.moveDown press enter he ro.moveLeft press enter …" at bounding box center [1054, 310] width 353 height 281
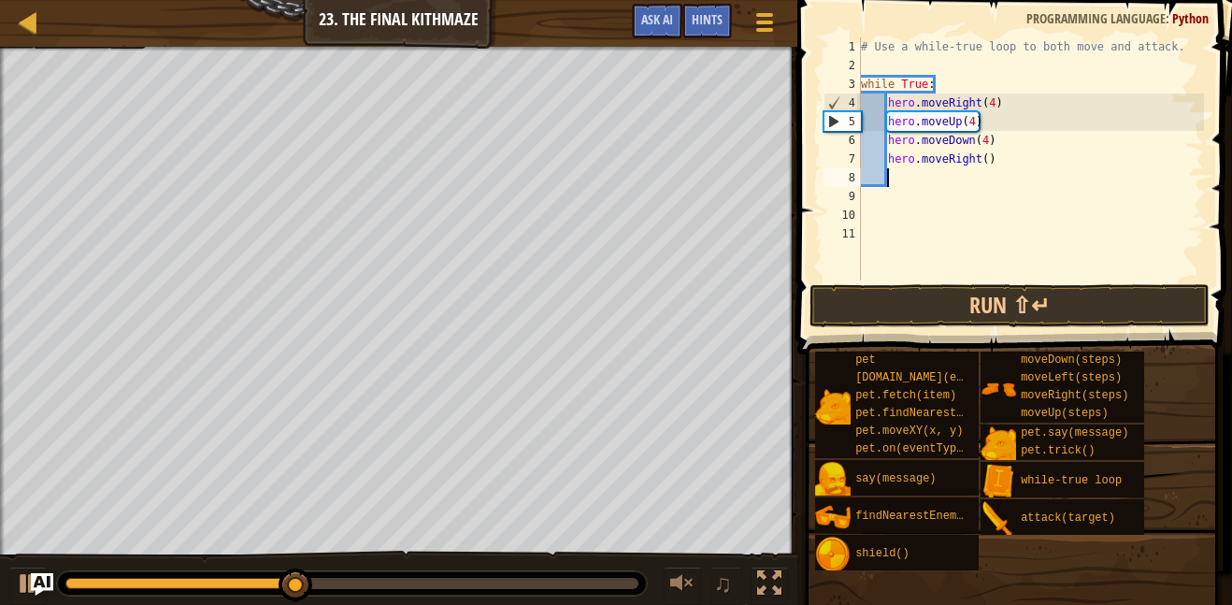
scroll to position [8, 0]
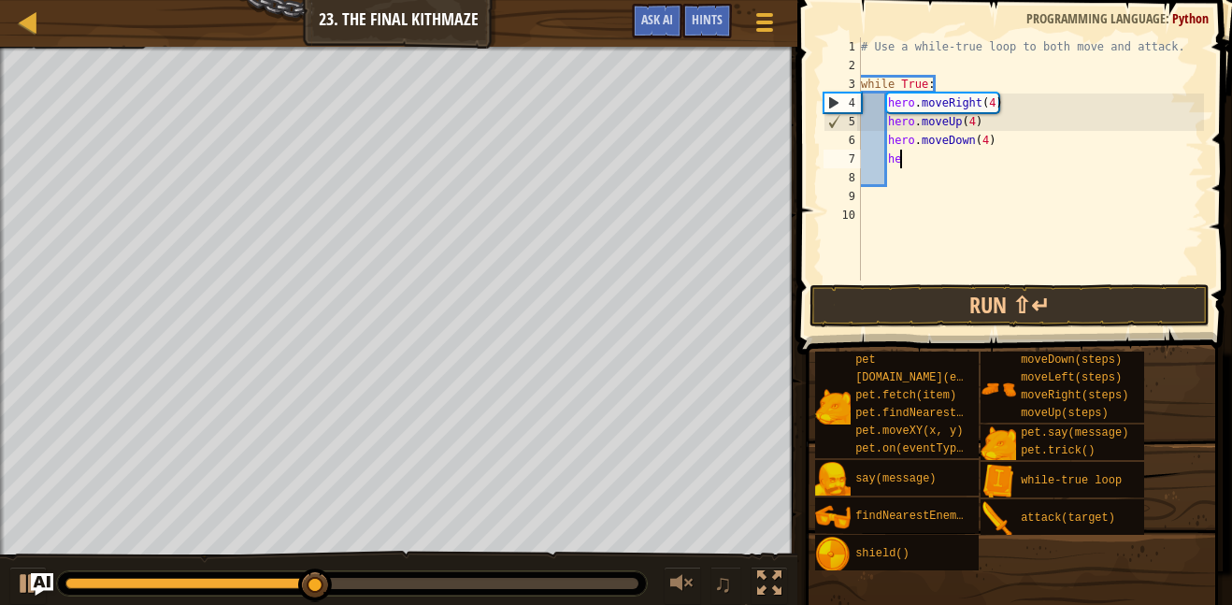
type textarea "h"
type textarea "he"
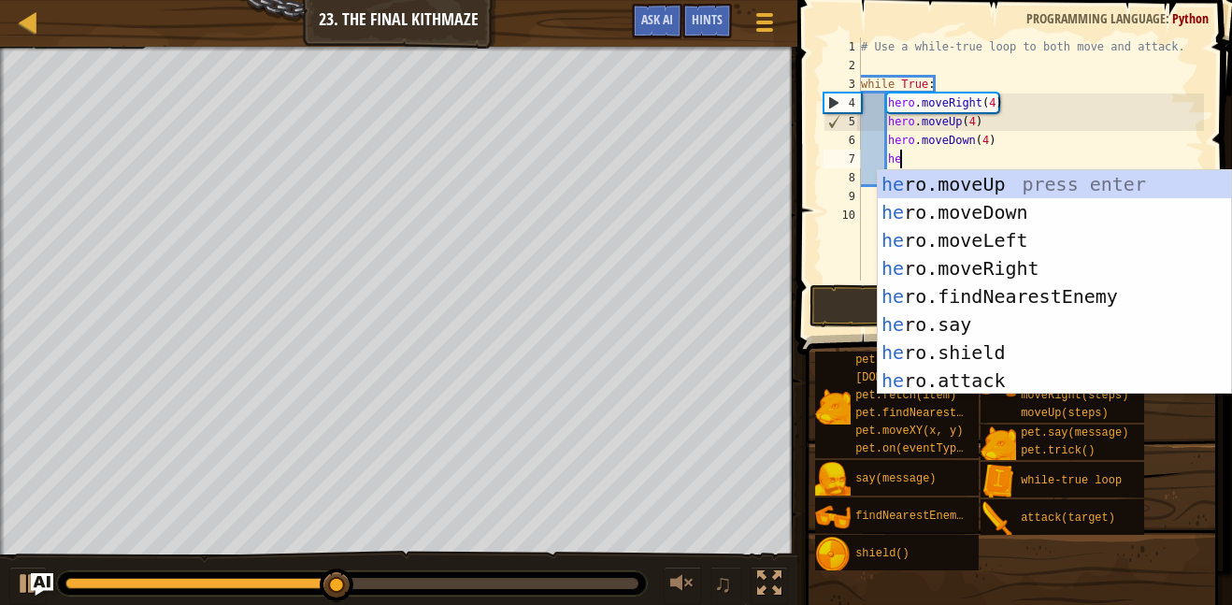
click at [1046, 241] on div "he ro.moveUp press enter he ro.moveDown press enter he ro.moveLeft press enter …" at bounding box center [1054, 310] width 353 height 281
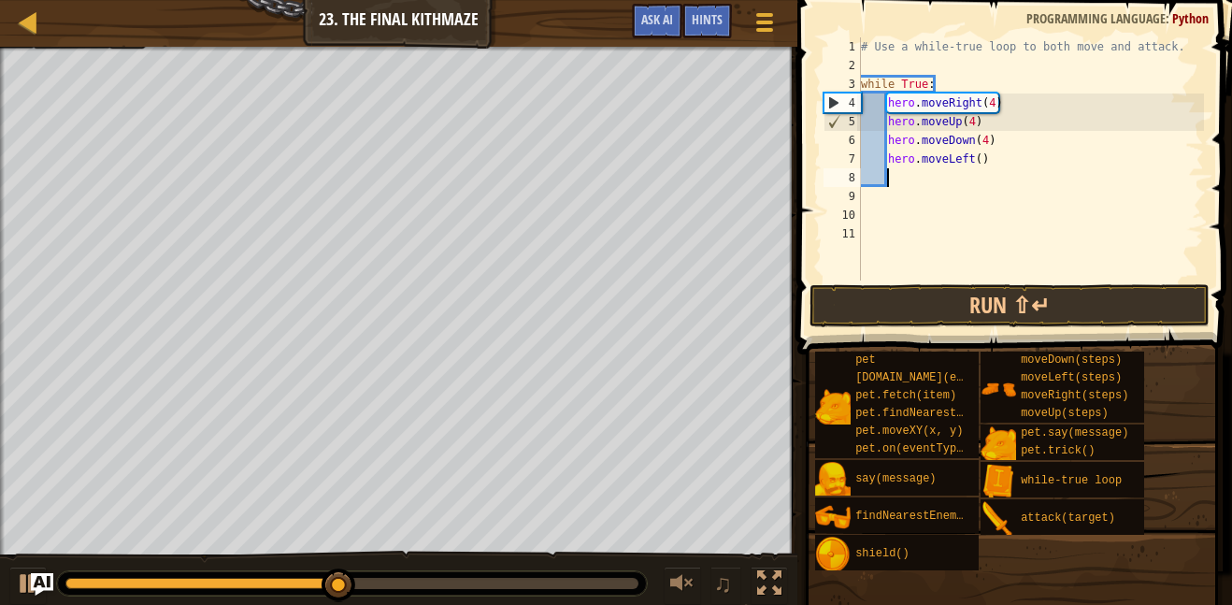
scroll to position [8, 3]
click at [1030, 295] on button "Run ⇧↵" at bounding box center [1010, 305] width 400 height 43
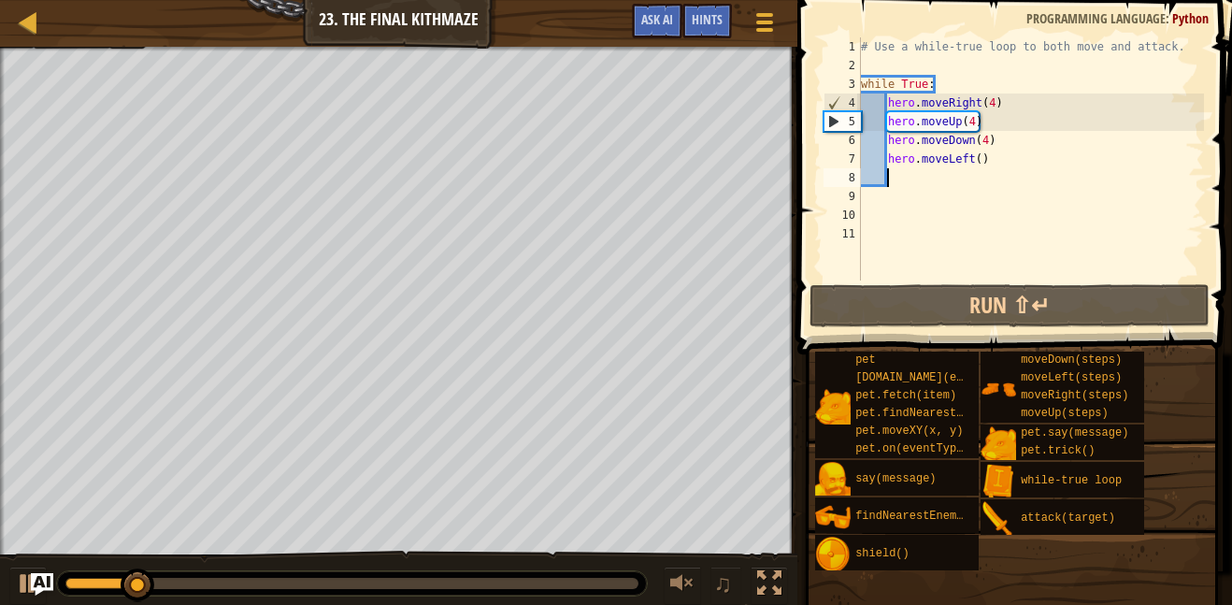
click at [979, 165] on div "# Use a while-true loop to both move and attack. while True : hero . moveRight …" at bounding box center [1030, 177] width 347 height 281
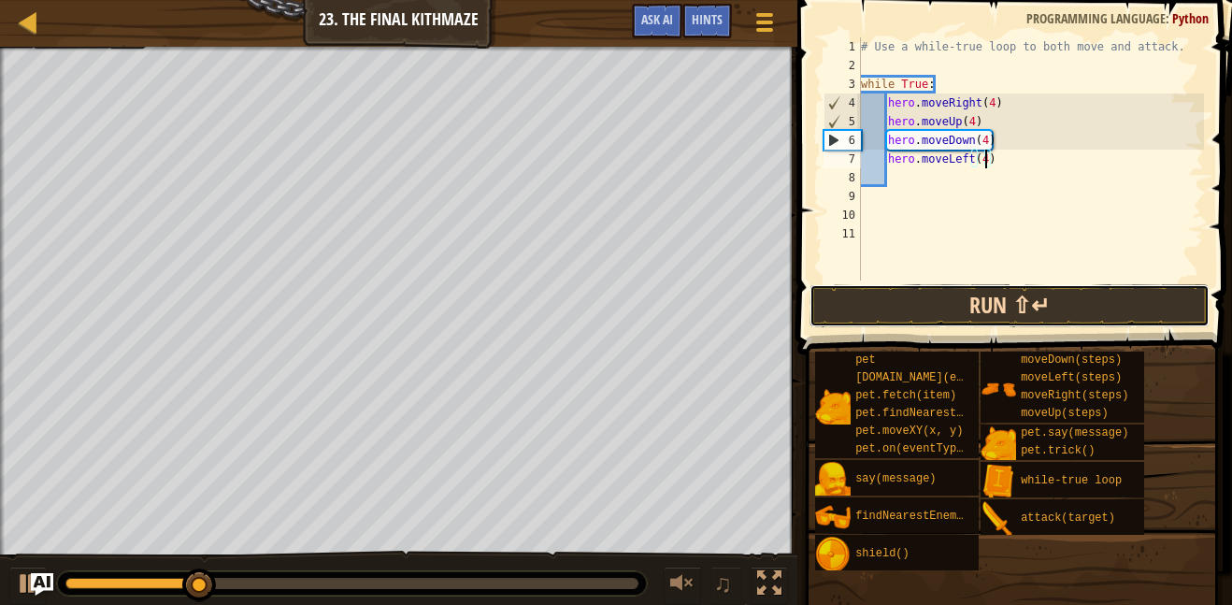
click at [1116, 294] on button "Run ⇧↵" at bounding box center [1010, 305] width 400 height 43
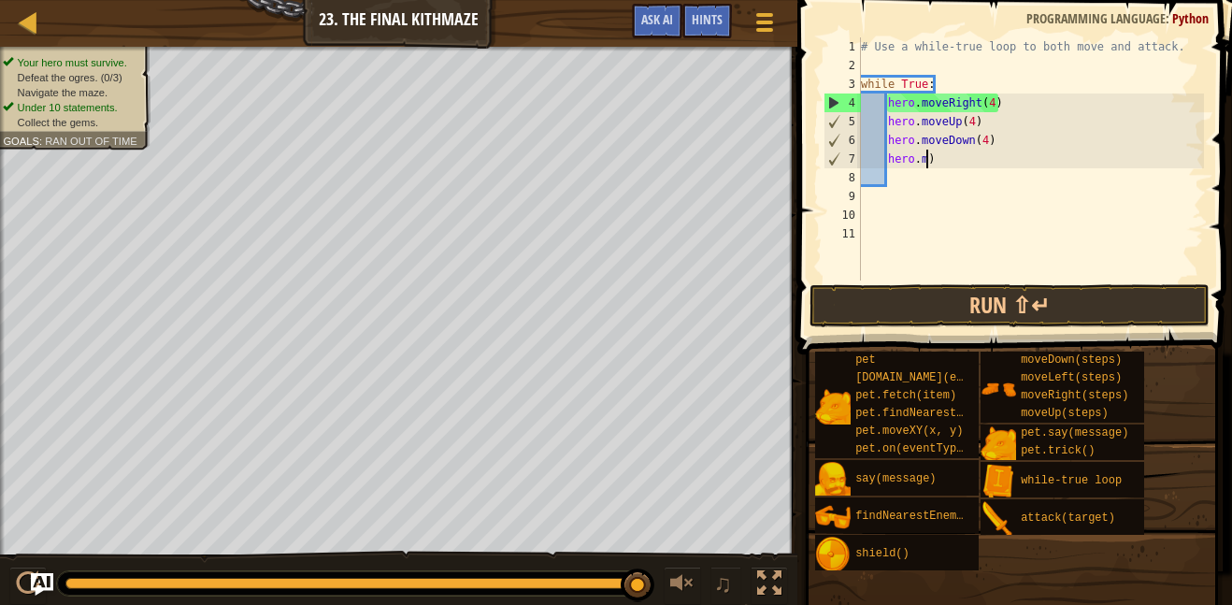
scroll to position [8, 7]
click at [1017, 153] on div "# Use a while-true loop to both move and attack. while True : hero . moveRight …" at bounding box center [1030, 177] width 347 height 281
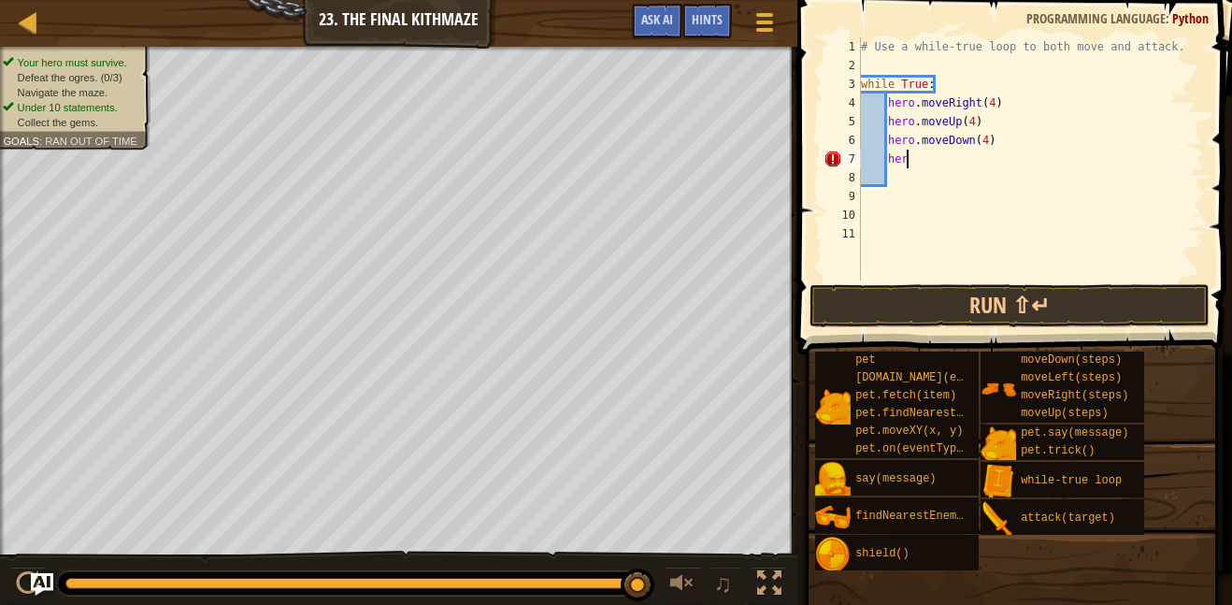
type textarea "h"
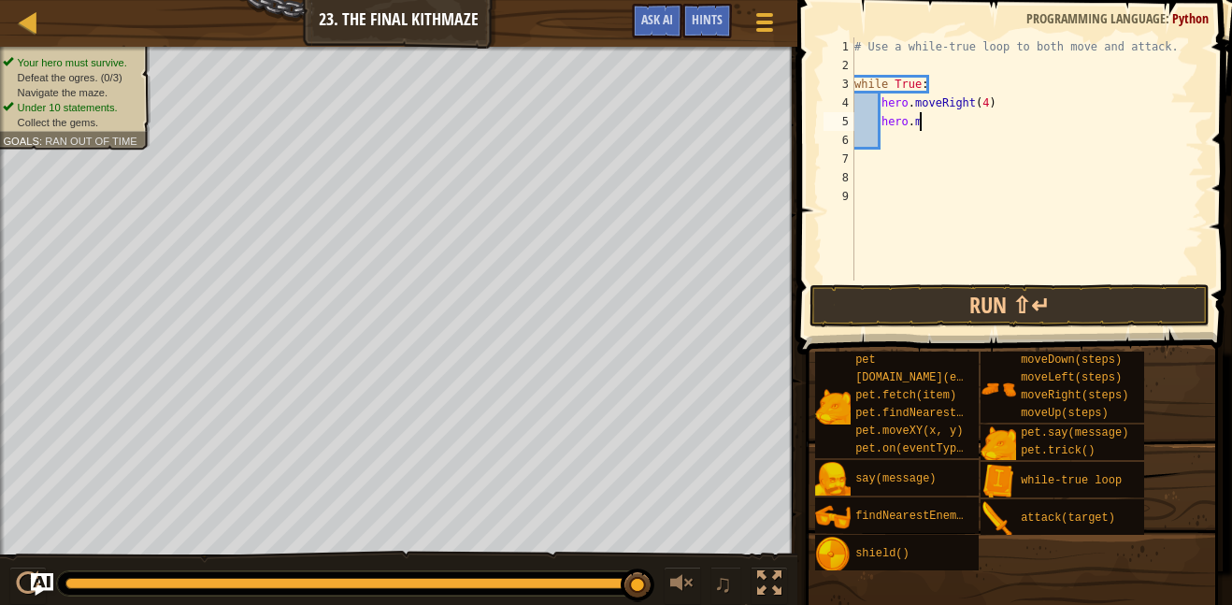
type textarea "h"
